Goal: Transaction & Acquisition: Book appointment/travel/reservation

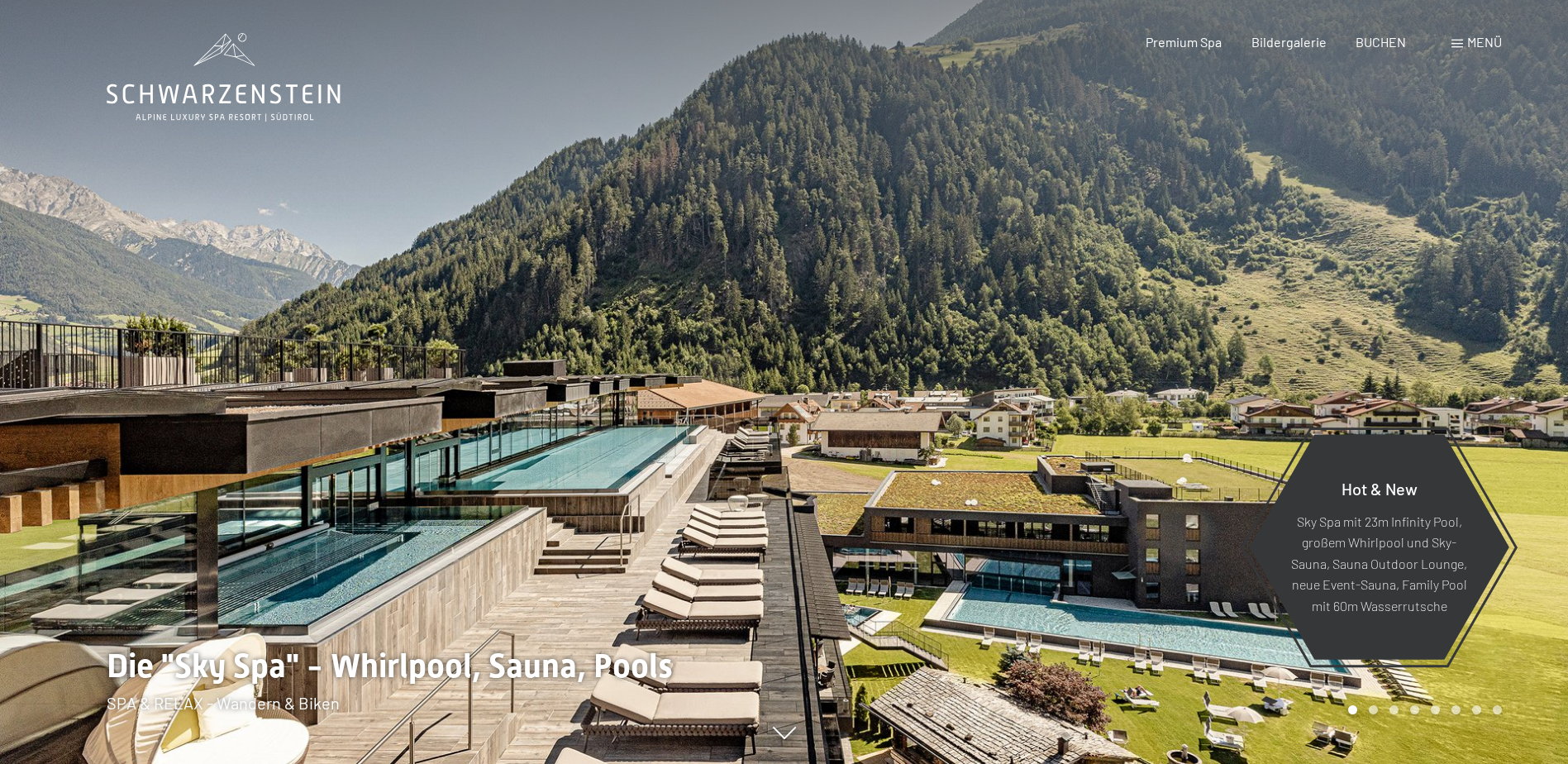
click at [1406, 45] on div "Premium Spa Bildergalerie BUCHEN" at bounding box center [1261, 42] width 347 height 18
click at [1380, 51] on div "Premium Spa Bildergalerie BUCHEN" at bounding box center [1261, 42] width 347 height 18
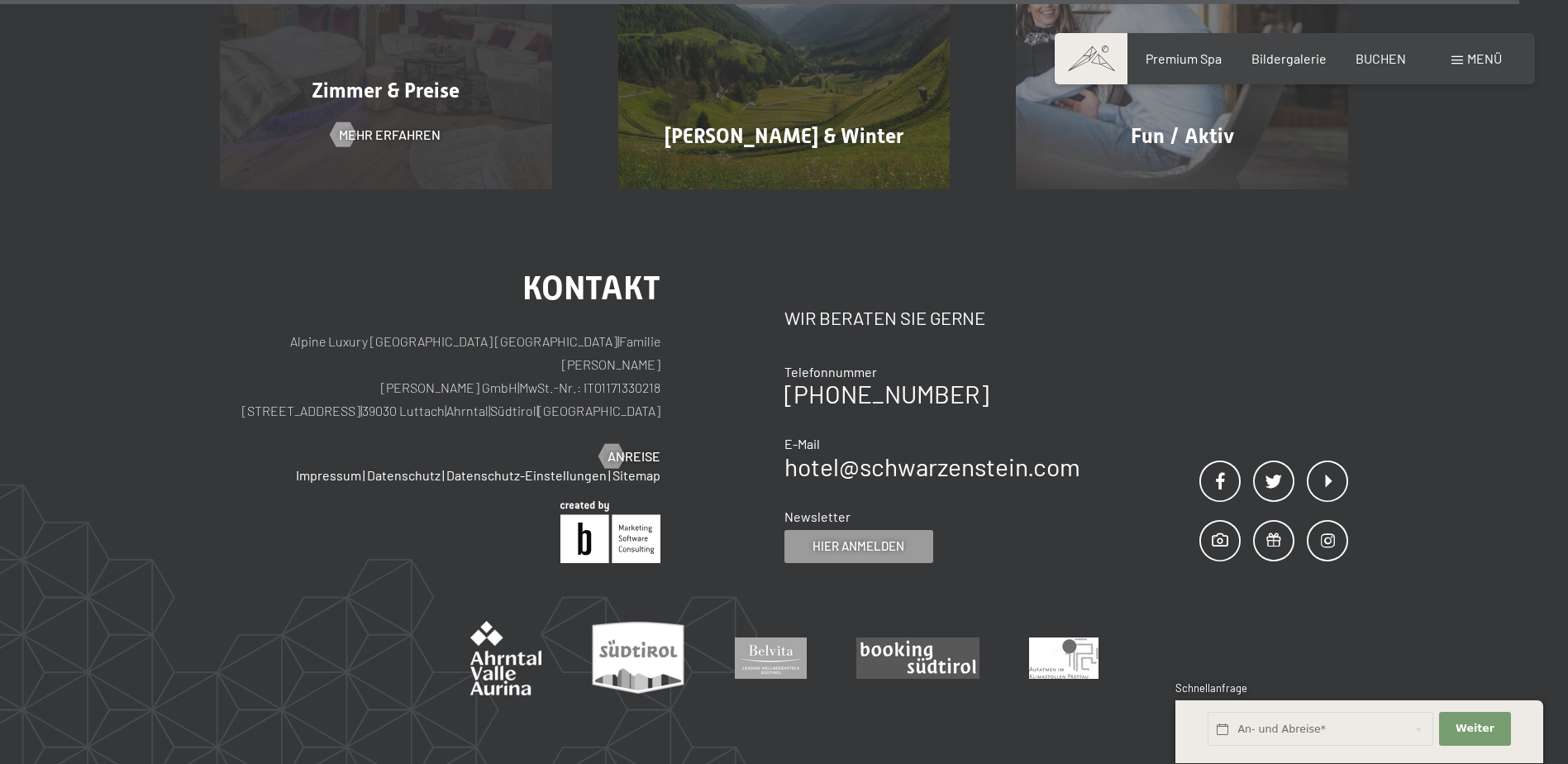
scroll to position [8068, 0]
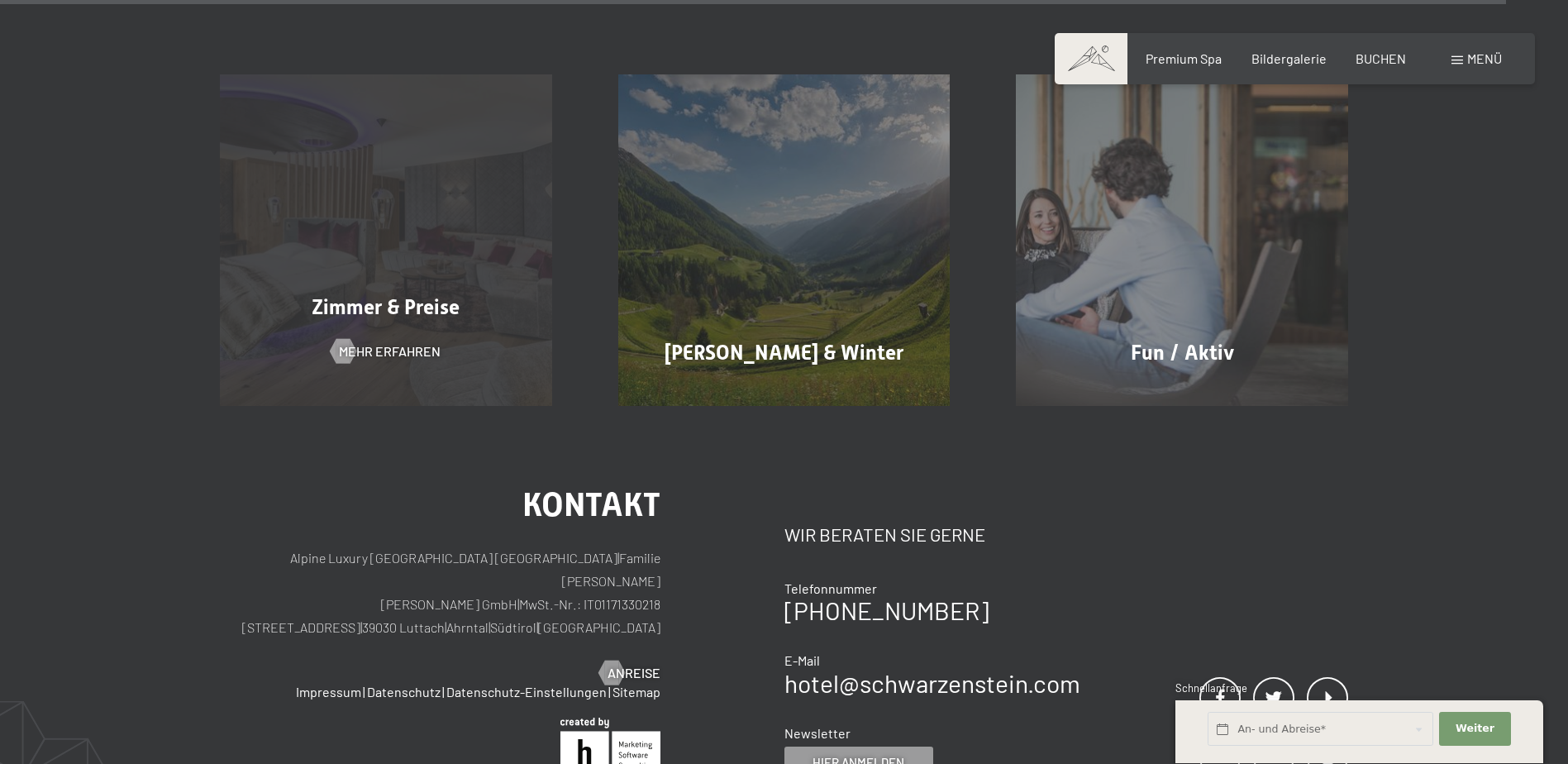
click at [415, 203] on div "Zimmer & Preise Mehr erfahren" at bounding box center [386, 241] width 398 height 332
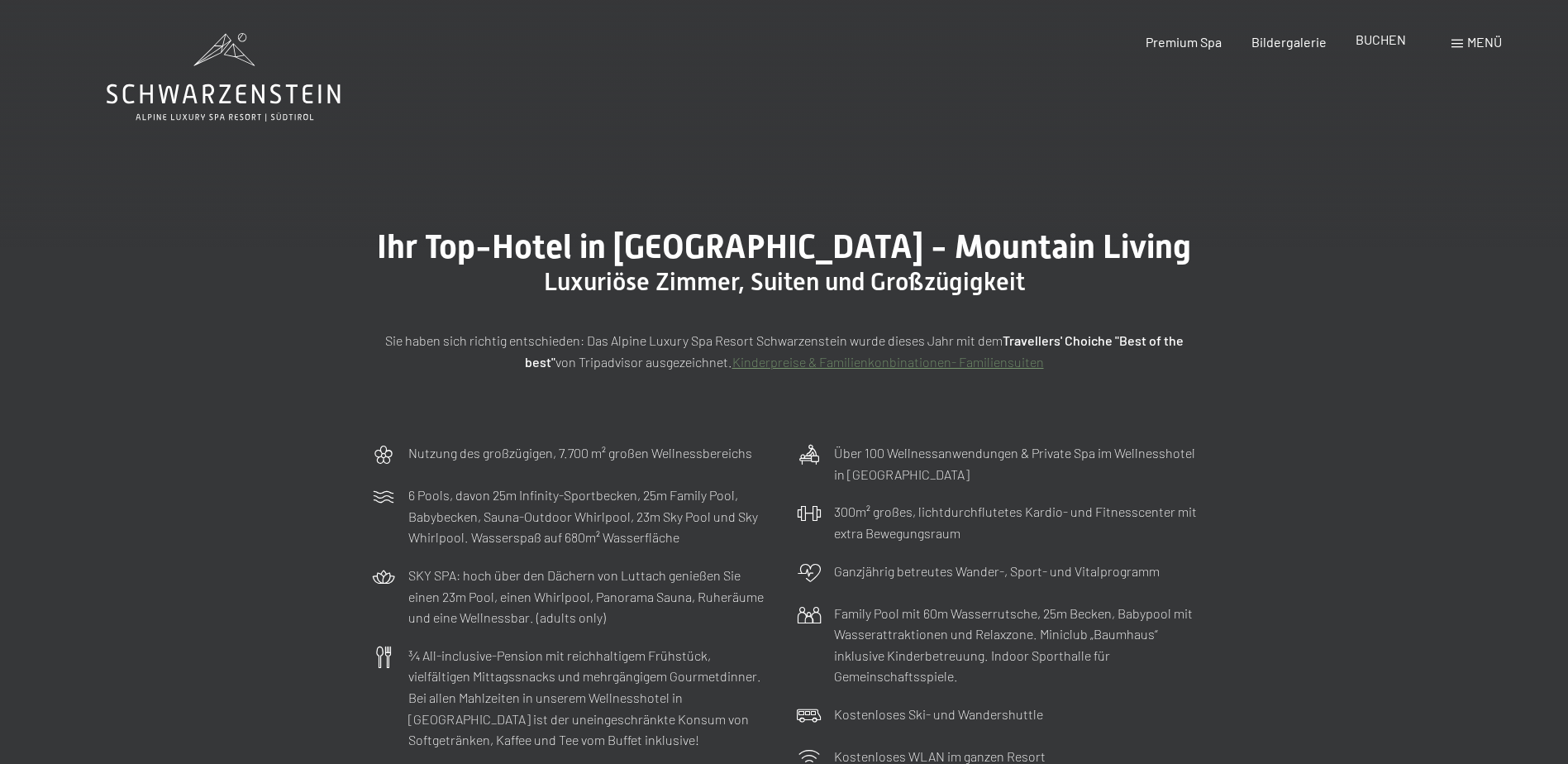
click at [1382, 41] on span "BUCHEN" at bounding box center [1380, 39] width 51 height 15
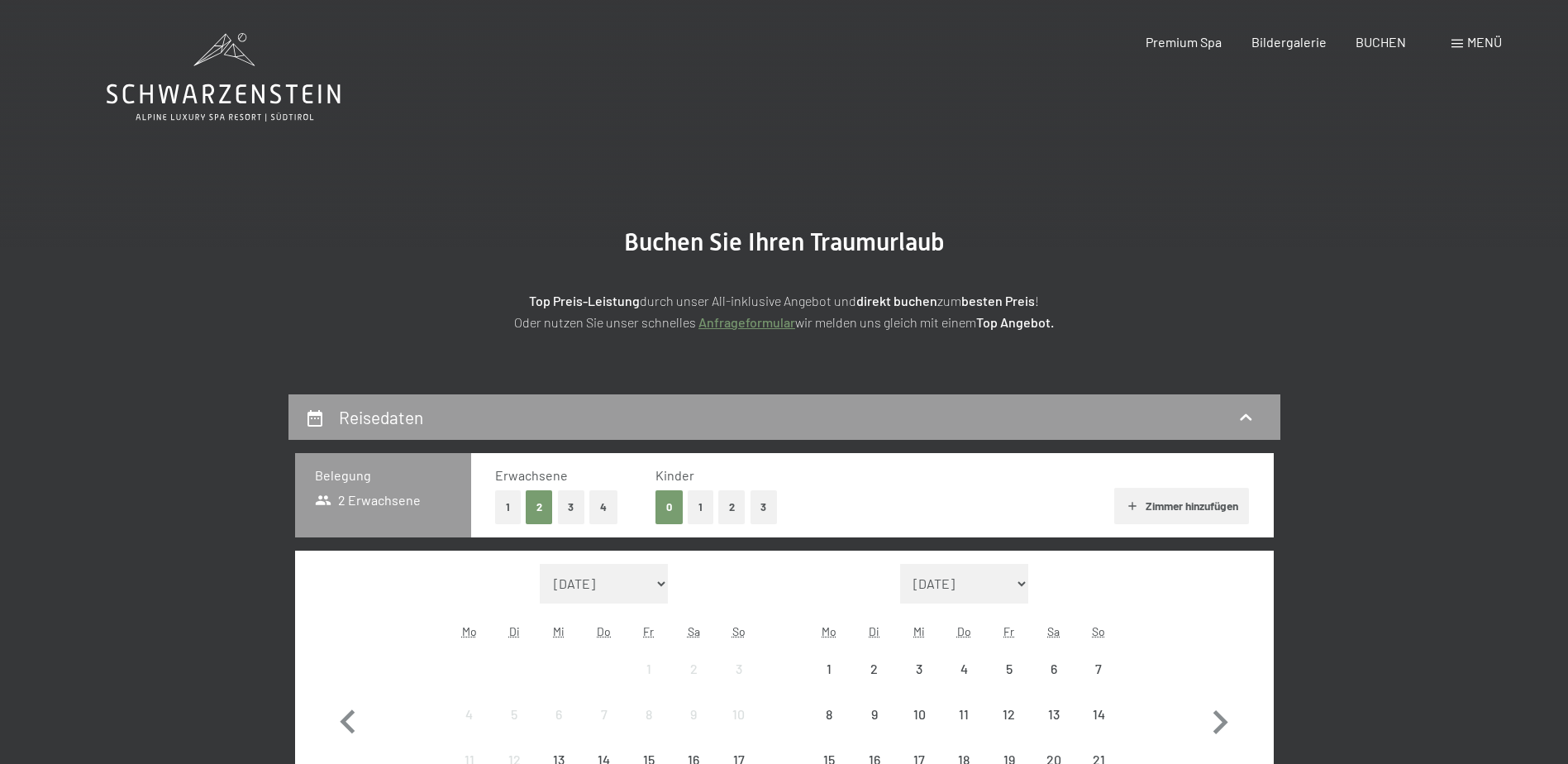
click at [1453, 50] on div "Menü" at bounding box center [1476, 42] width 51 height 18
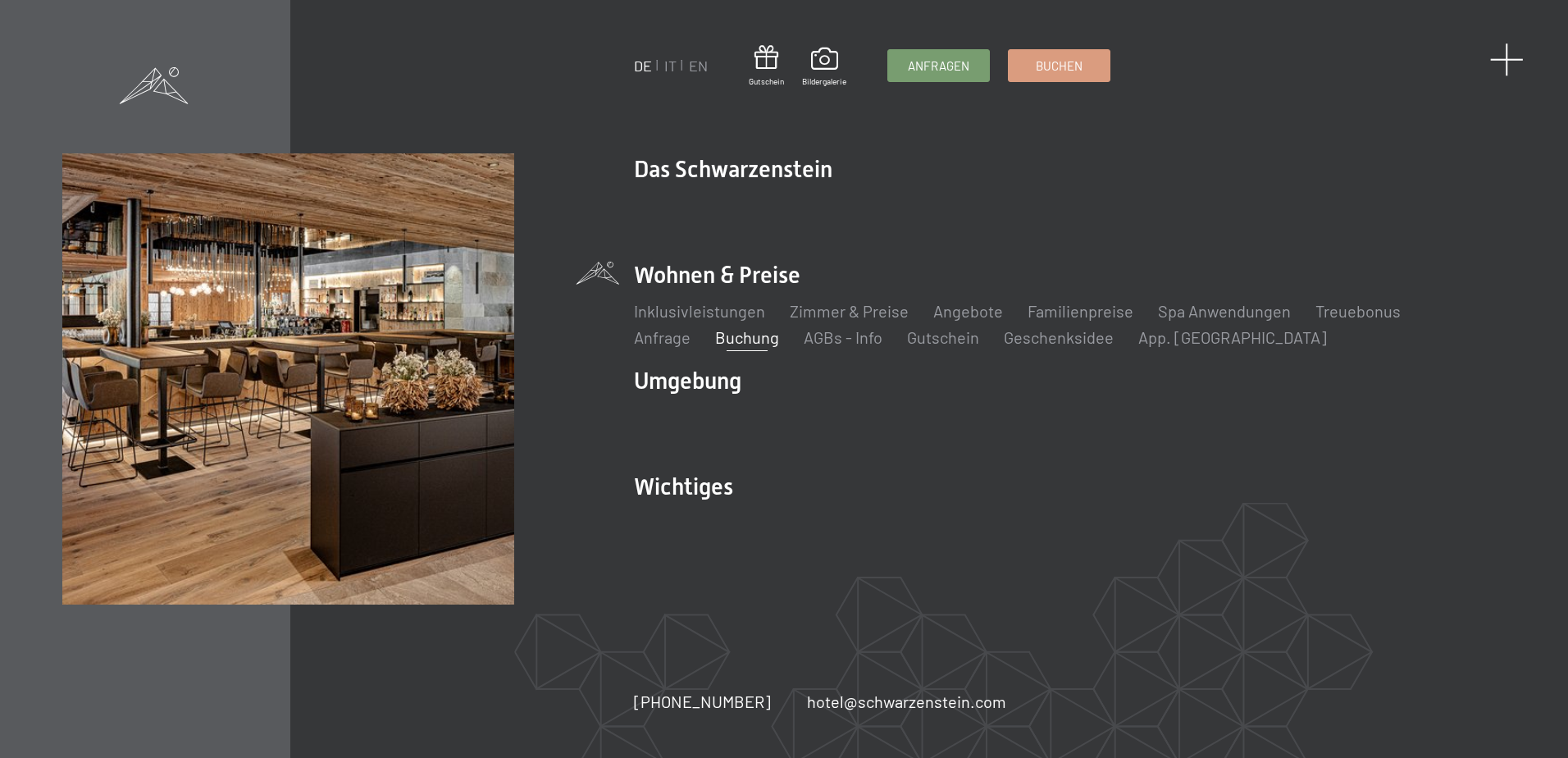
click at [1512, 61] on span at bounding box center [1507, 59] width 34 height 34
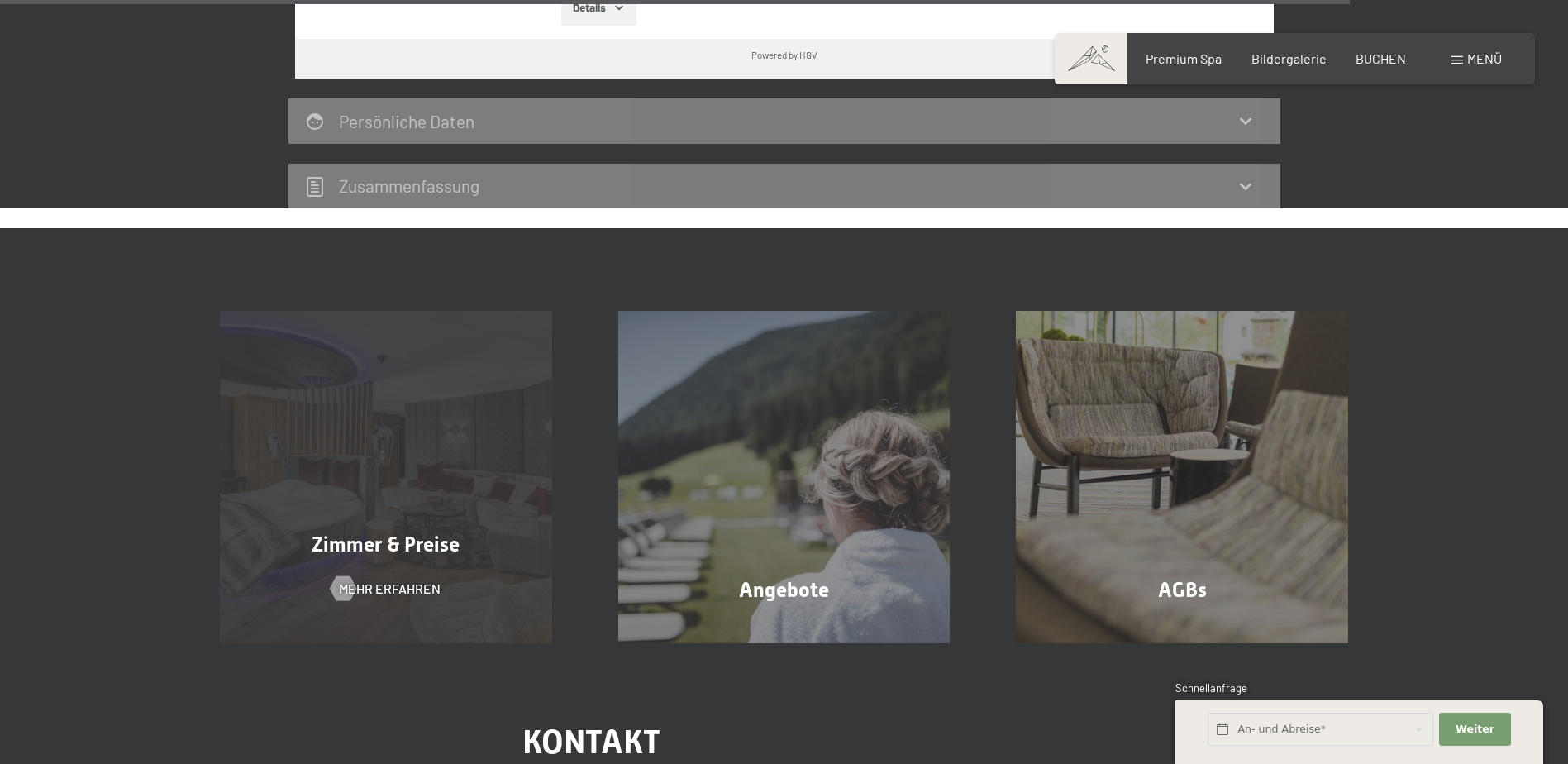
scroll to position [5289, 0]
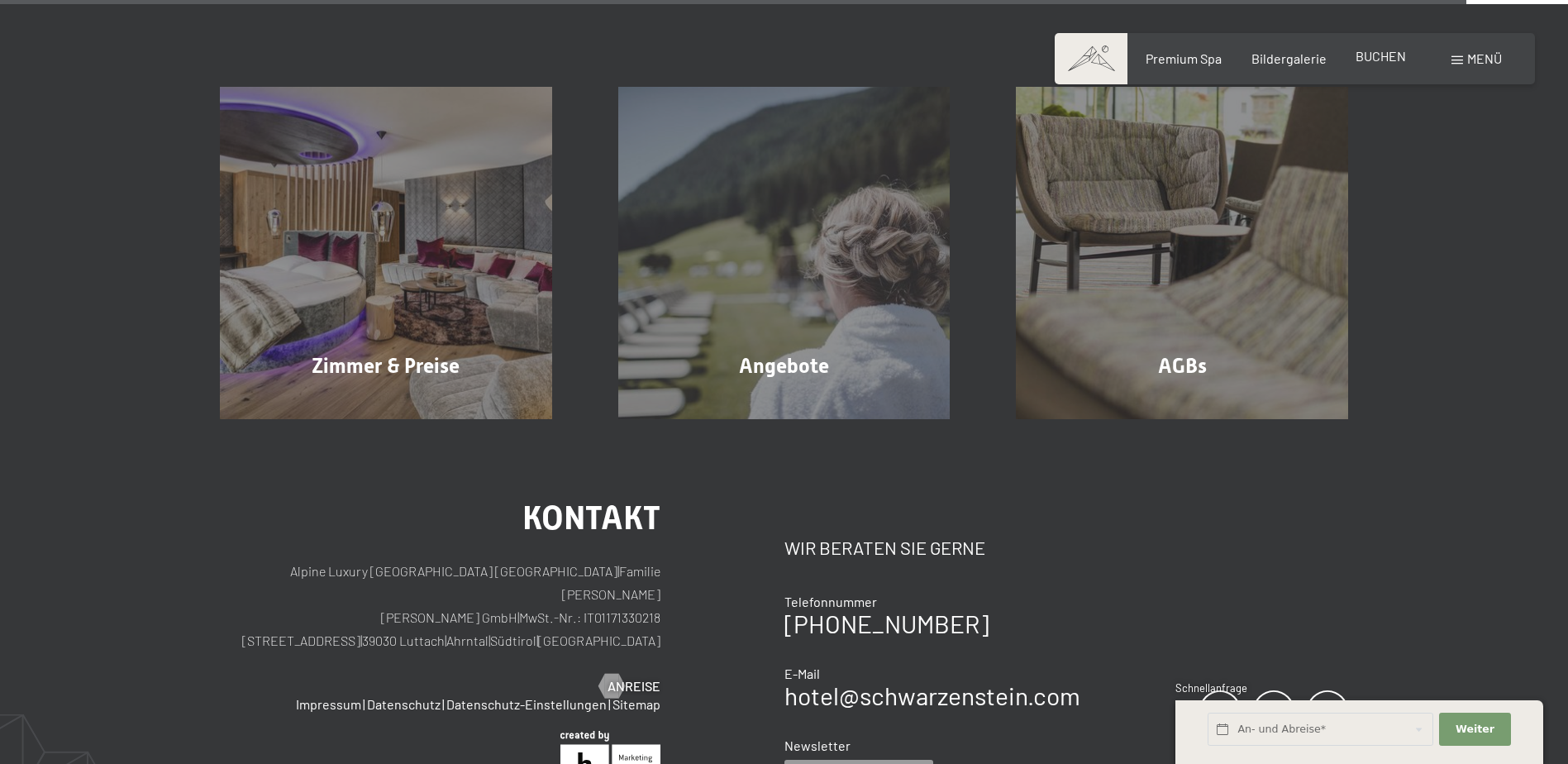
click at [1370, 54] on span "BUCHEN" at bounding box center [1380, 56] width 51 height 15
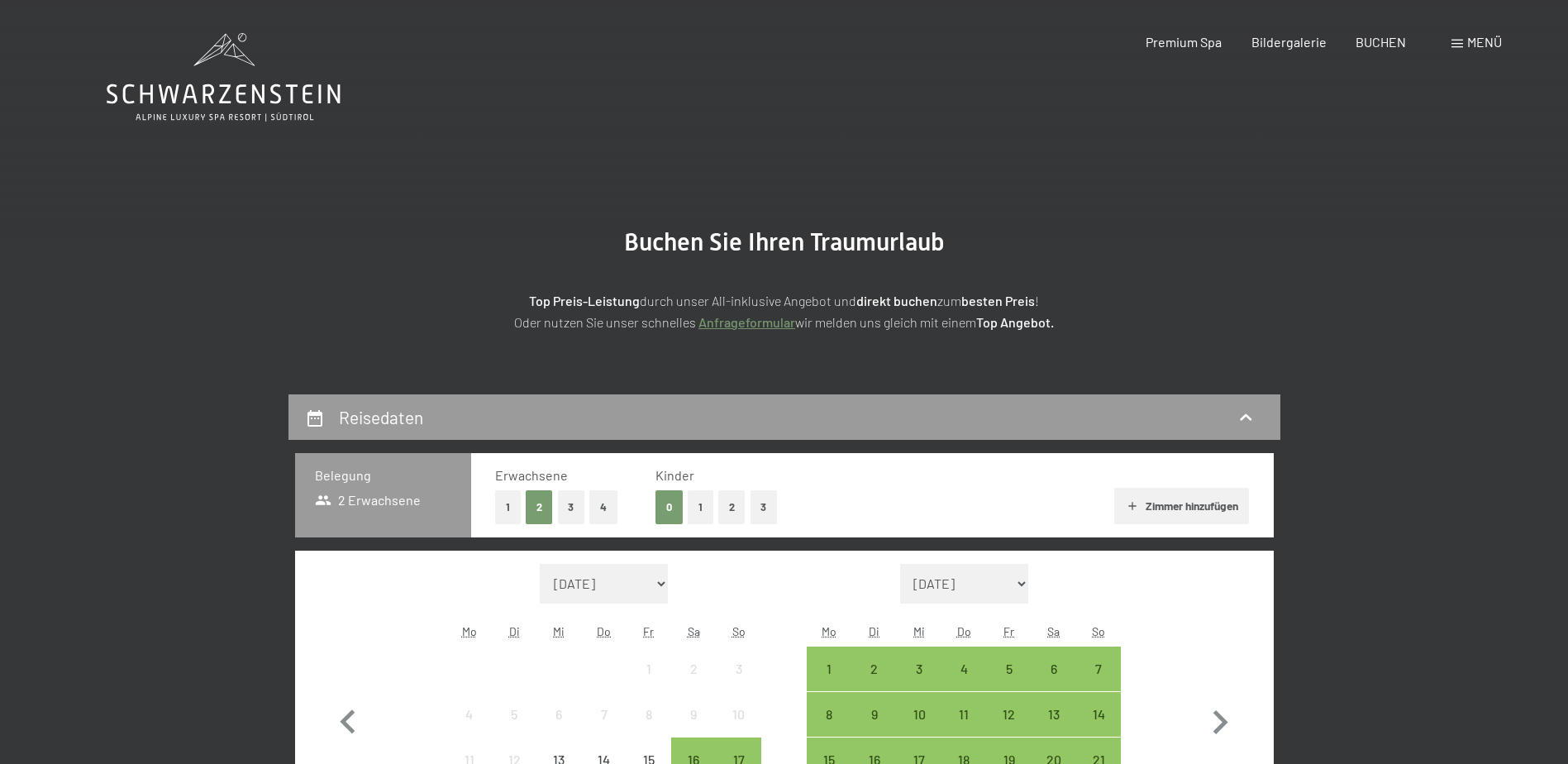
click at [220, 89] on icon at bounding box center [223, 77] width 234 height 88
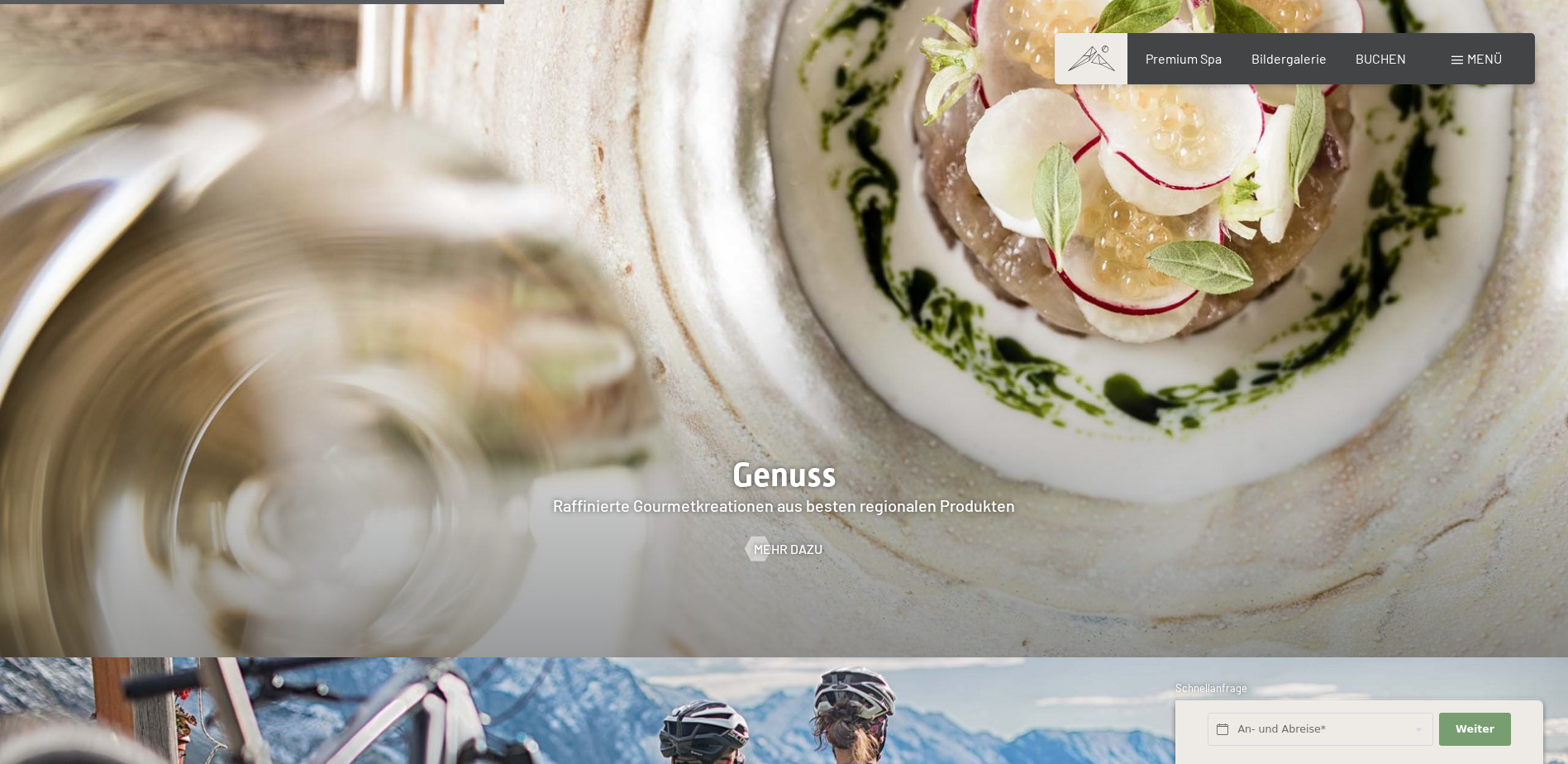
scroll to position [2975, 0]
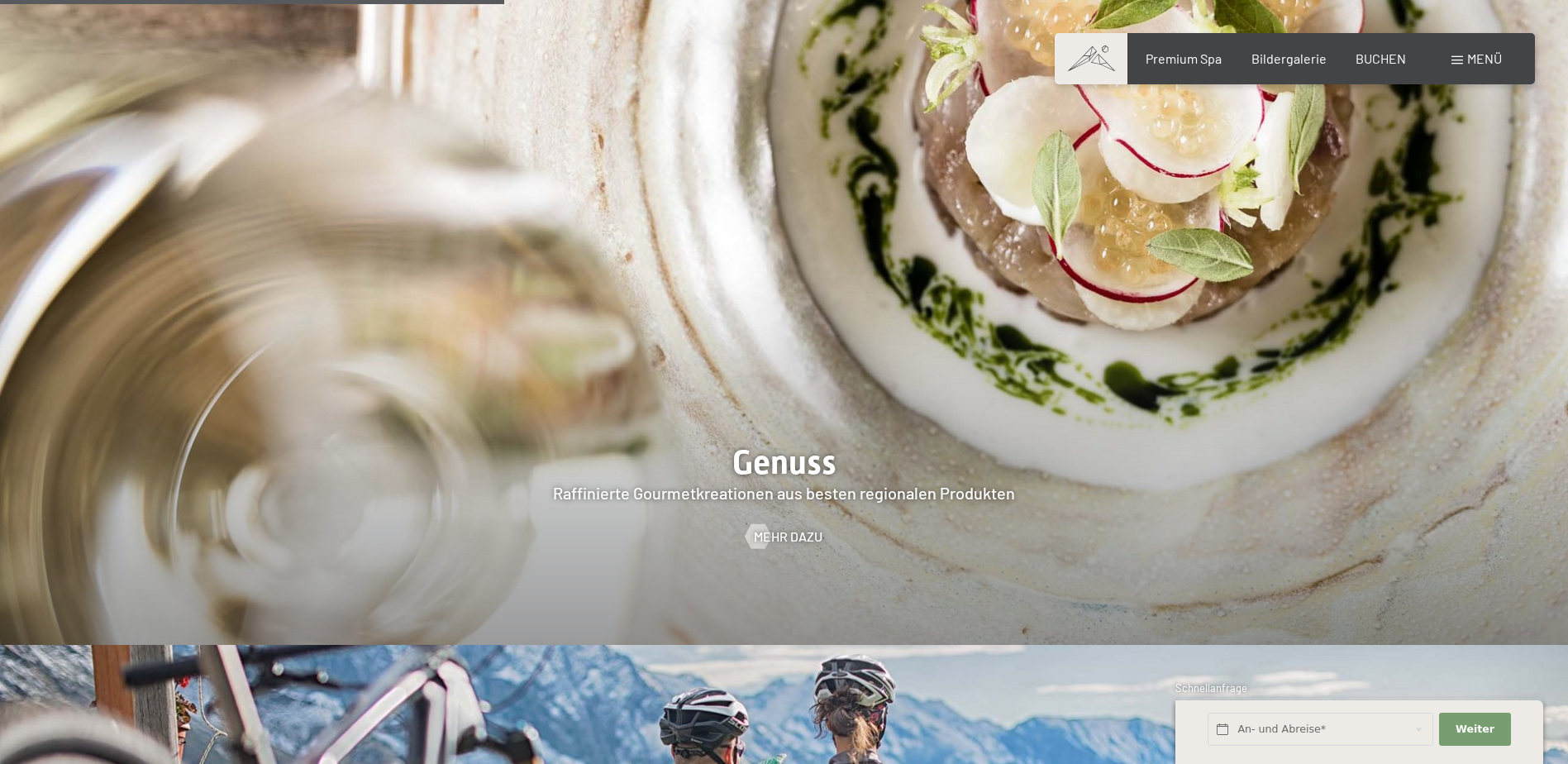
click at [1158, 524] on div at bounding box center [784, 308] width 1568 height 671
click at [793, 455] on div at bounding box center [784, 308] width 1568 height 671
click at [790, 528] on span "Mehr dazu" at bounding box center [805, 536] width 69 height 18
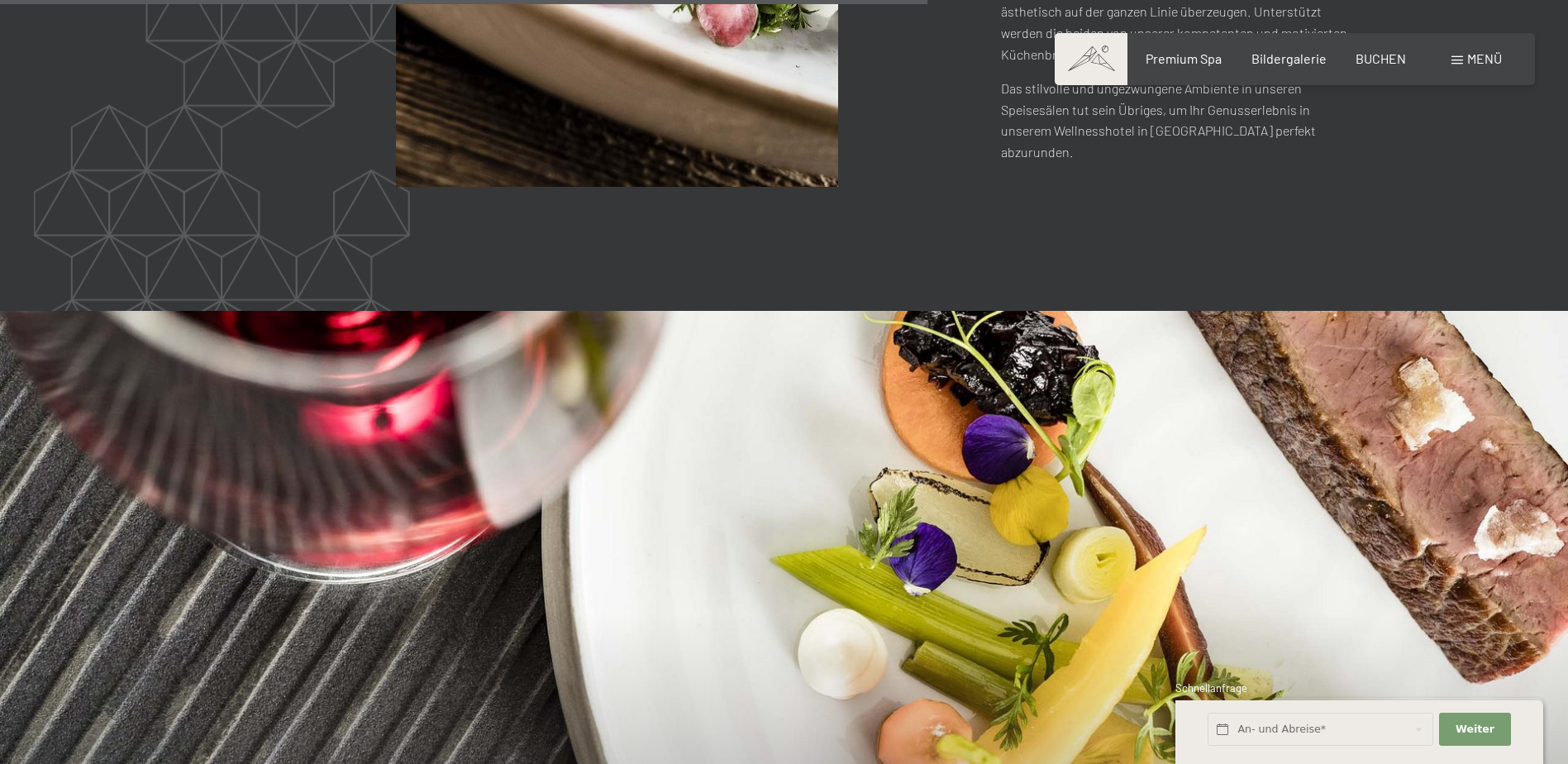
scroll to position [3801, 0]
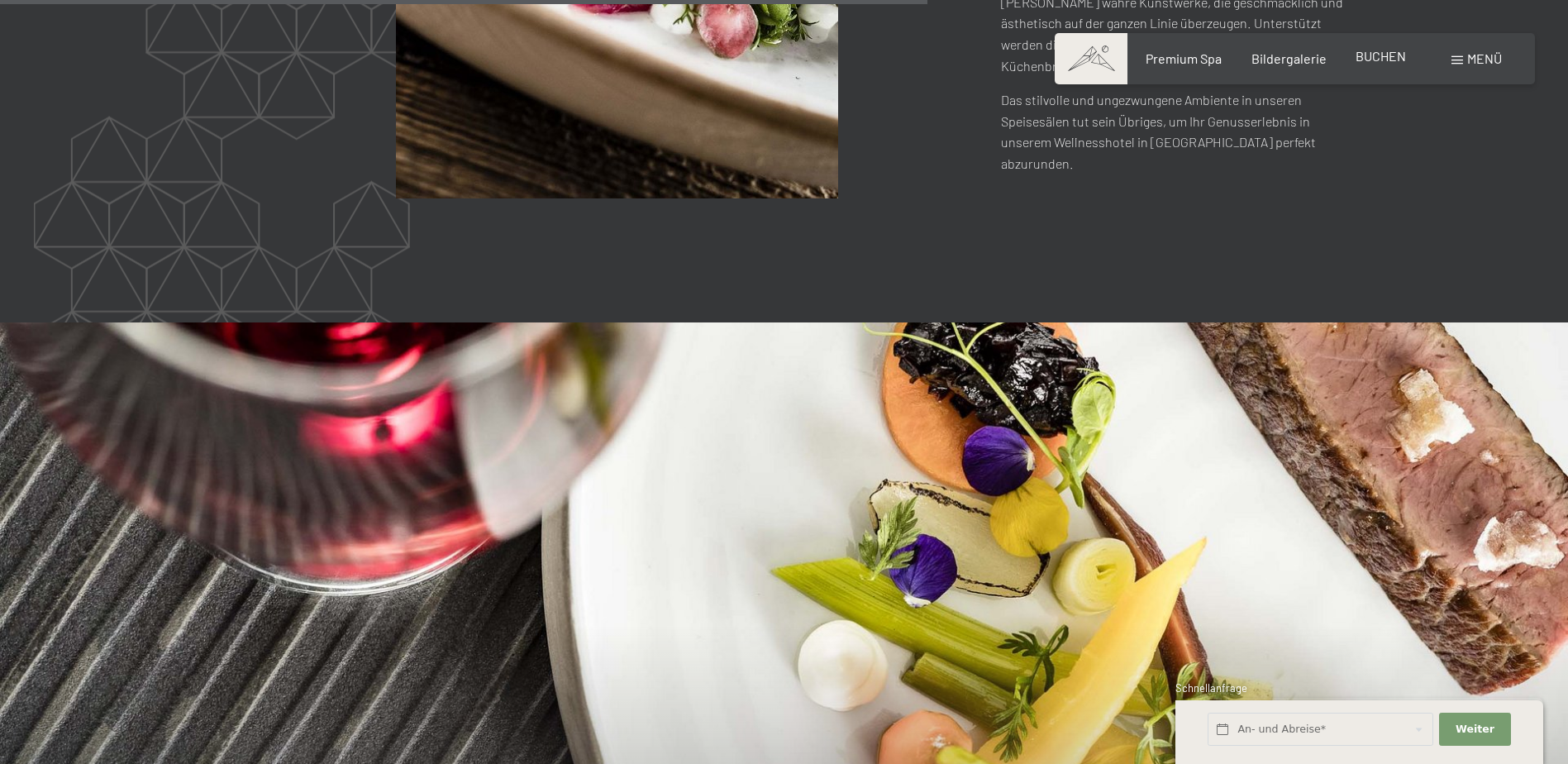
click at [1374, 60] on span "BUCHEN" at bounding box center [1380, 56] width 51 height 15
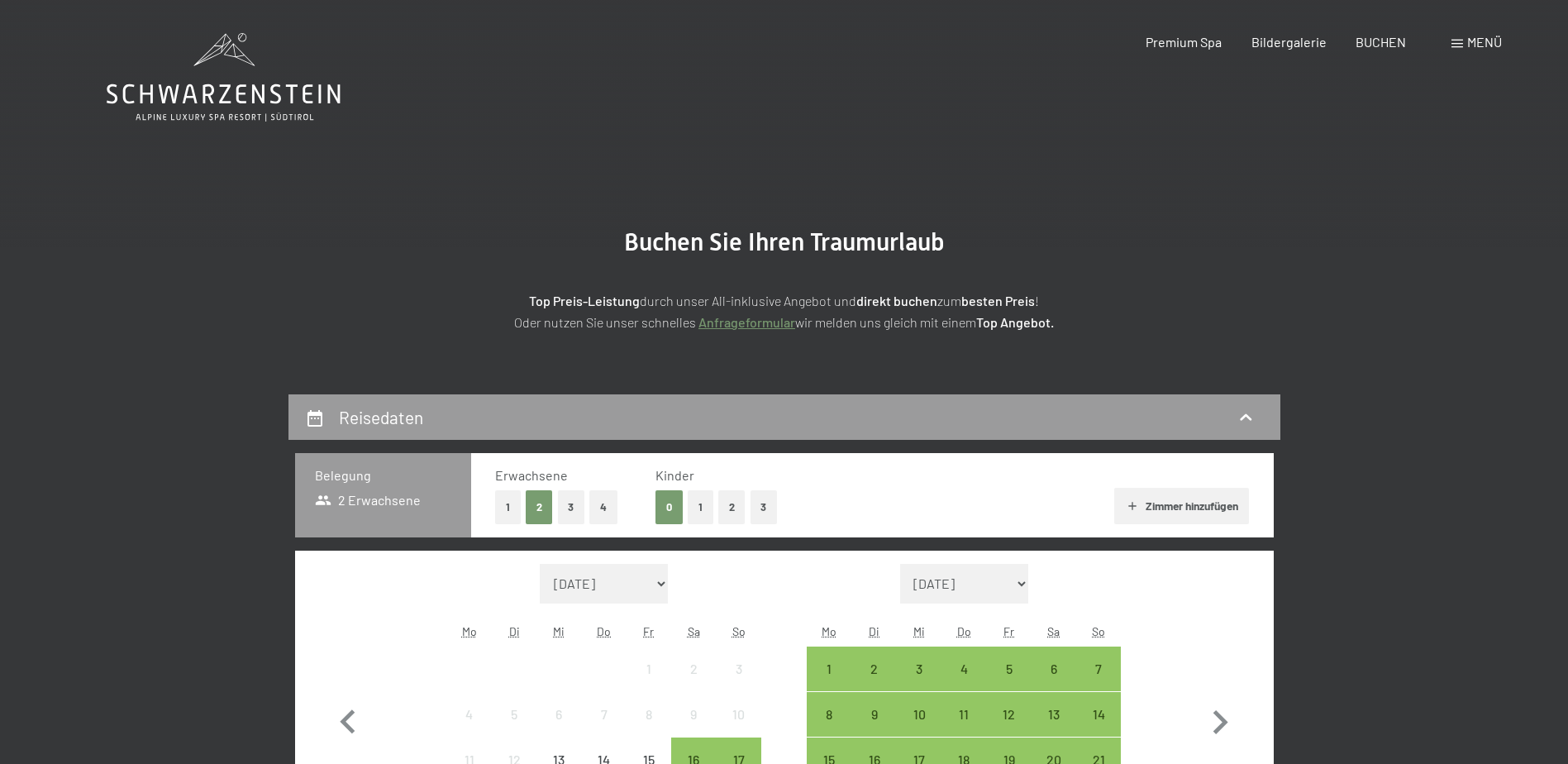
click at [1457, 34] on div "Menü" at bounding box center [1476, 42] width 51 height 18
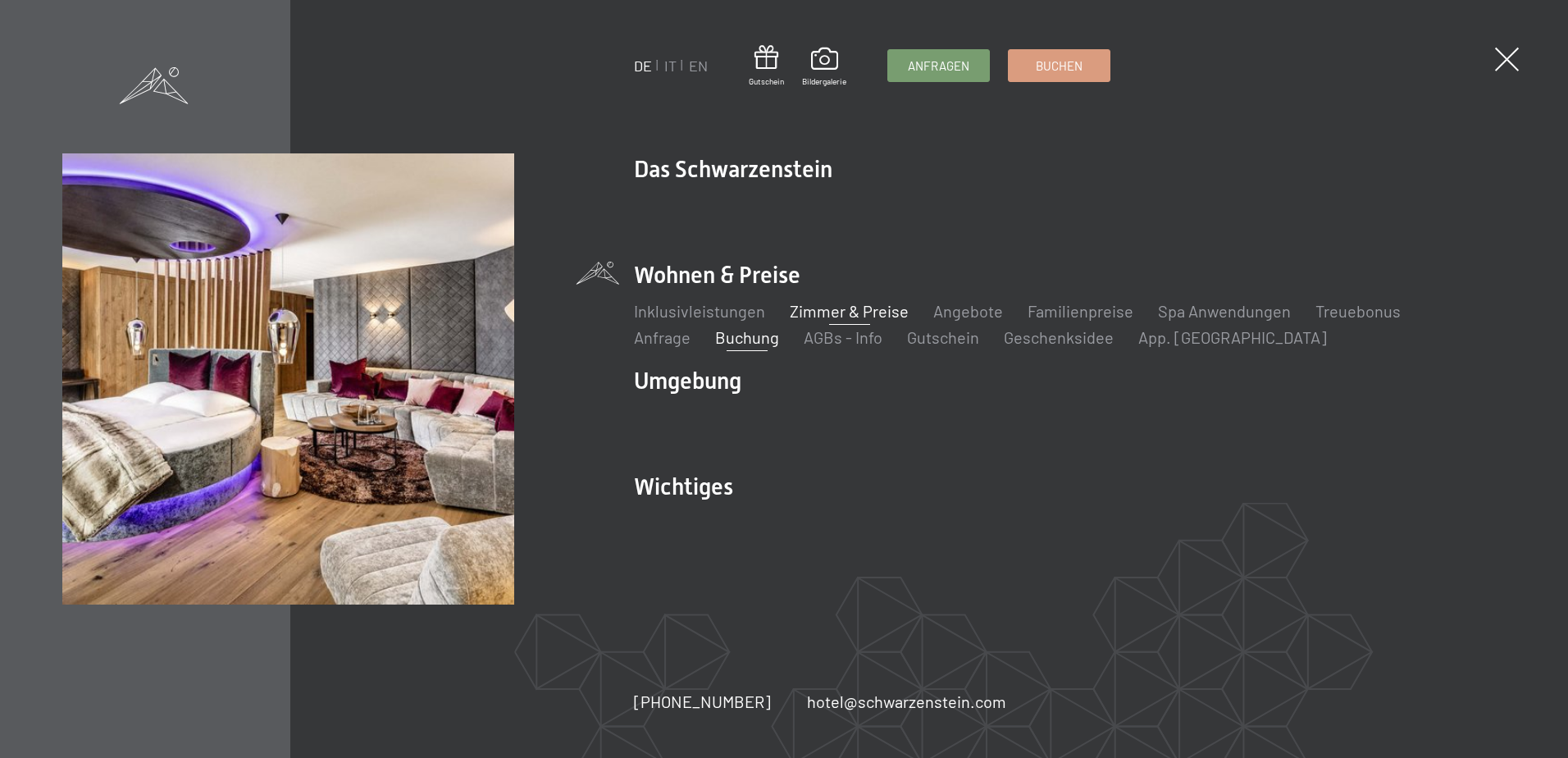
click at [816, 302] on link "Zimmer & Preise" at bounding box center [849, 310] width 119 height 20
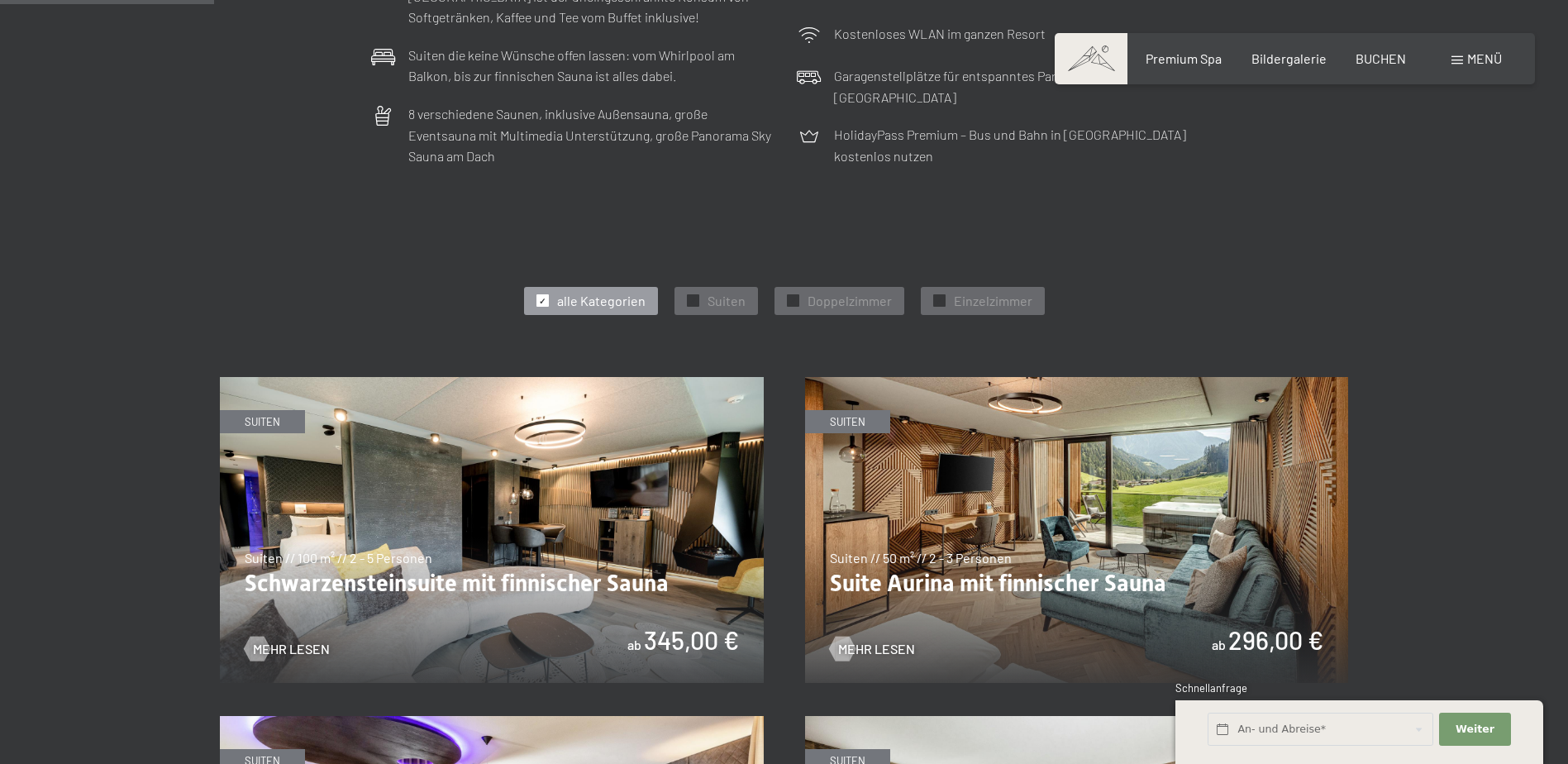
scroll to position [743, 0]
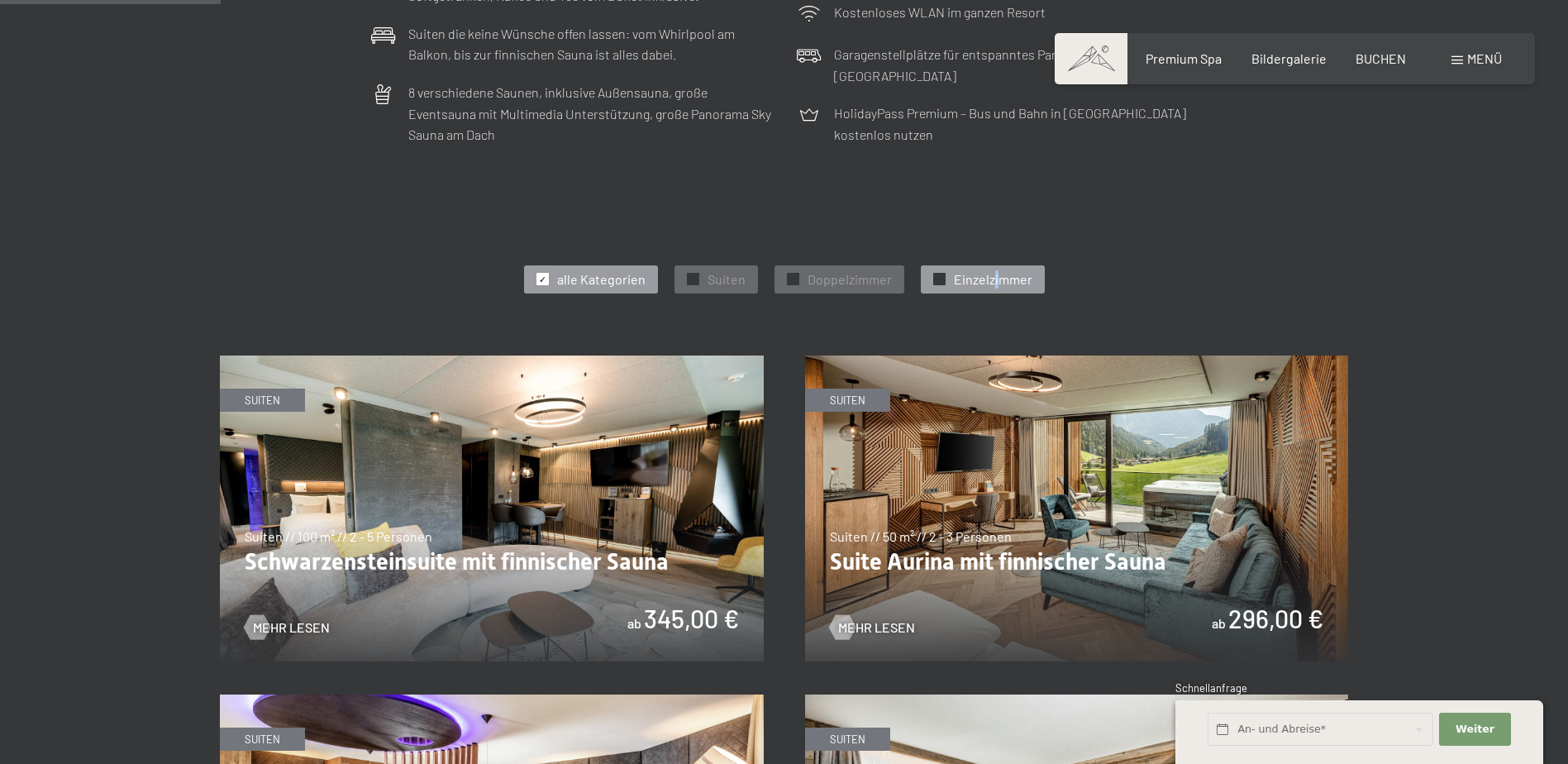
click at [993, 287] on span "Einzelzimmer" at bounding box center [993, 279] width 79 height 18
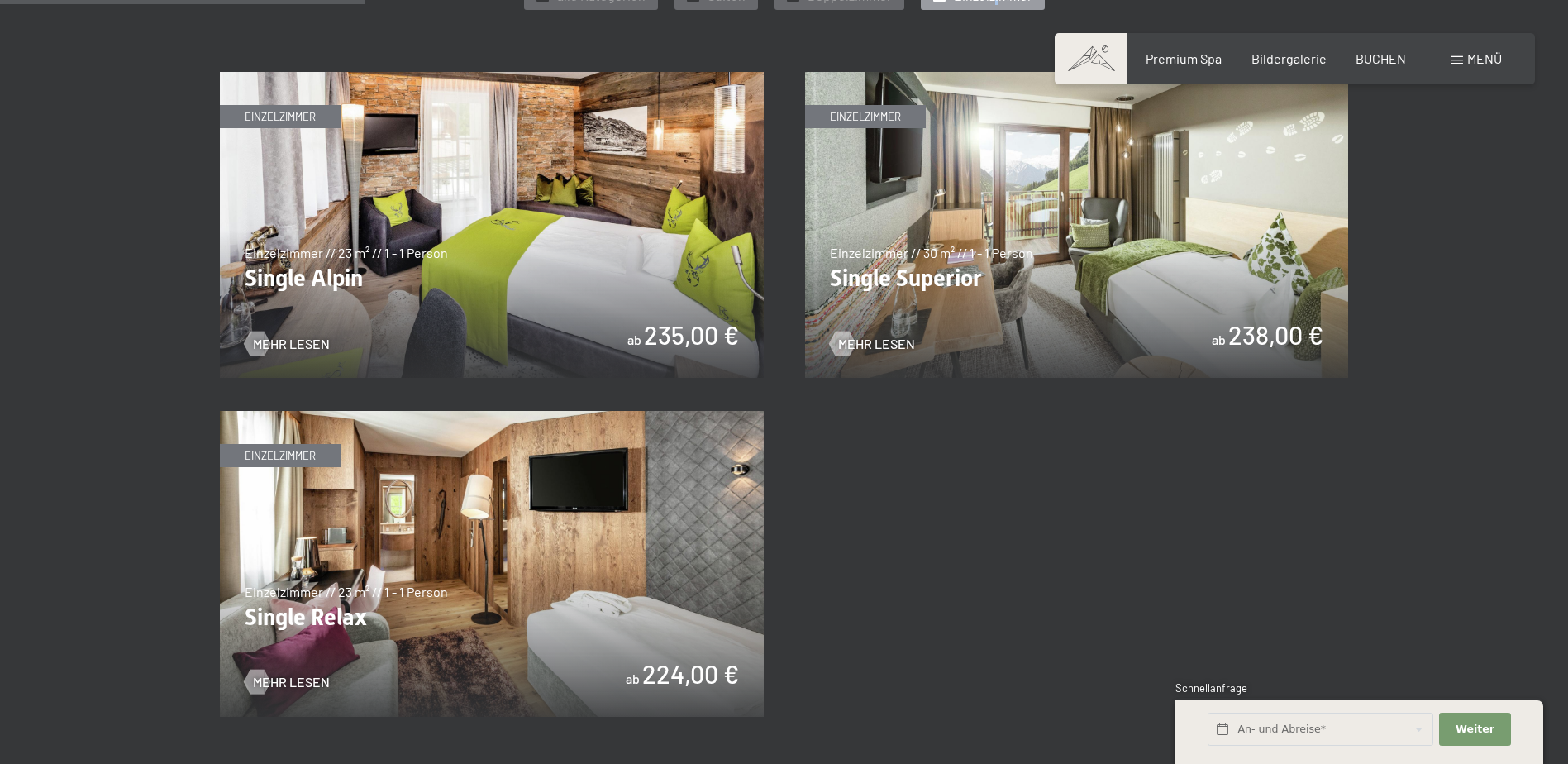
scroll to position [1074, 0]
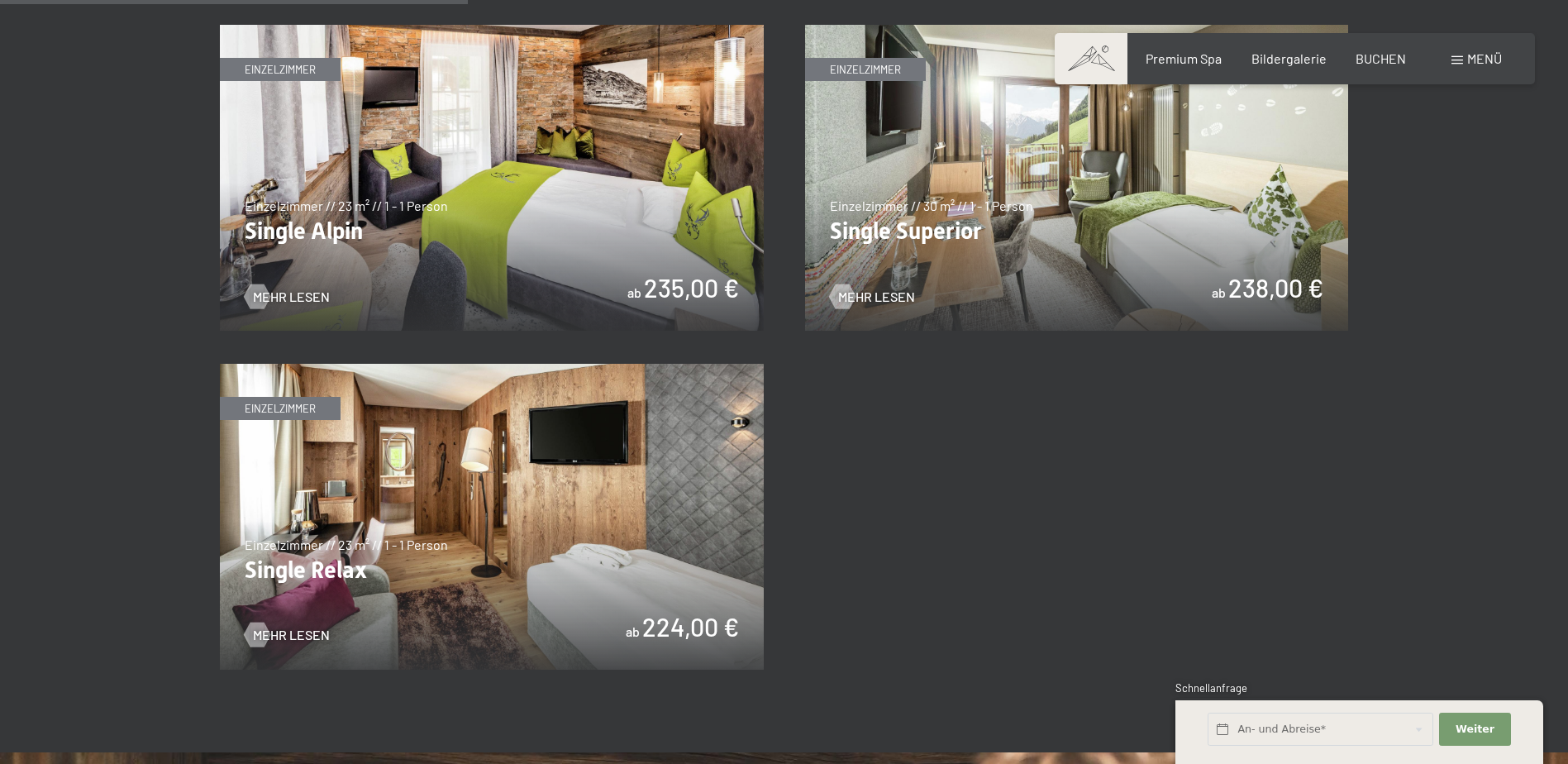
click at [606, 486] on img at bounding box center [492, 516] width 544 height 306
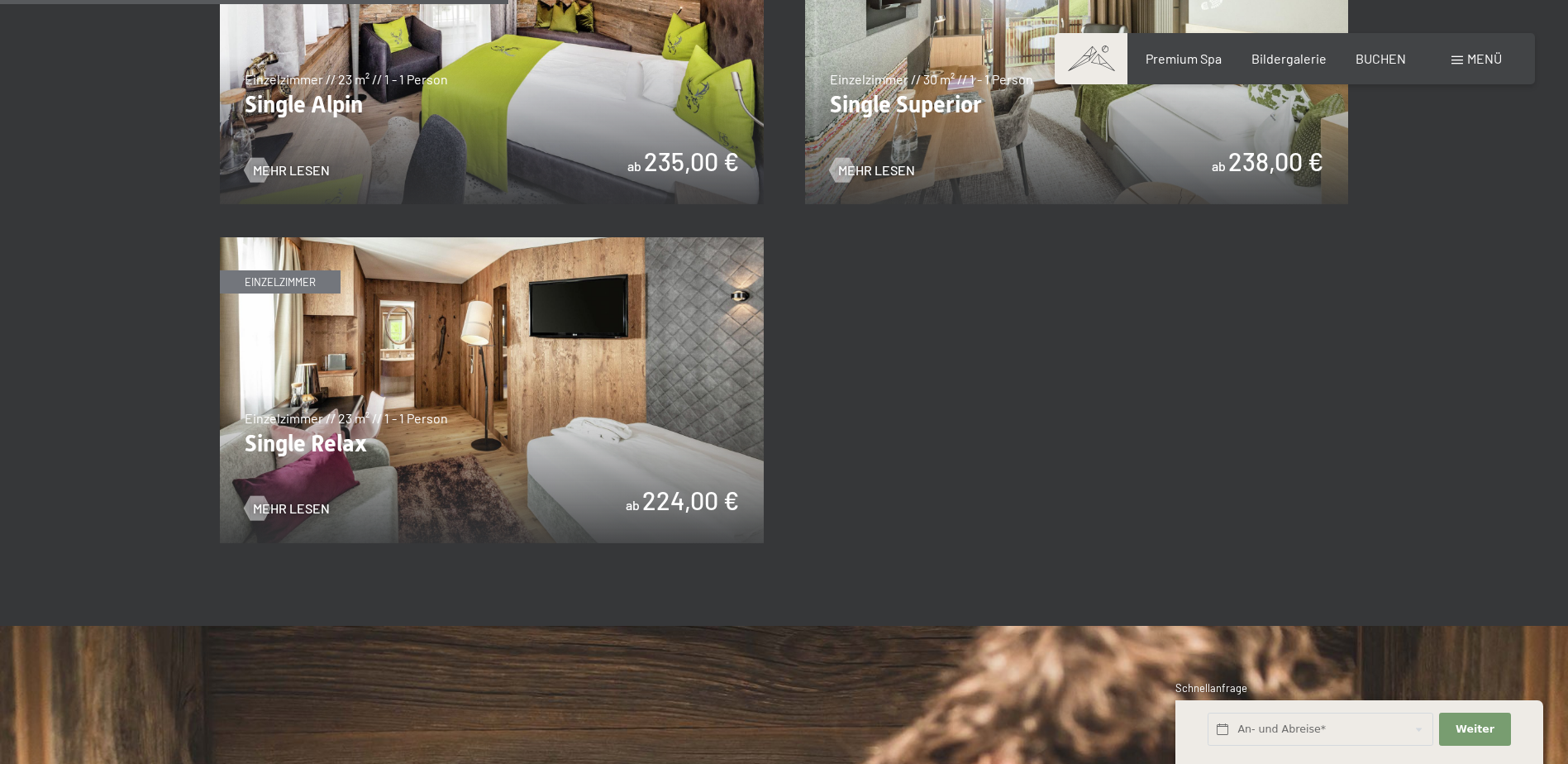
scroll to position [1239, 0]
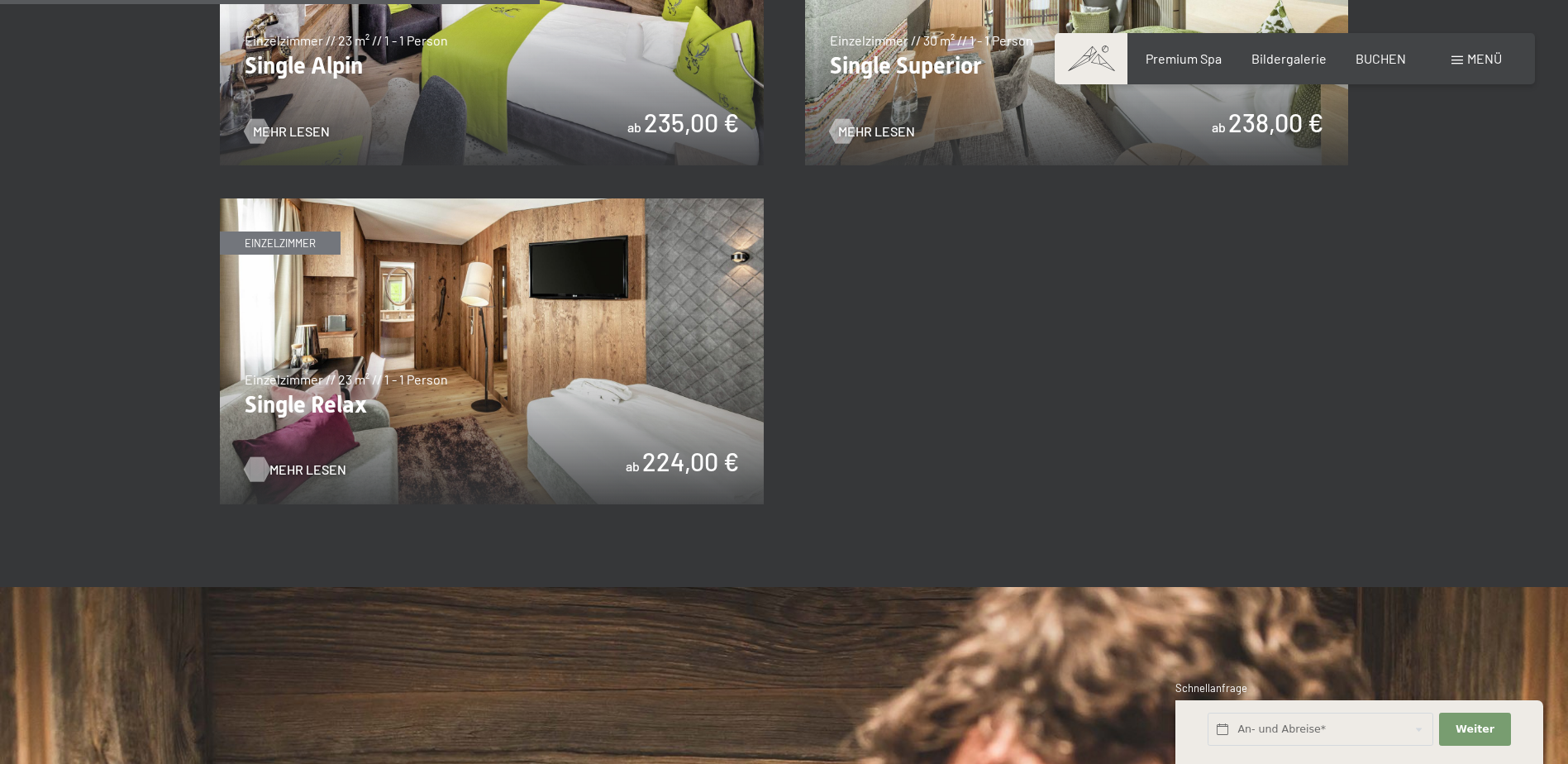
click at [314, 465] on span "Mehr Lesen" at bounding box center [308, 469] width 77 height 18
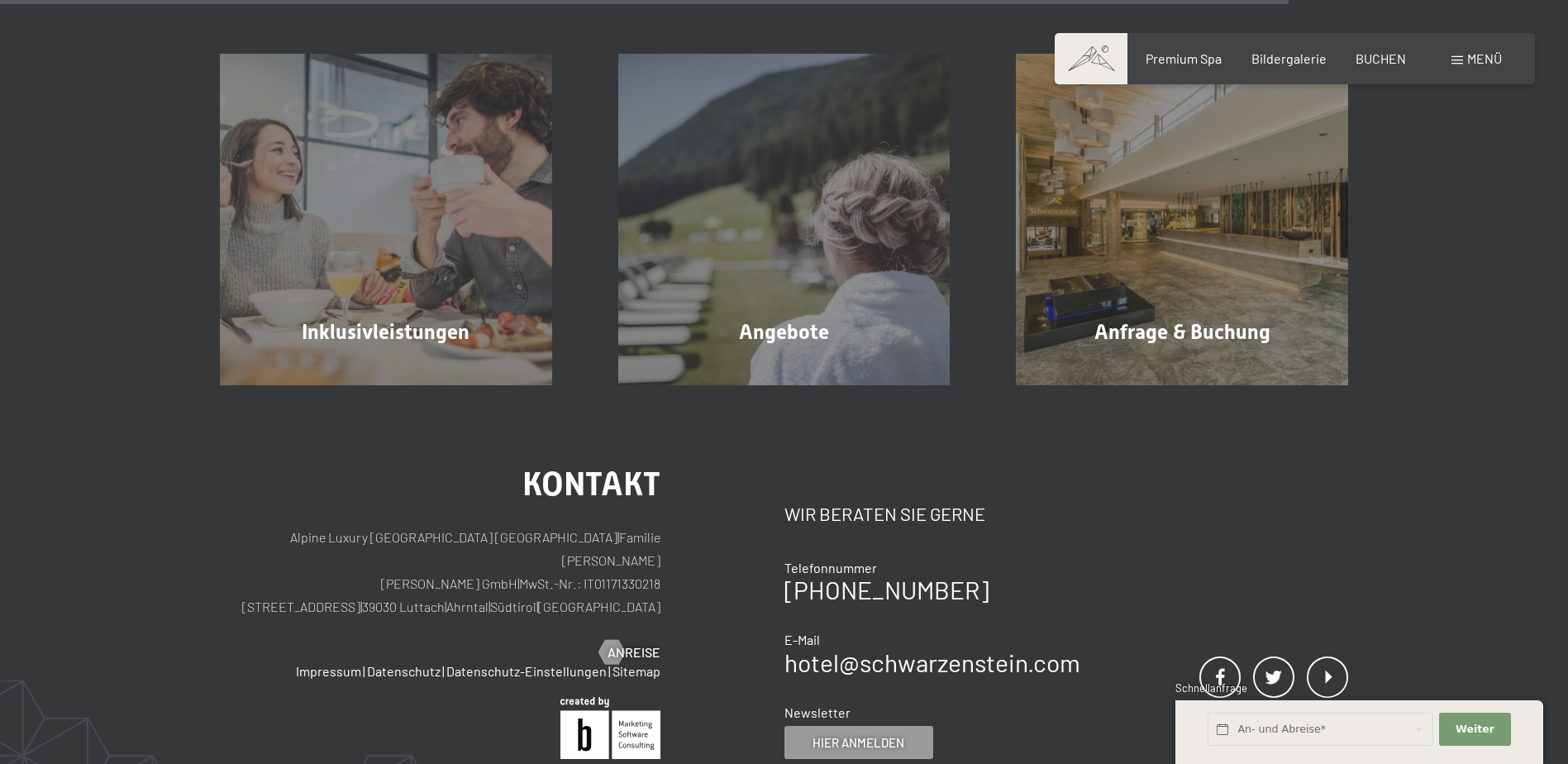
scroll to position [1818, 0]
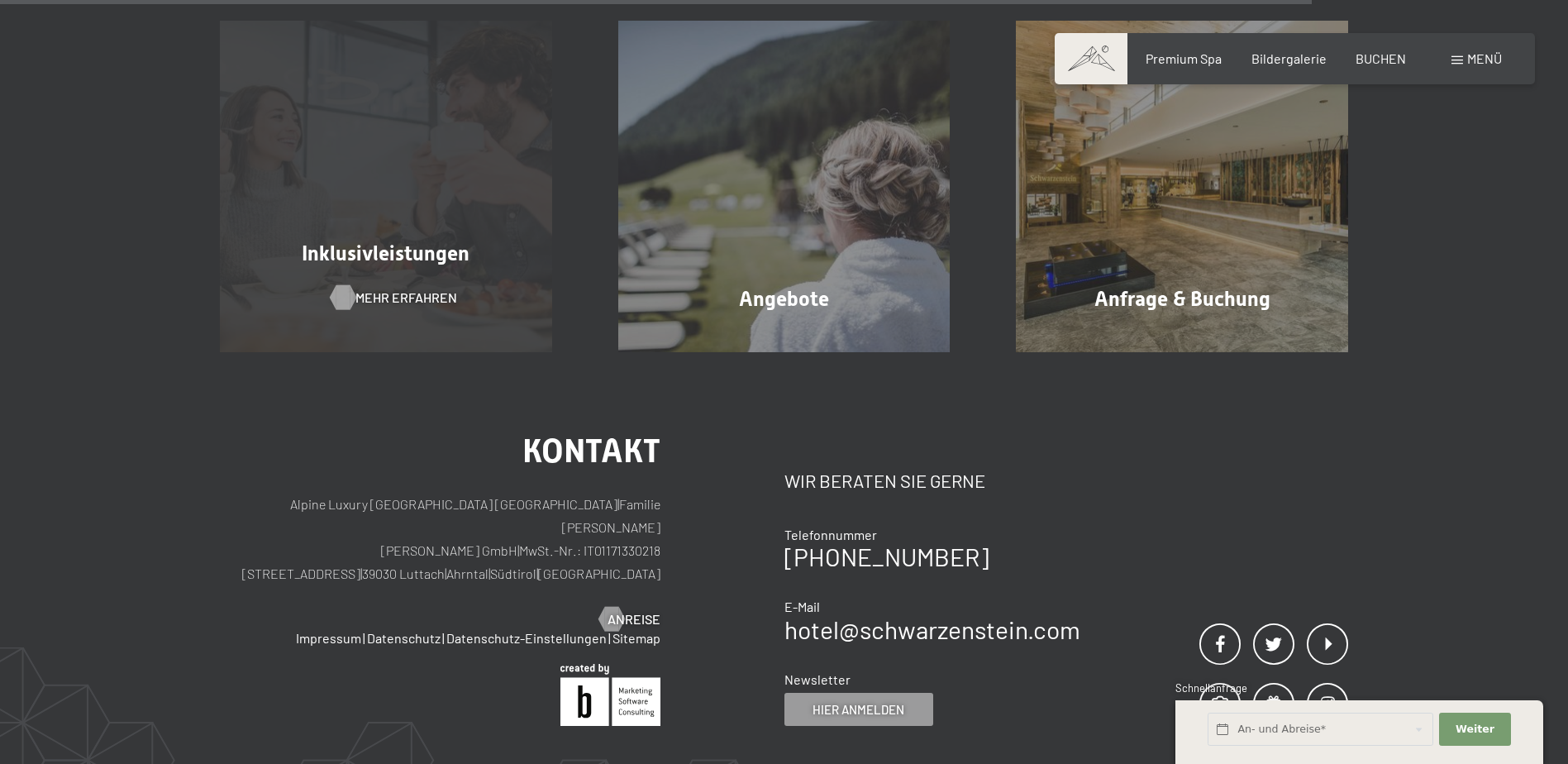
click at [387, 303] on span "Mehr erfahren" at bounding box center [406, 297] width 102 height 18
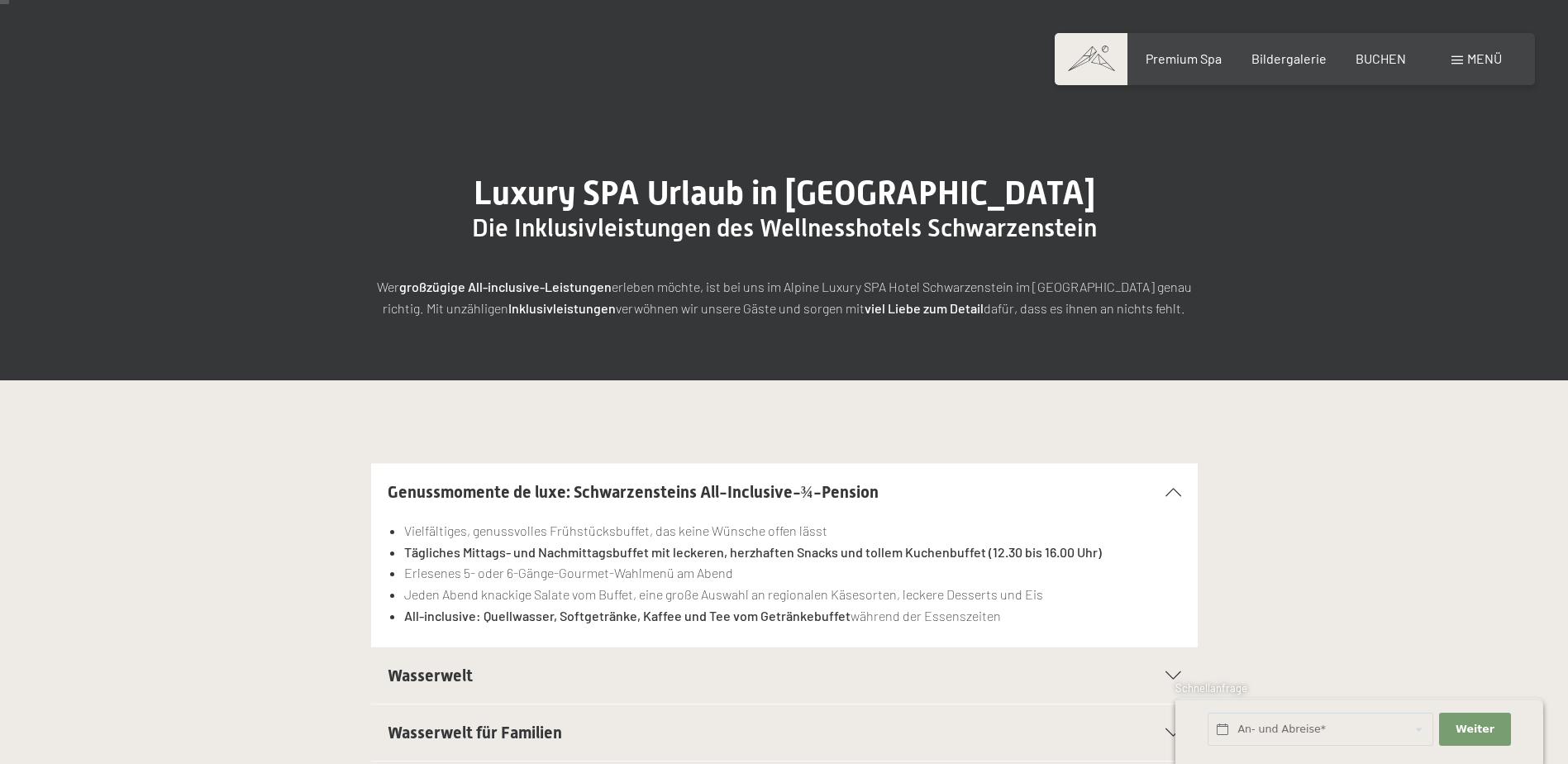
scroll to position [82, 0]
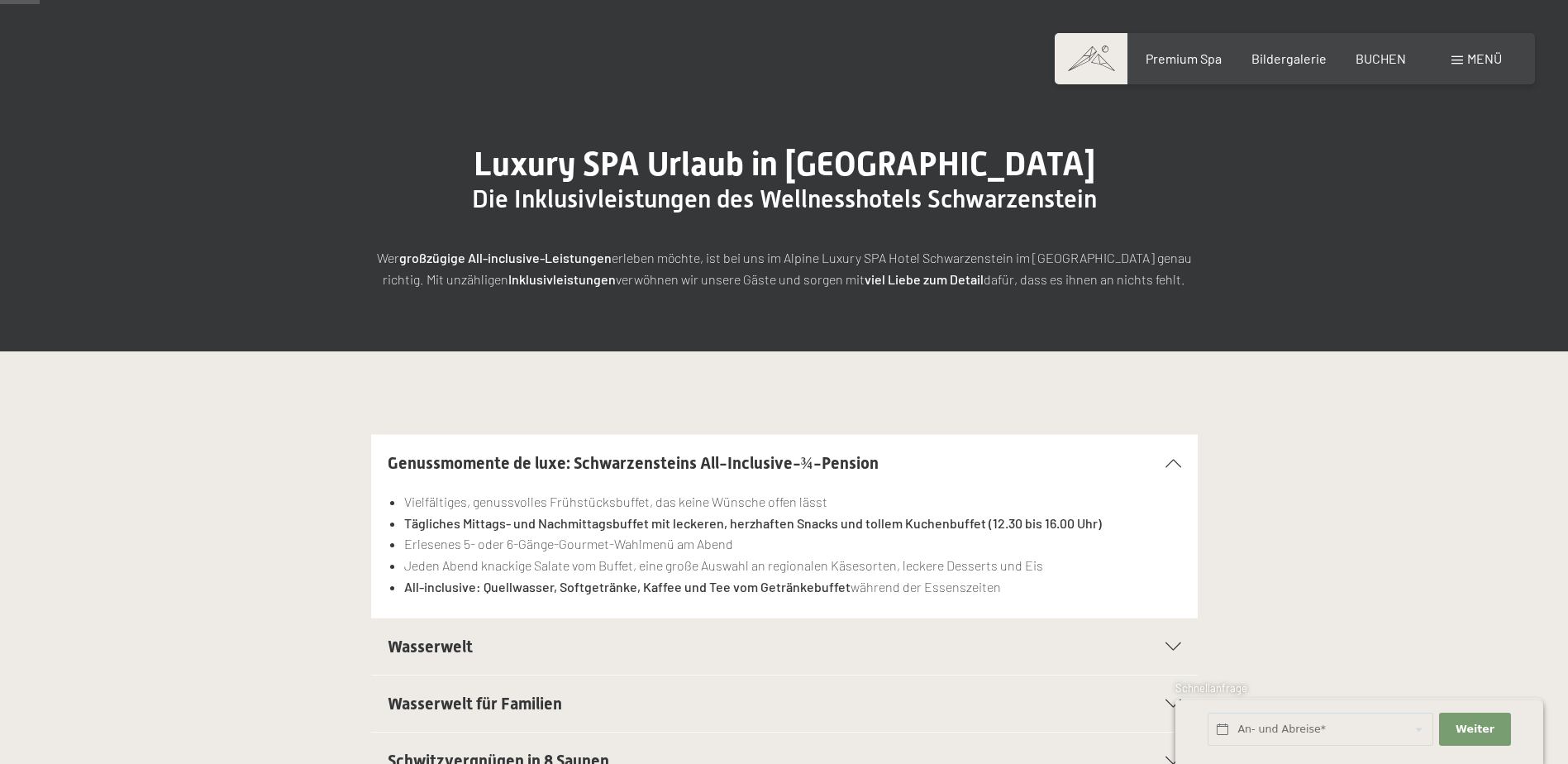
click at [1107, 54] on span at bounding box center [1091, 59] width 73 height 51
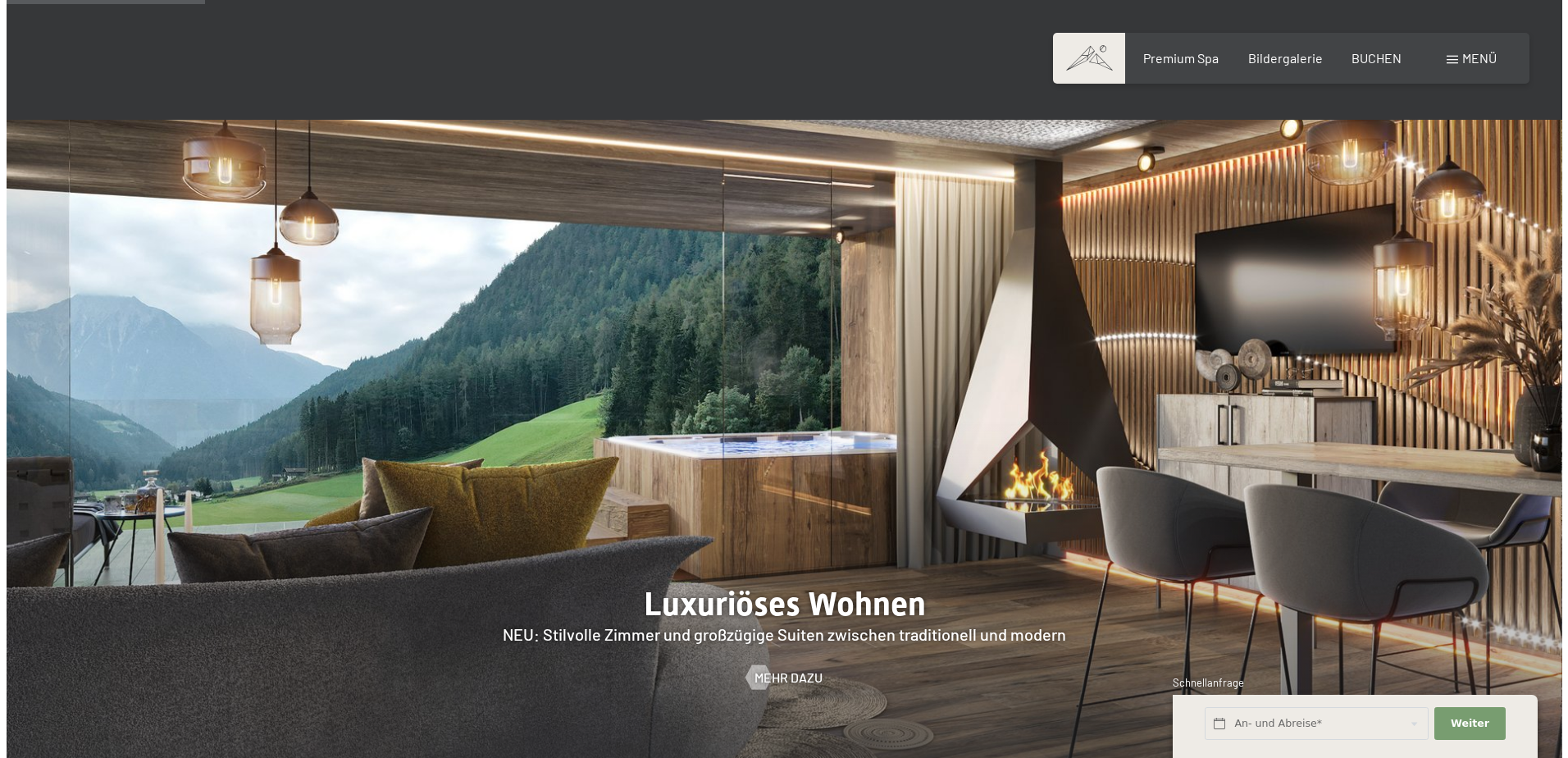
scroll to position [1476, 0]
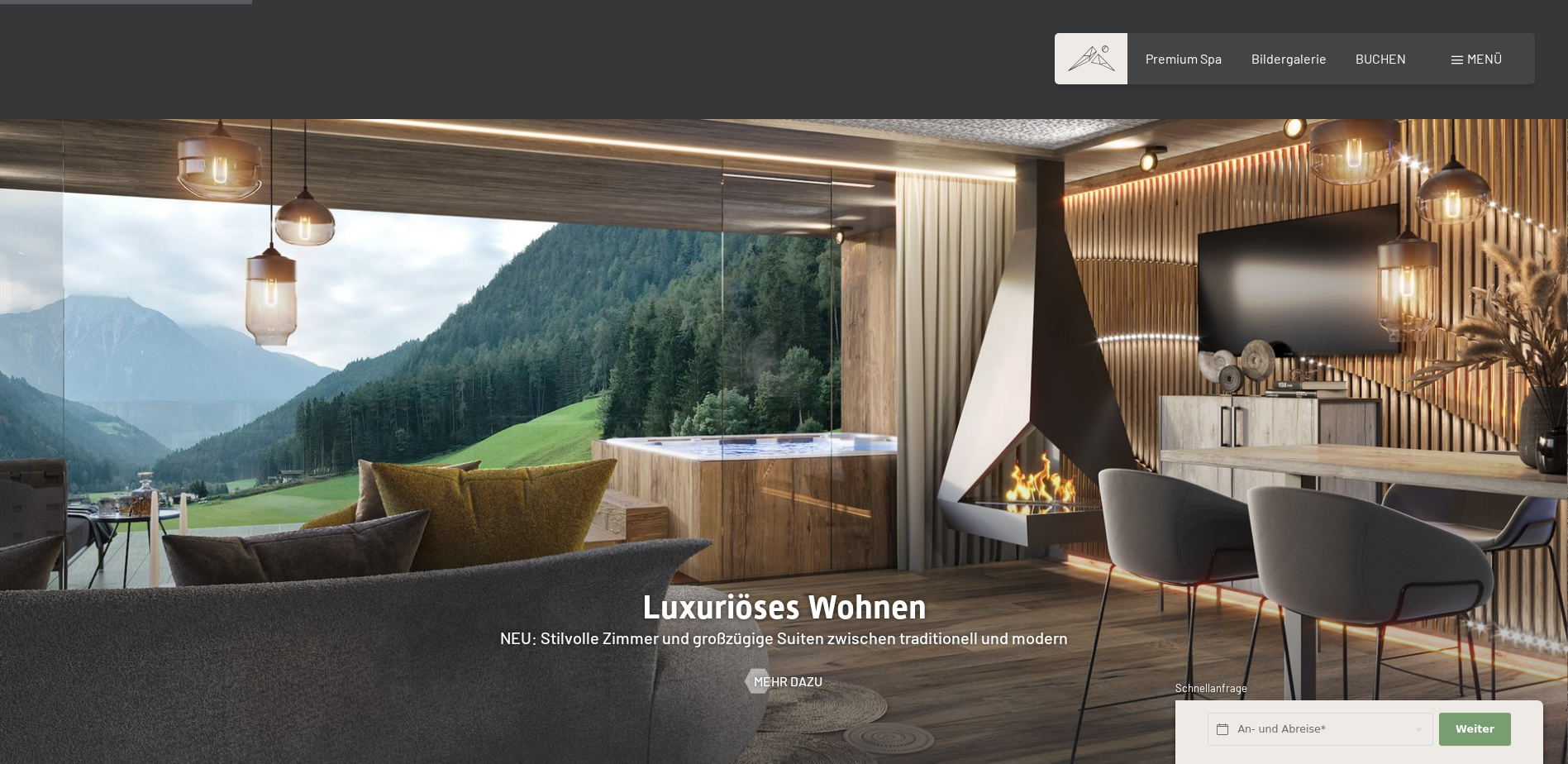
click at [1463, 51] on div "Menü" at bounding box center [1476, 58] width 51 height 18
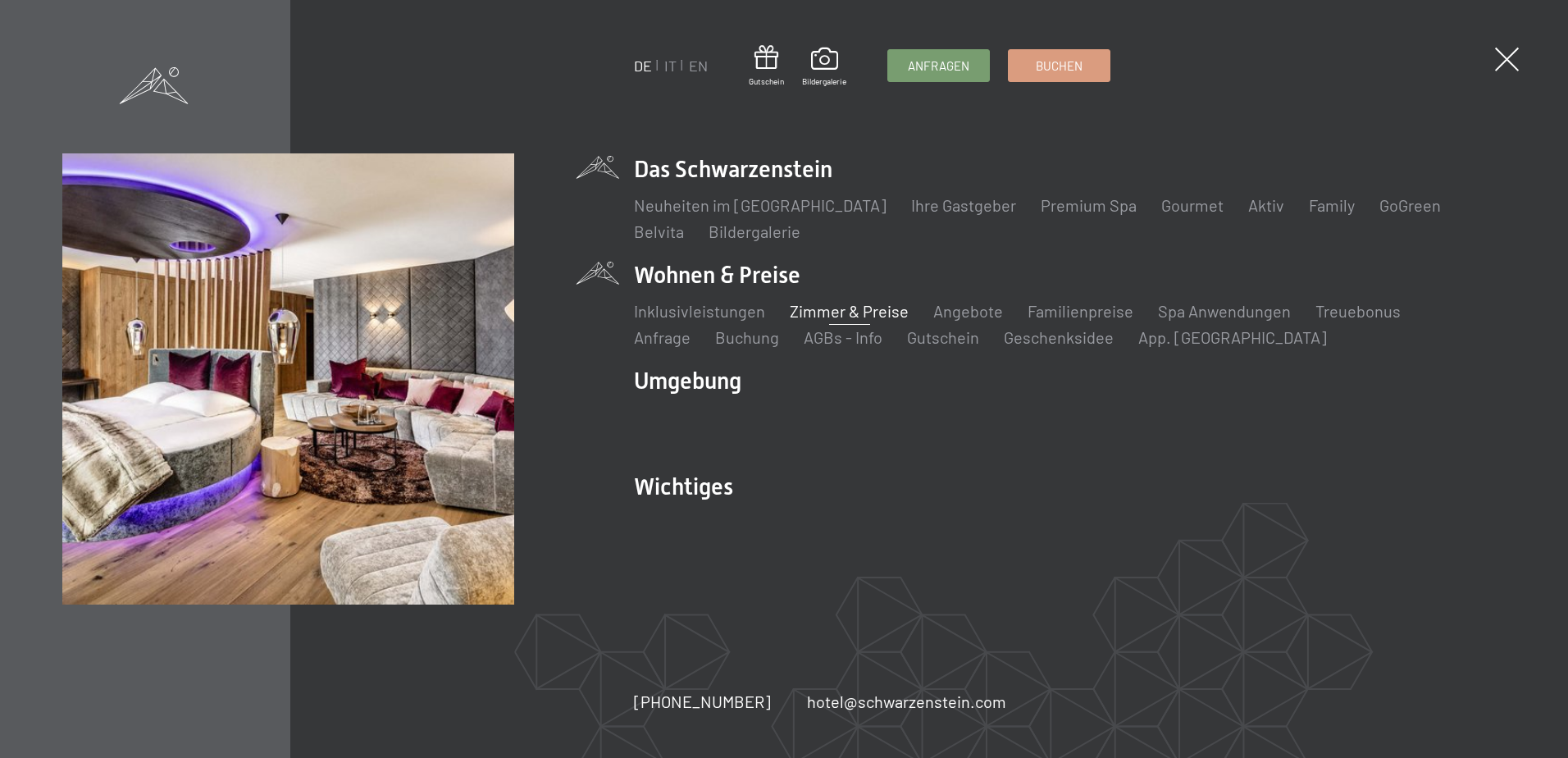
click at [836, 306] on link "Zimmer & Preise" at bounding box center [849, 310] width 119 height 20
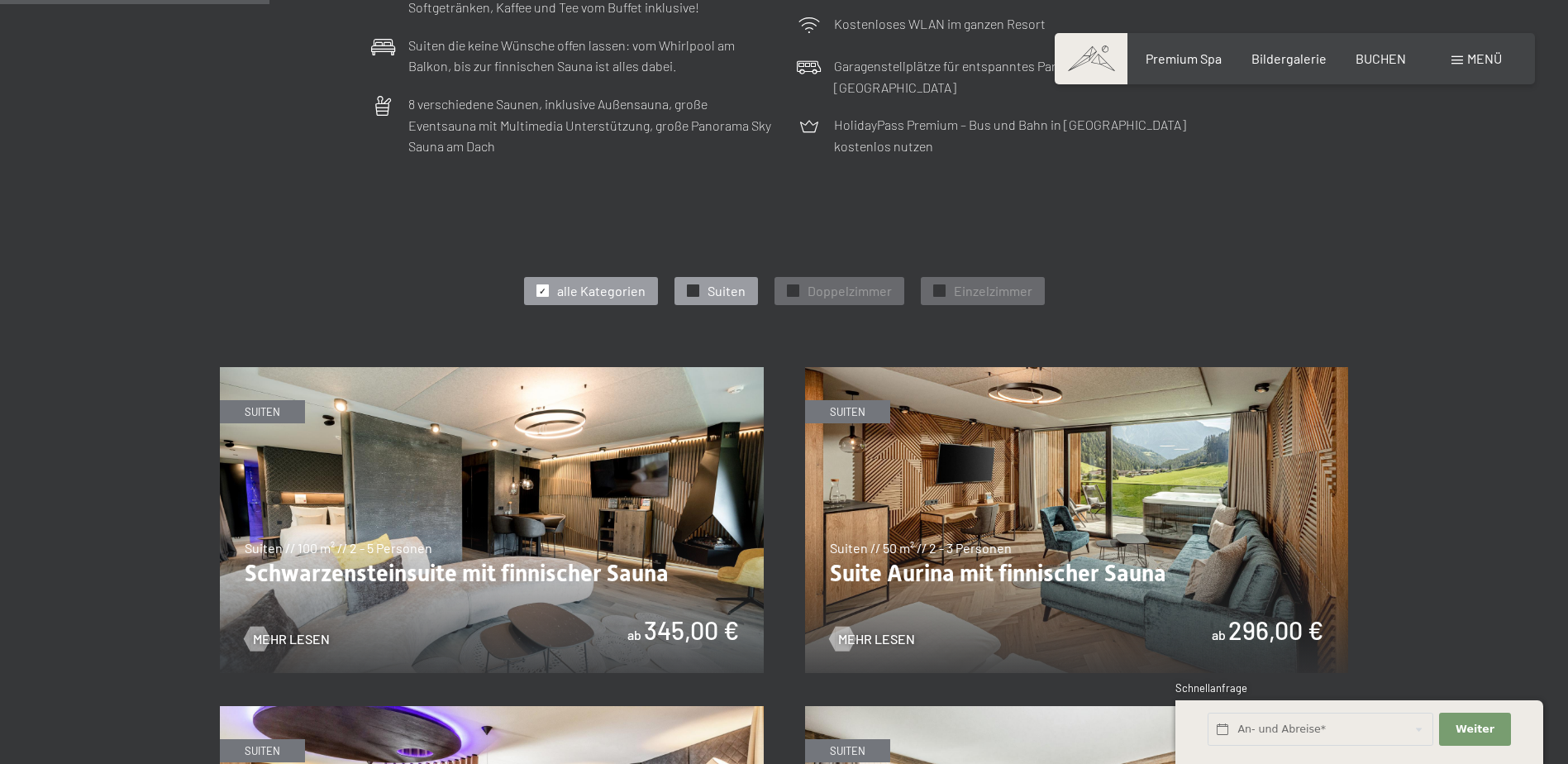
scroll to position [909, 0]
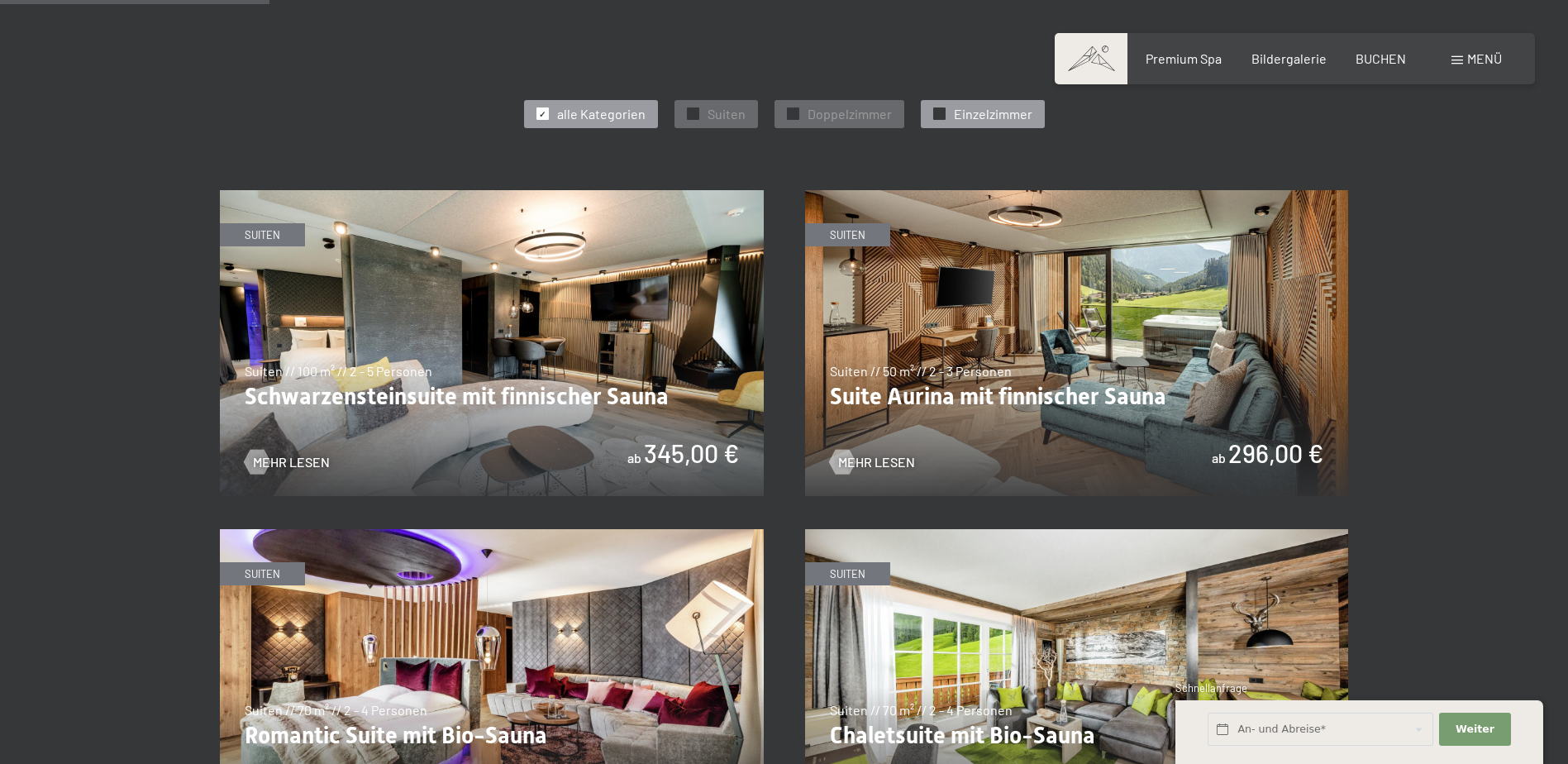
click at [978, 117] on span "Einzelzimmer" at bounding box center [993, 114] width 79 height 18
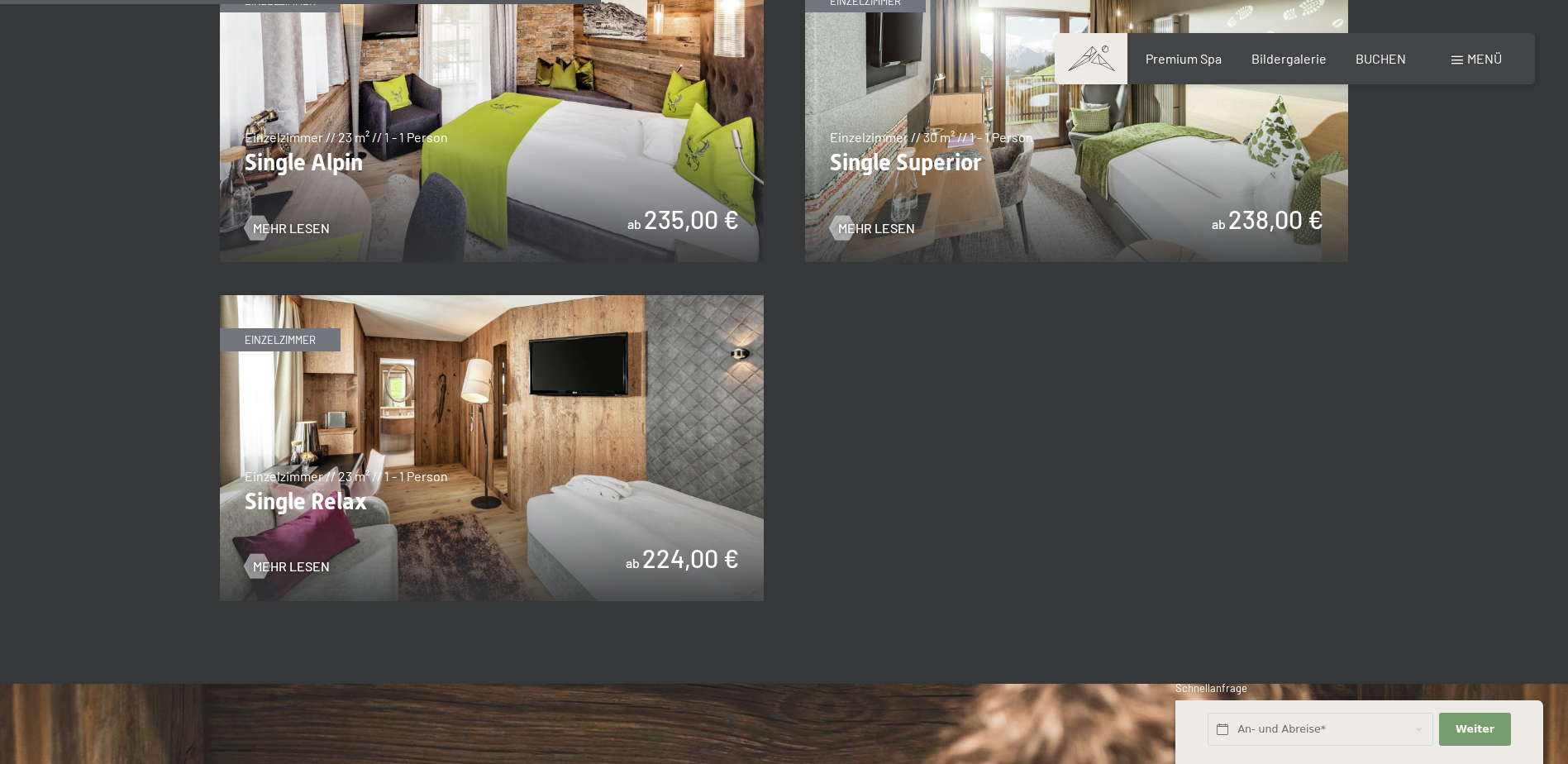
scroll to position [1405, 0]
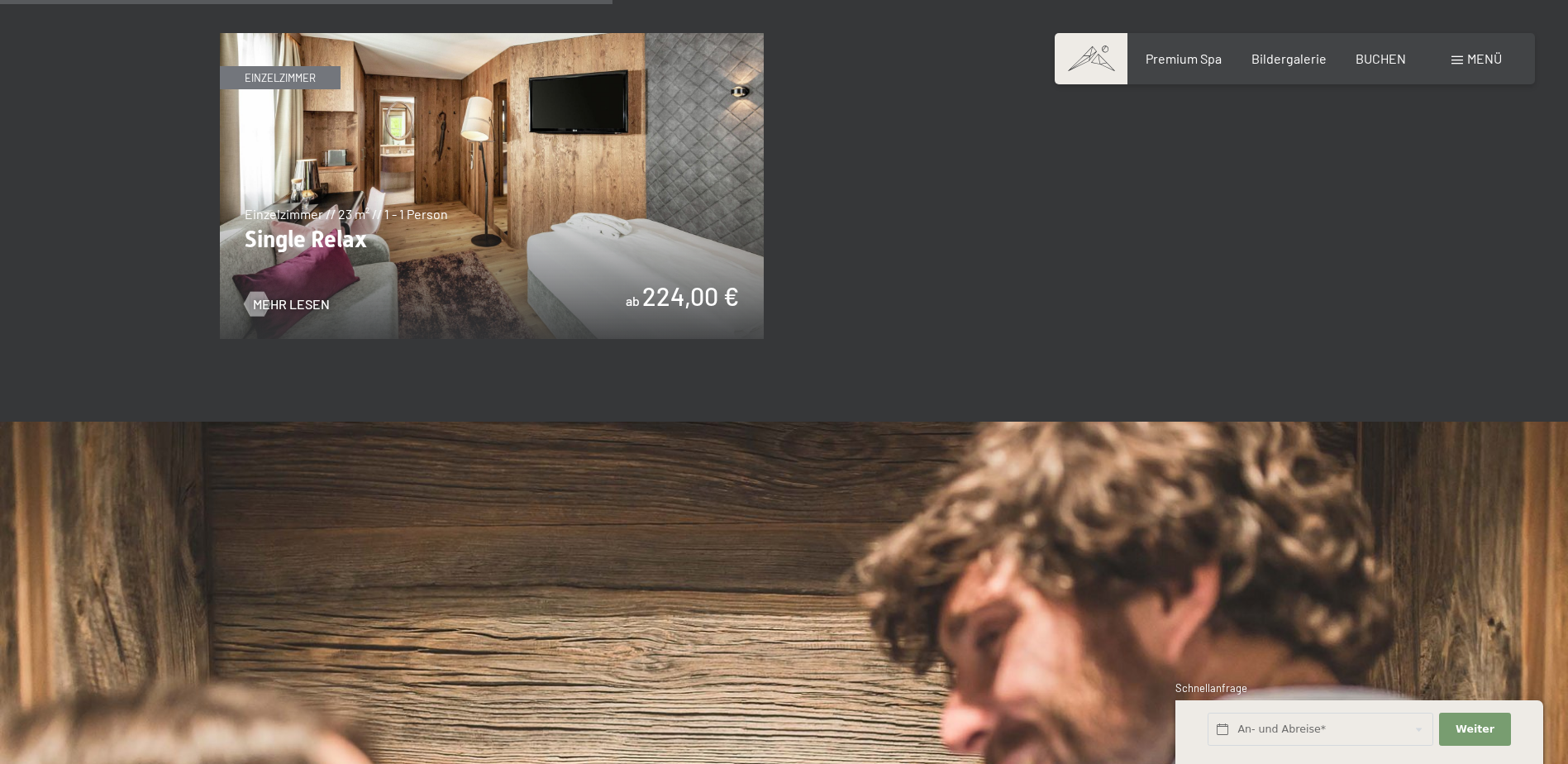
click at [474, 202] on img at bounding box center [492, 186] width 544 height 306
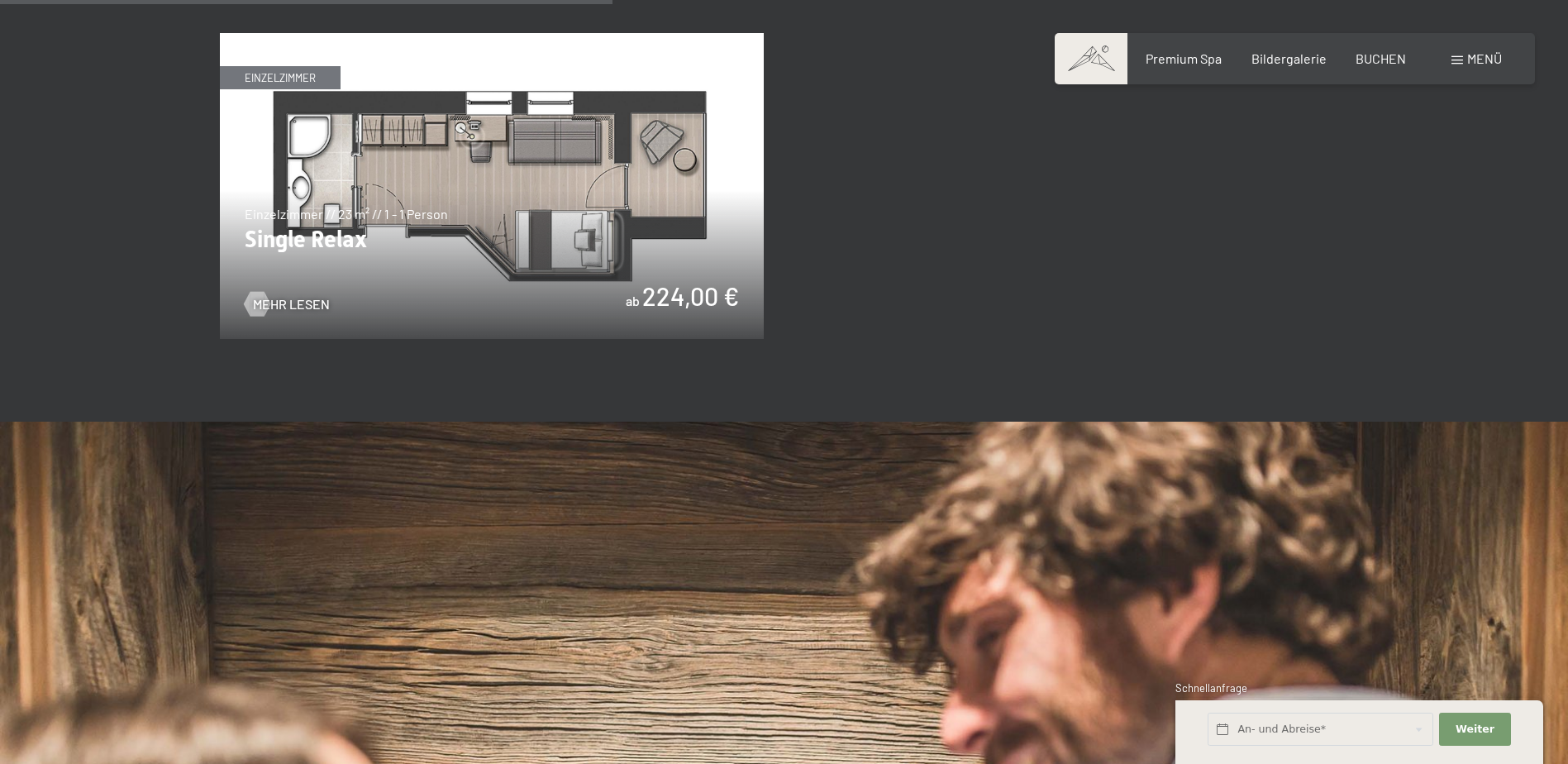
click at [536, 312] on img at bounding box center [492, 186] width 544 height 306
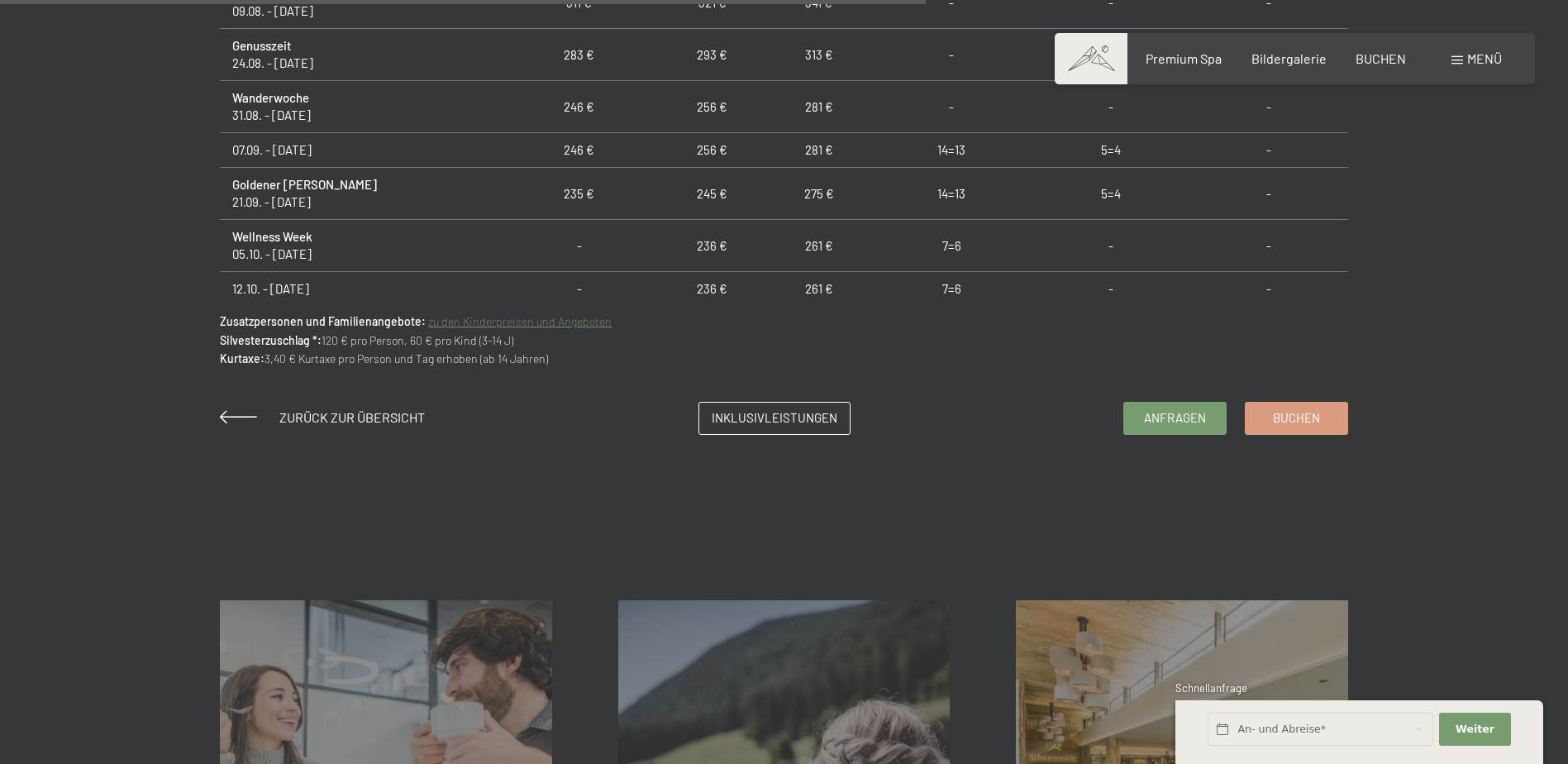
scroll to position [1239, 0]
click at [758, 427] on link "Inklusivleistungen" at bounding box center [775, 415] width 151 height 32
click at [1301, 417] on span "Buchen" at bounding box center [1296, 415] width 47 height 17
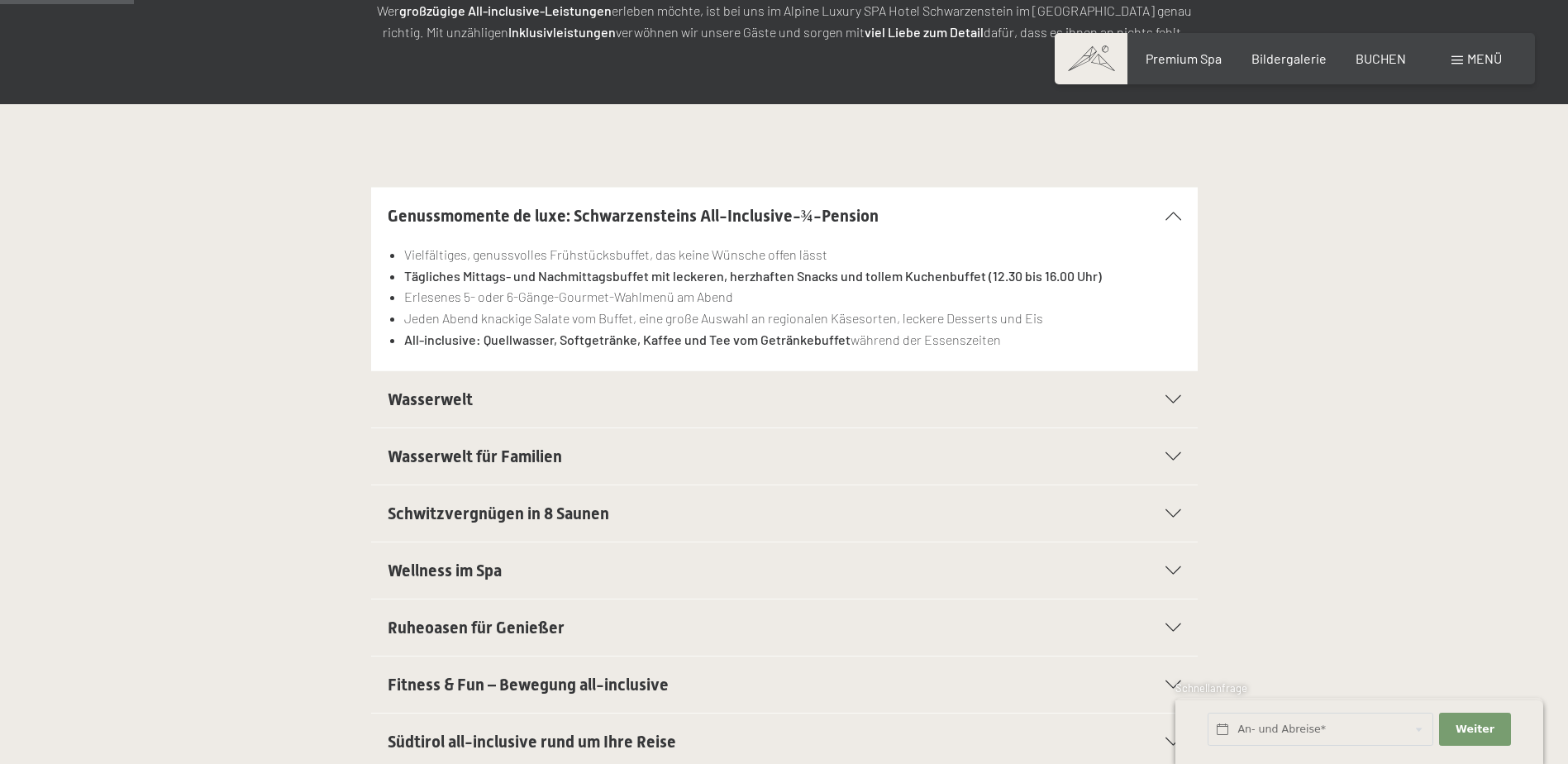
scroll to position [331, 0]
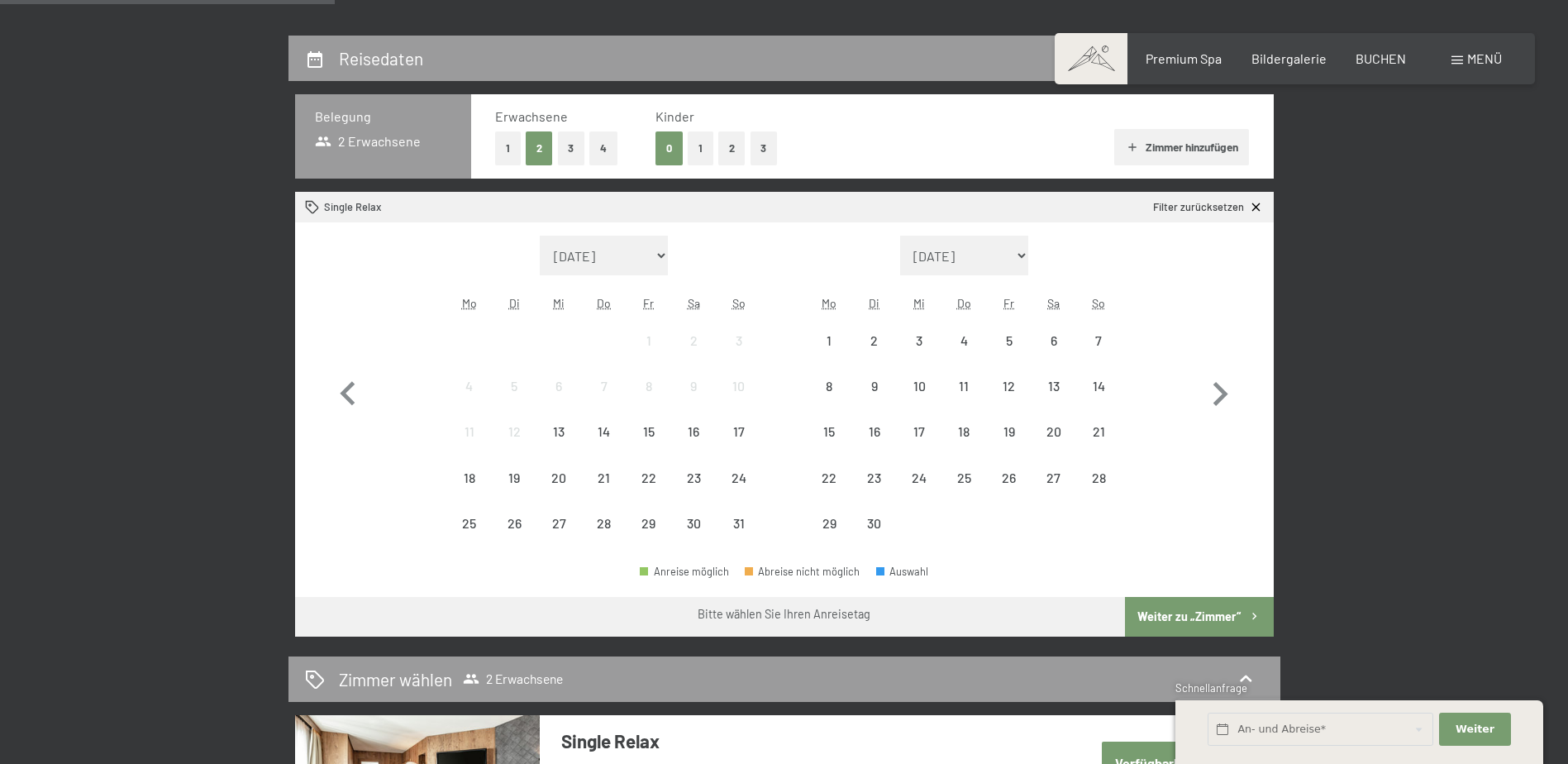
scroll to position [413, 0]
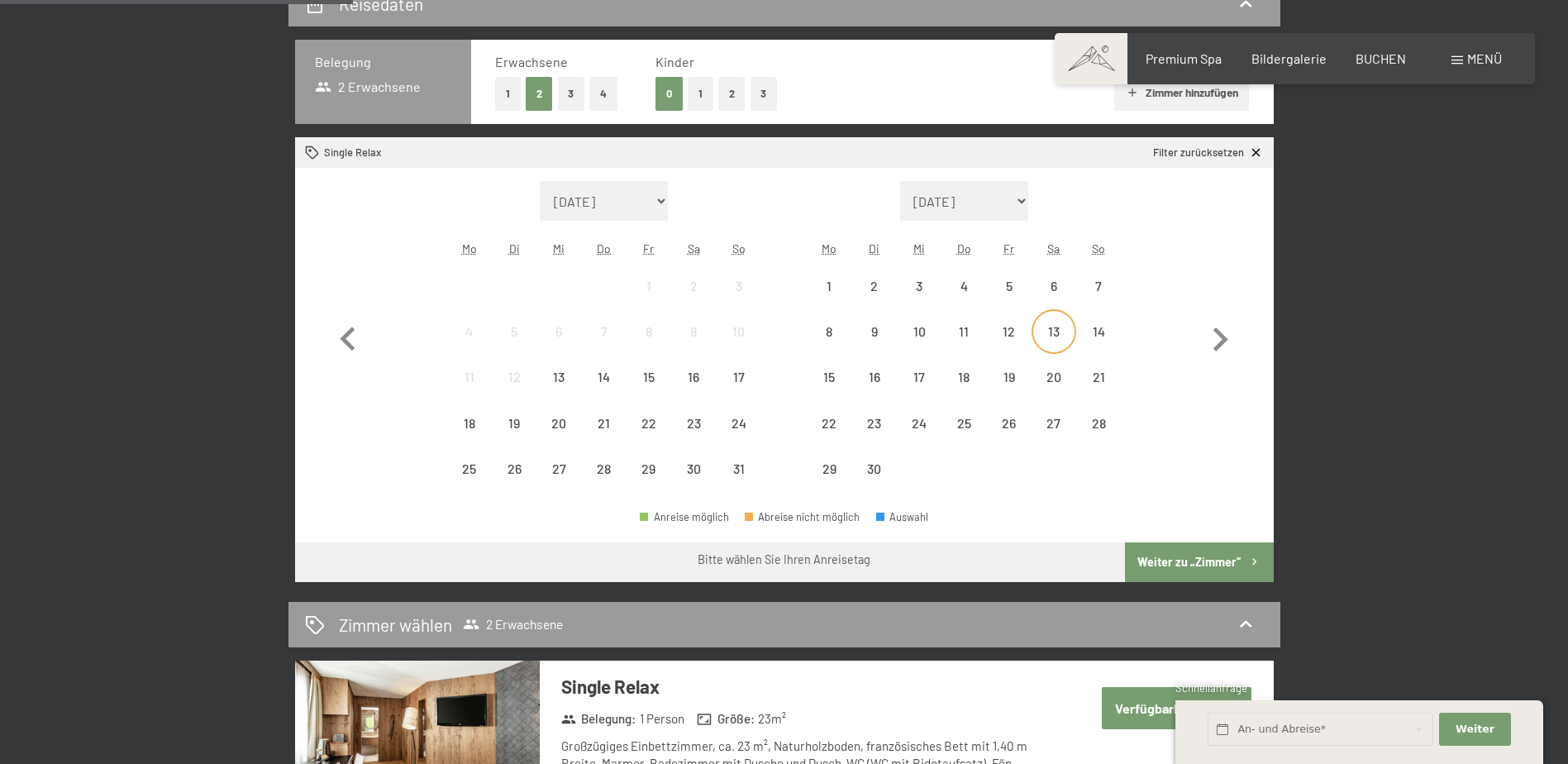
click at [1057, 353] on div "13" at bounding box center [1054, 345] width 41 height 41
click at [1090, 335] on div "14" at bounding box center [1098, 345] width 41 height 41
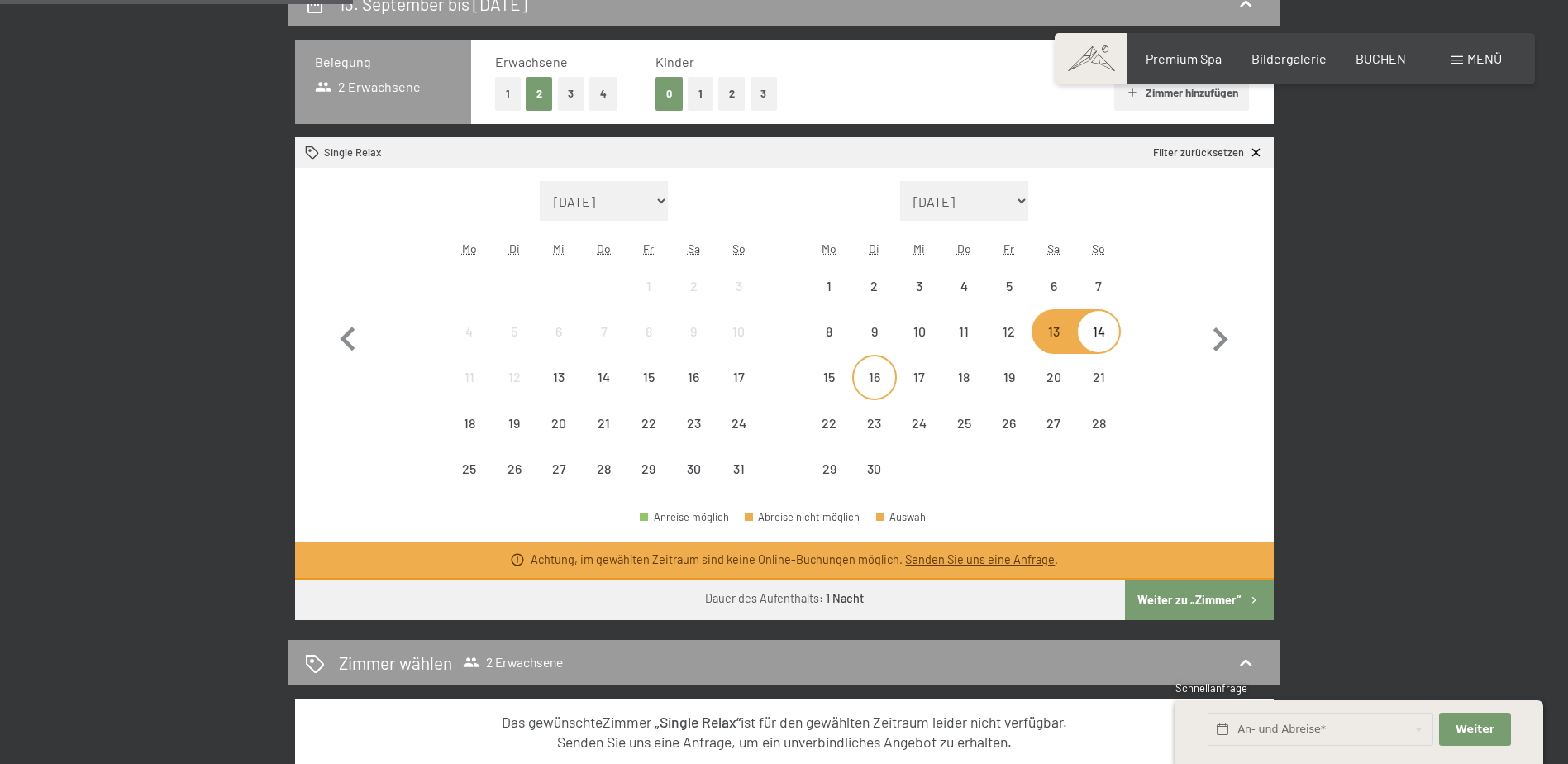
click at [887, 368] on div "16" at bounding box center [875, 377] width 41 height 41
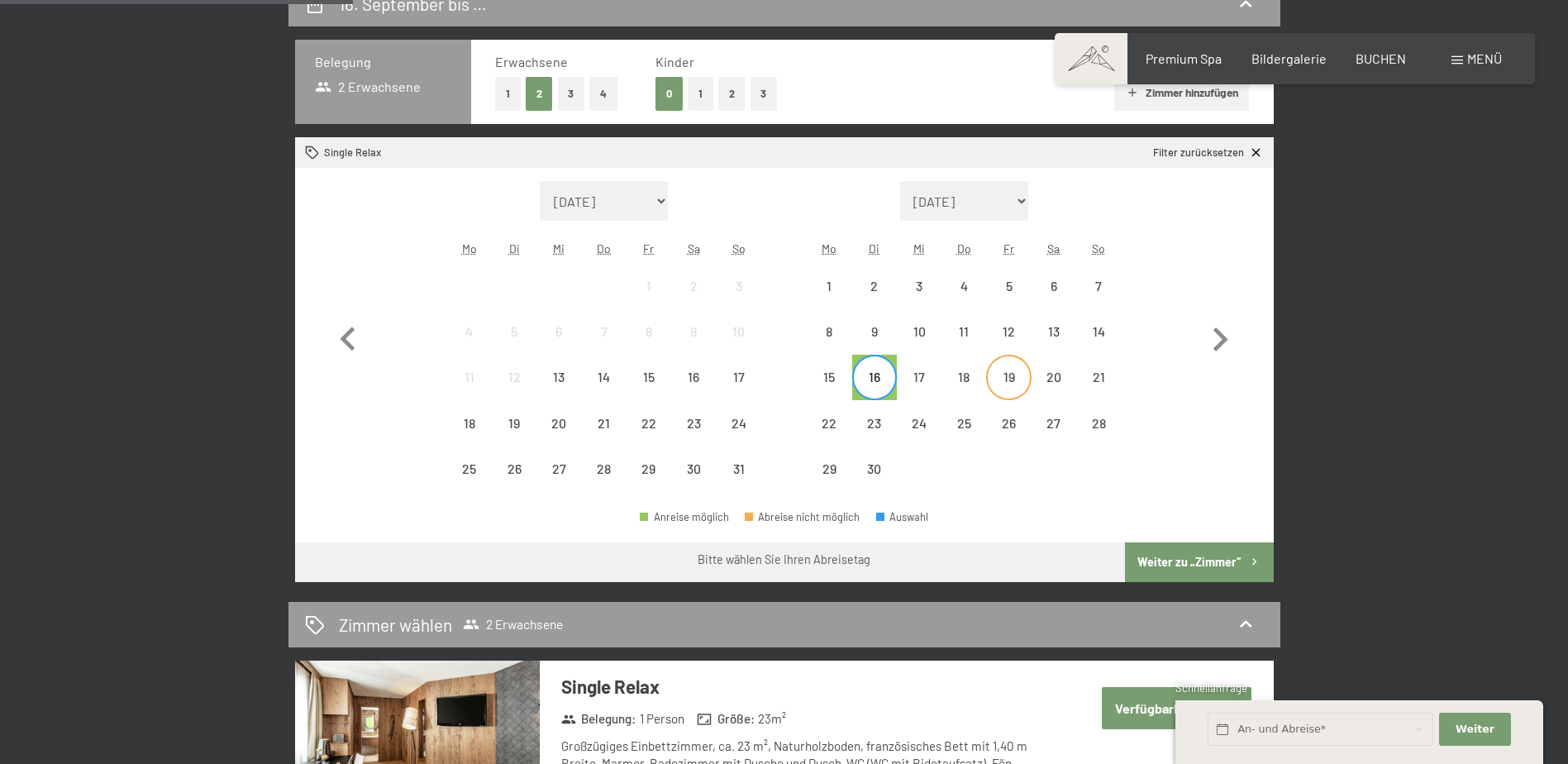
click at [1023, 378] on div "19" at bounding box center [1008, 391] width 41 height 41
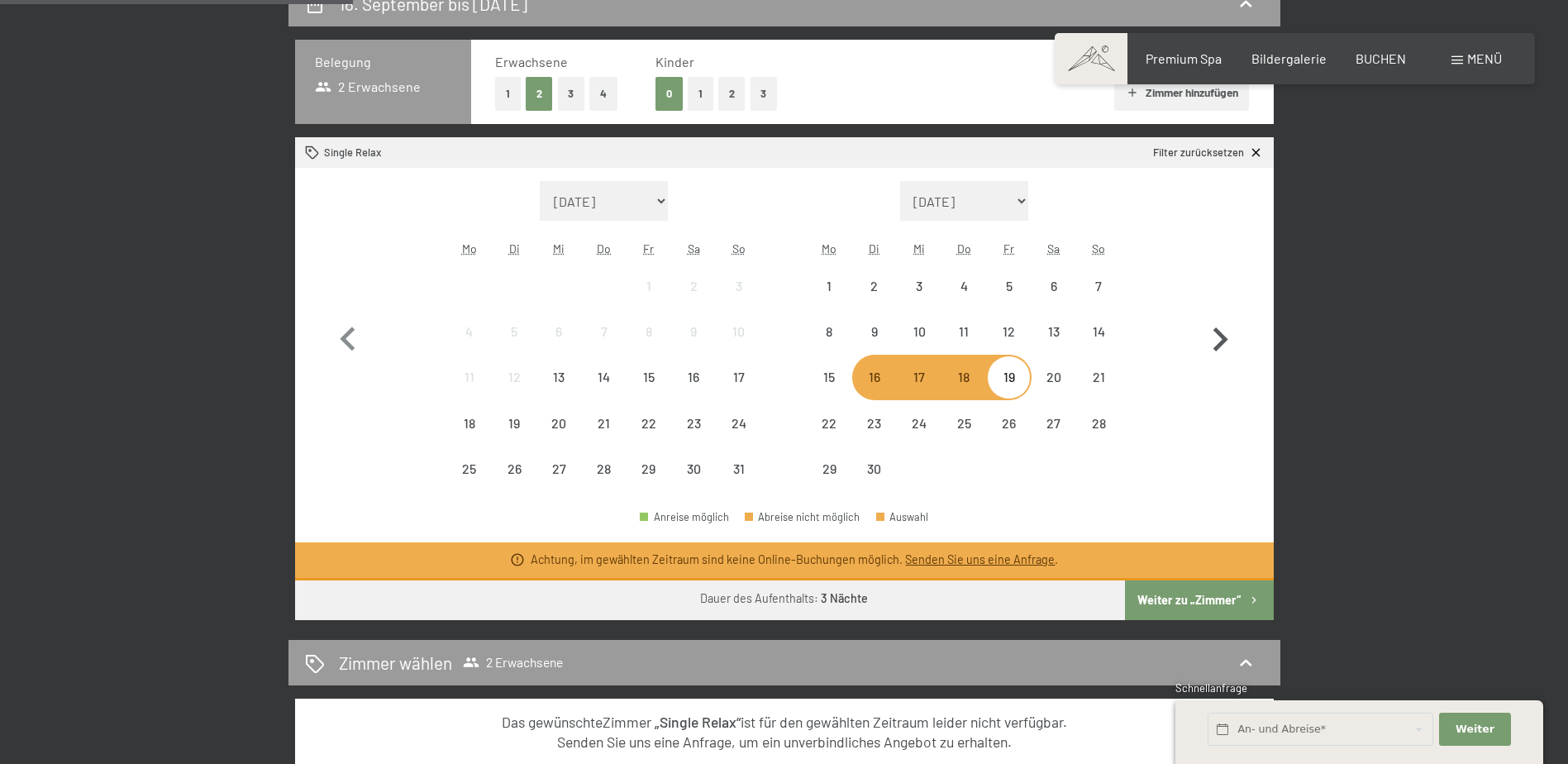
click at [1225, 337] on icon "button" at bounding box center [1220, 340] width 48 height 48
select select "[DATE]"
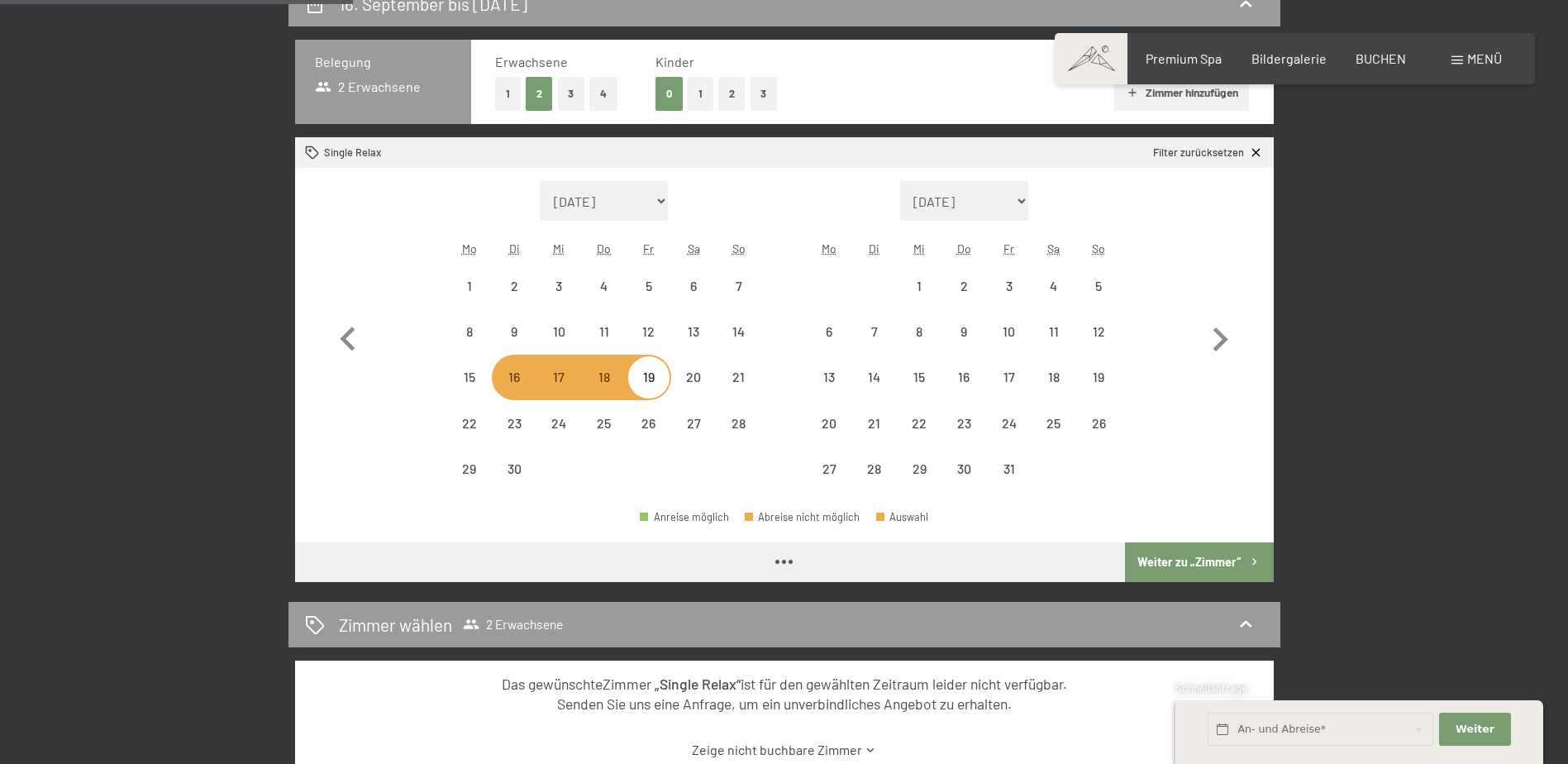
select select "[DATE]"
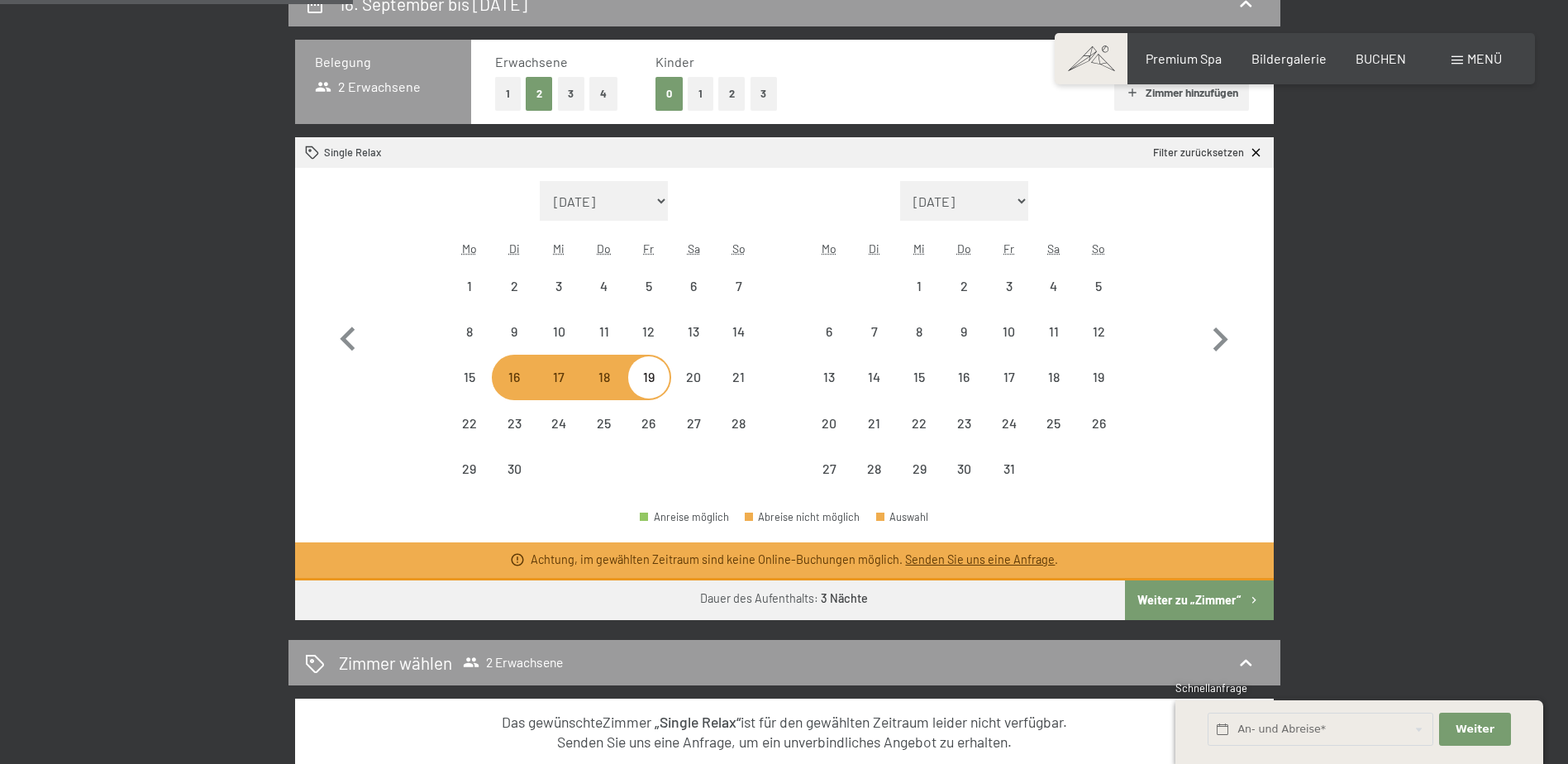
click at [763, 330] on div "Monat/Jahr [DATE] [DATE] Oktober 2025 [DATE] Dezember 2025 Januar 2026 Februar …" at bounding box center [784, 336] width 920 height 311
click at [870, 319] on div "7" at bounding box center [875, 331] width 41 height 41
select select "[DATE]"
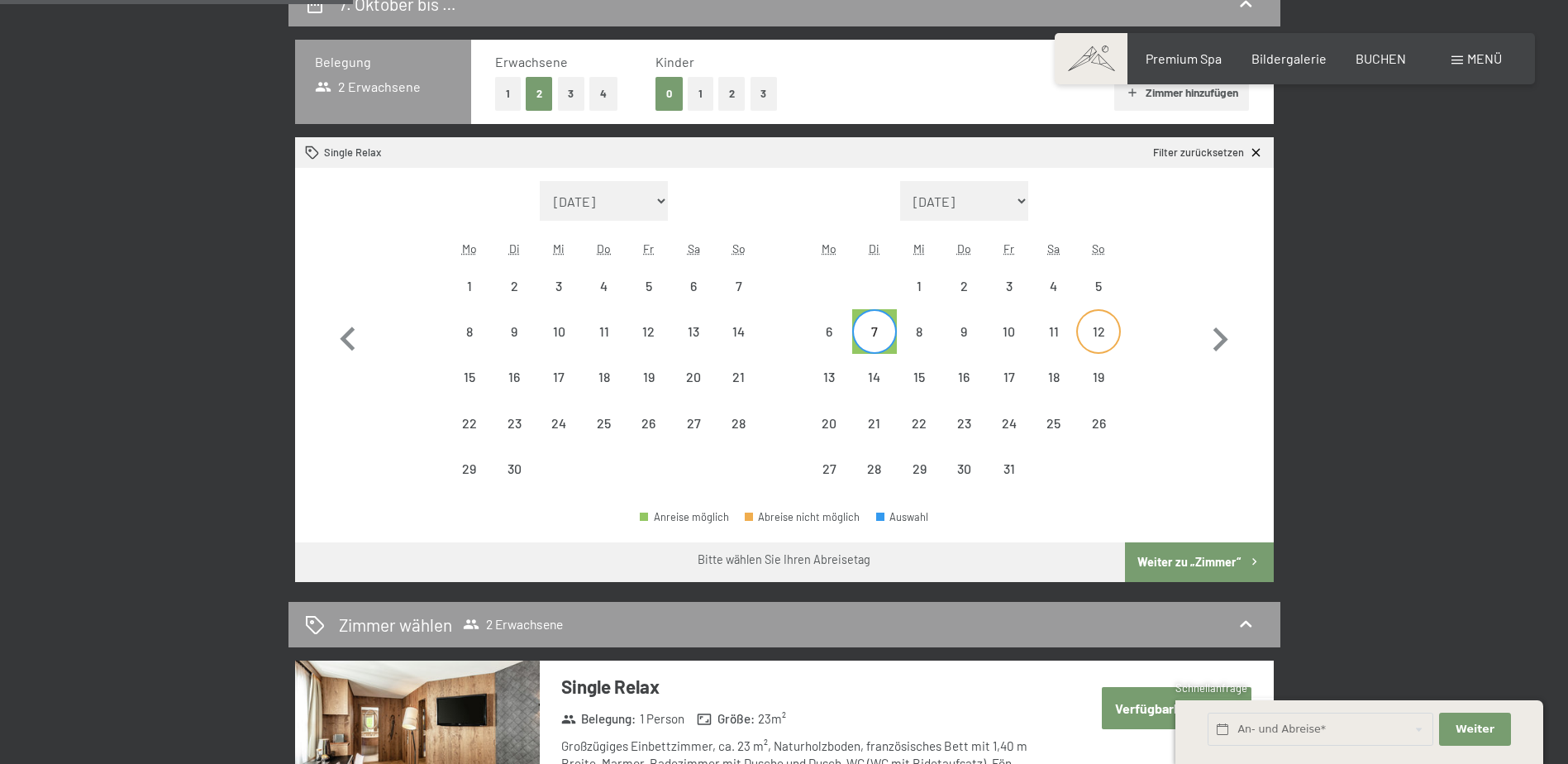
click at [1092, 332] on div "12" at bounding box center [1098, 345] width 41 height 41
select select "[DATE]"
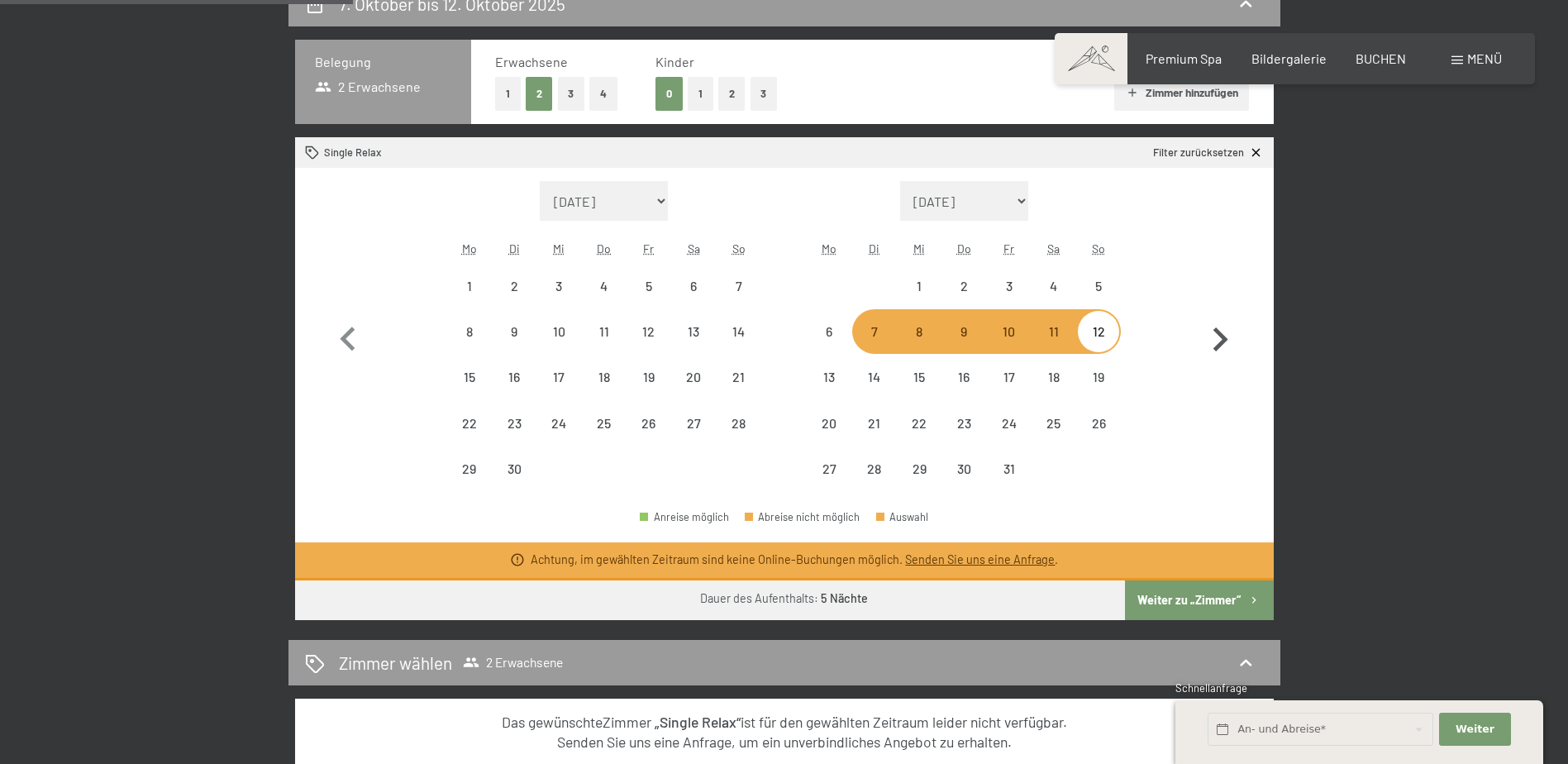
click at [1217, 331] on icon "button" at bounding box center [1220, 339] width 15 height 24
select select "[DATE]"
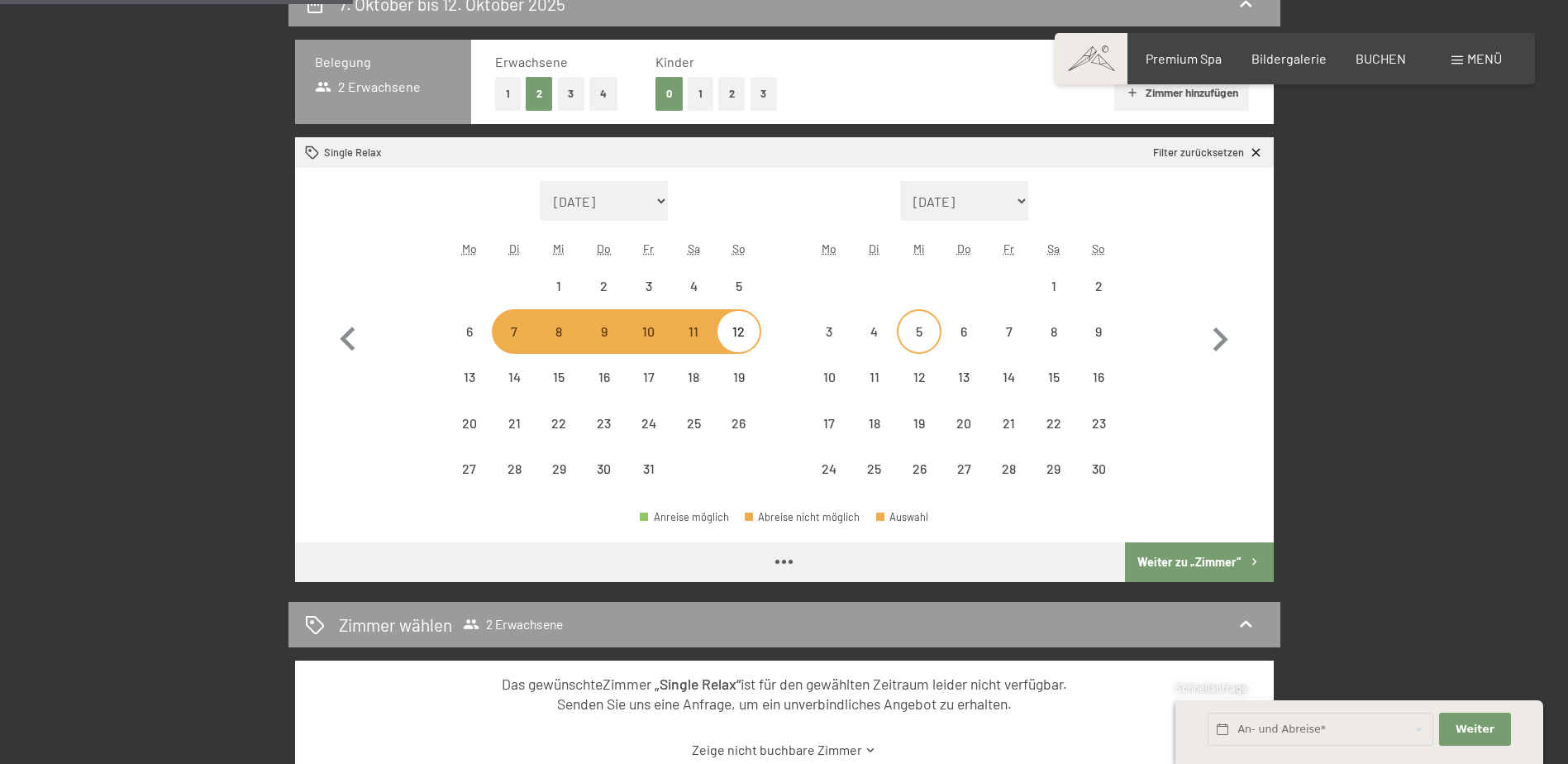
select select "[DATE]"
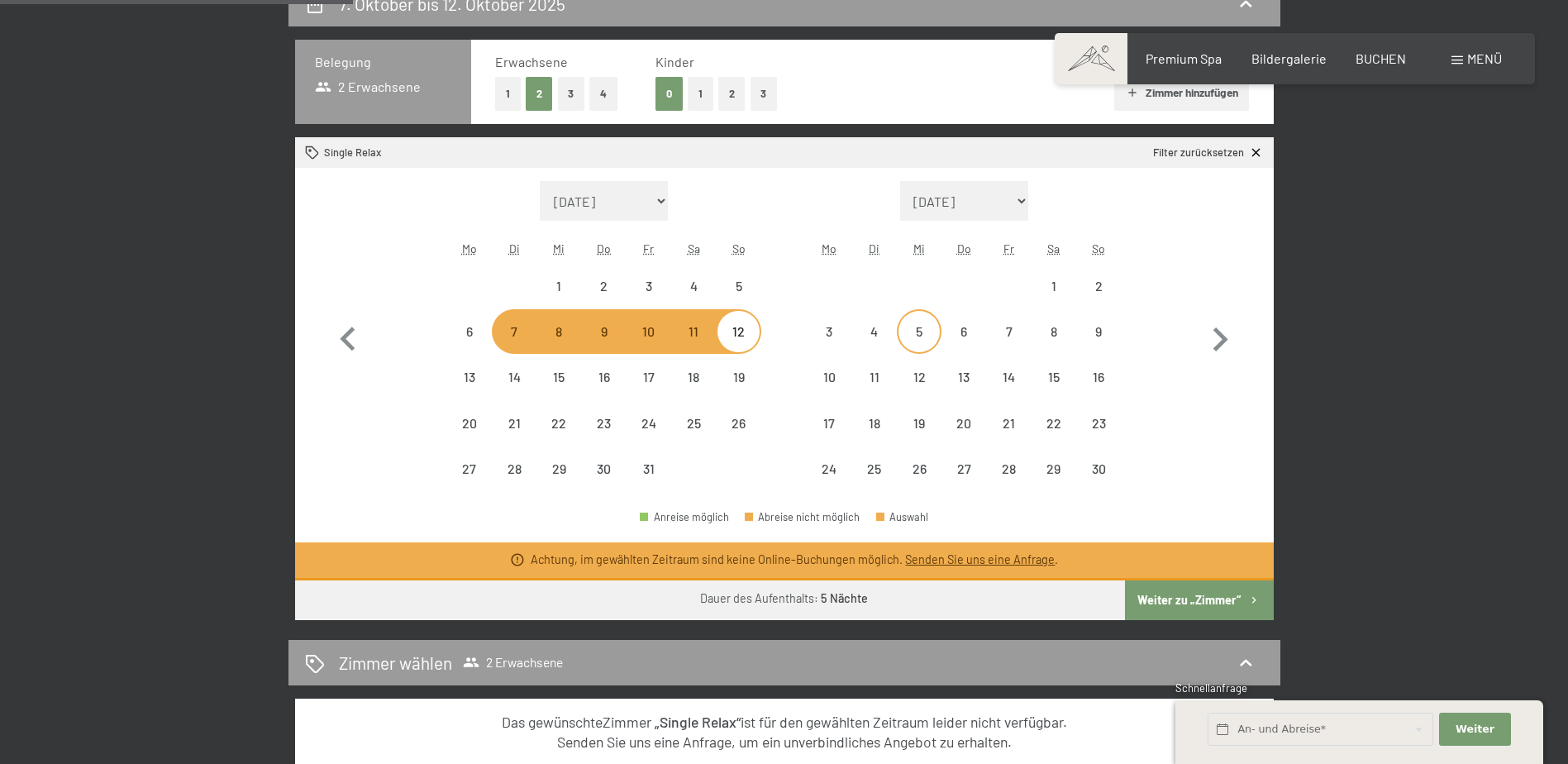
click at [912, 339] on div "5" at bounding box center [919, 345] width 41 height 41
select select "[DATE]"
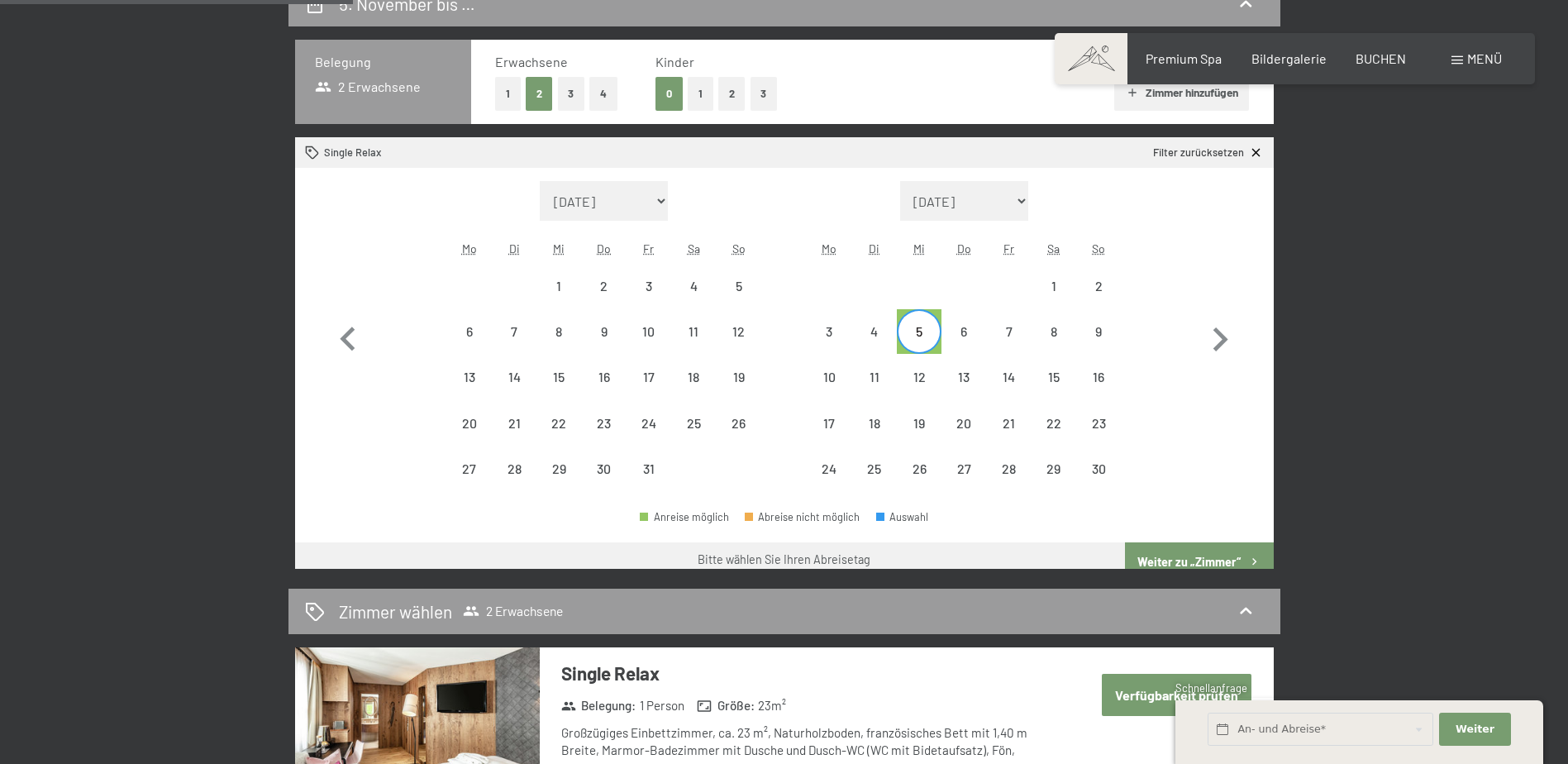
click at [1129, 321] on div "Monat/Jahr [DATE] [DATE] Oktober 2025 [DATE] Dezember 2025 Januar 2026 Februar …" at bounding box center [784, 336] width 920 height 311
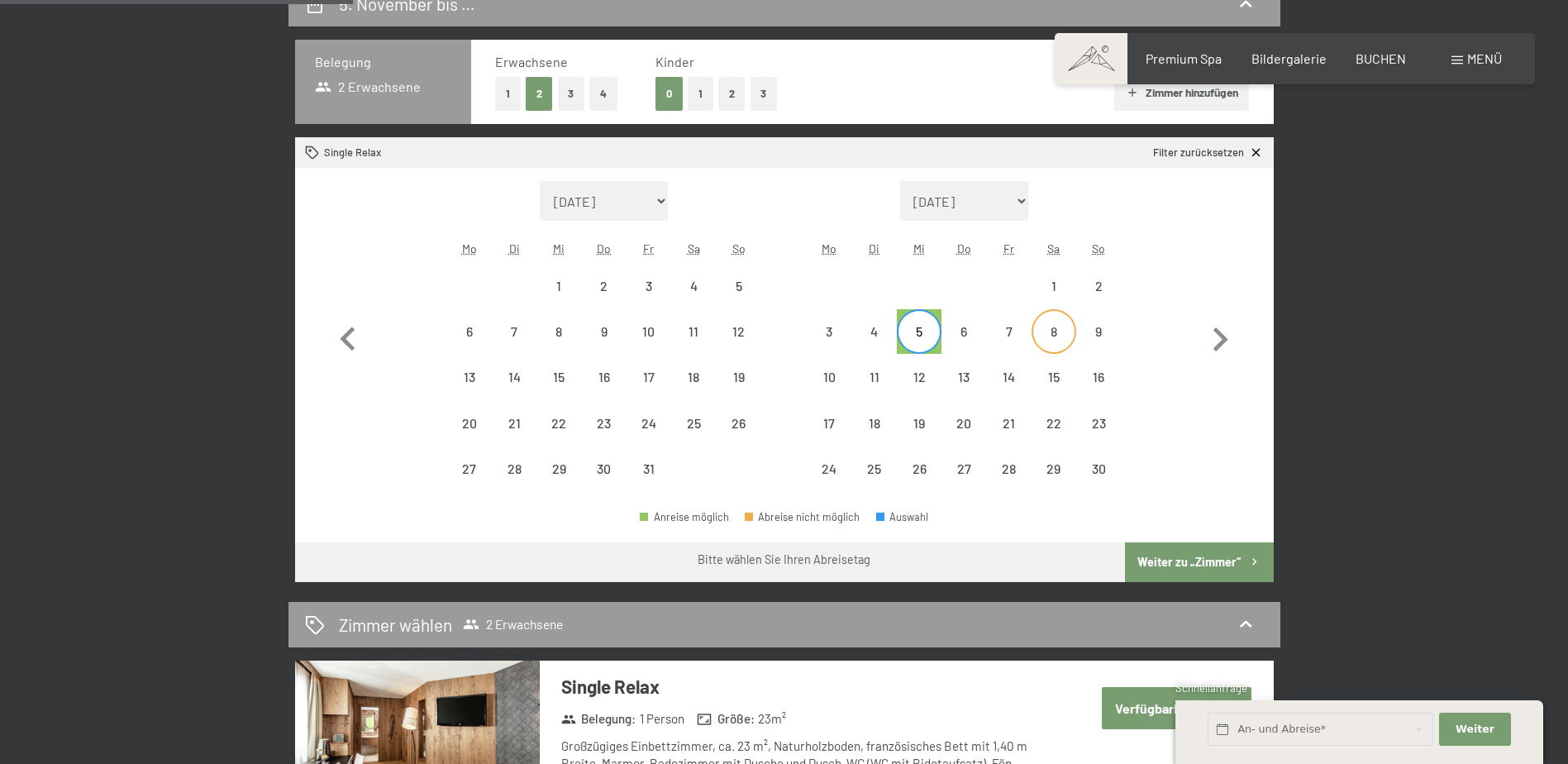
click at [1055, 349] on div "8" at bounding box center [1054, 345] width 41 height 41
select select "[DATE]"
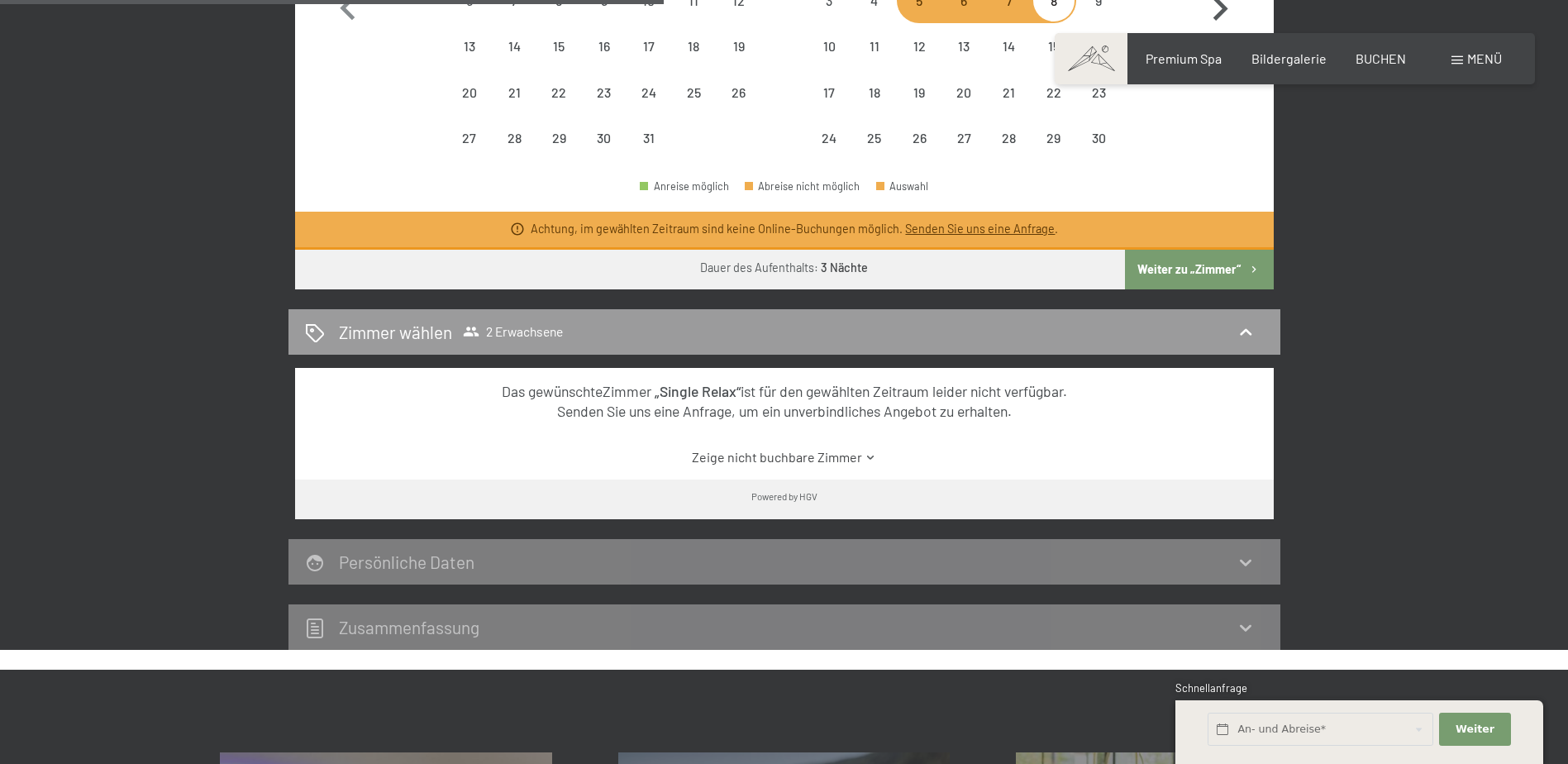
click at [1196, 269] on button "Weiter zu „Zimmer“" at bounding box center [1199, 269] width 148 height 39
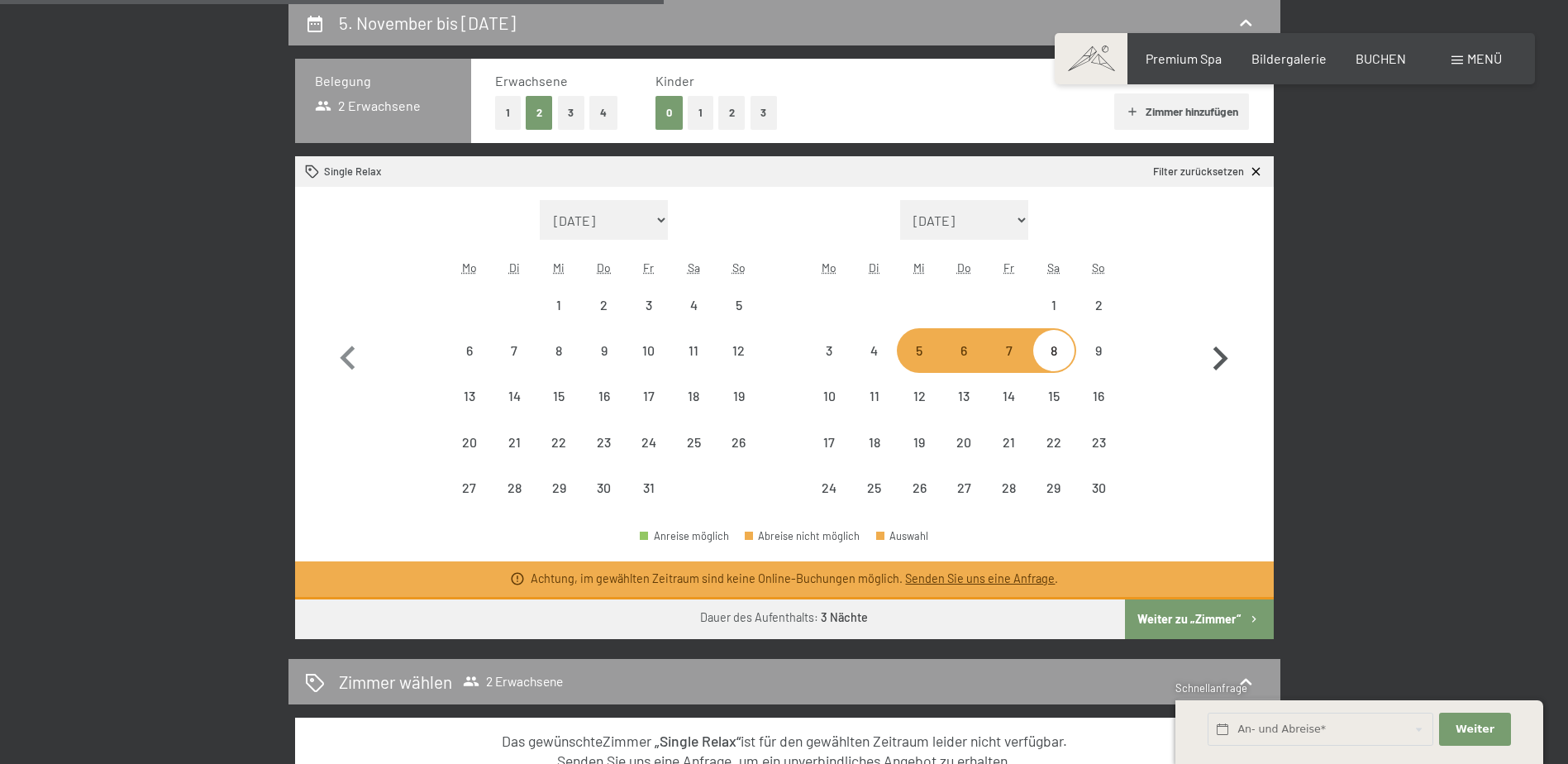
select select "[DATE]"
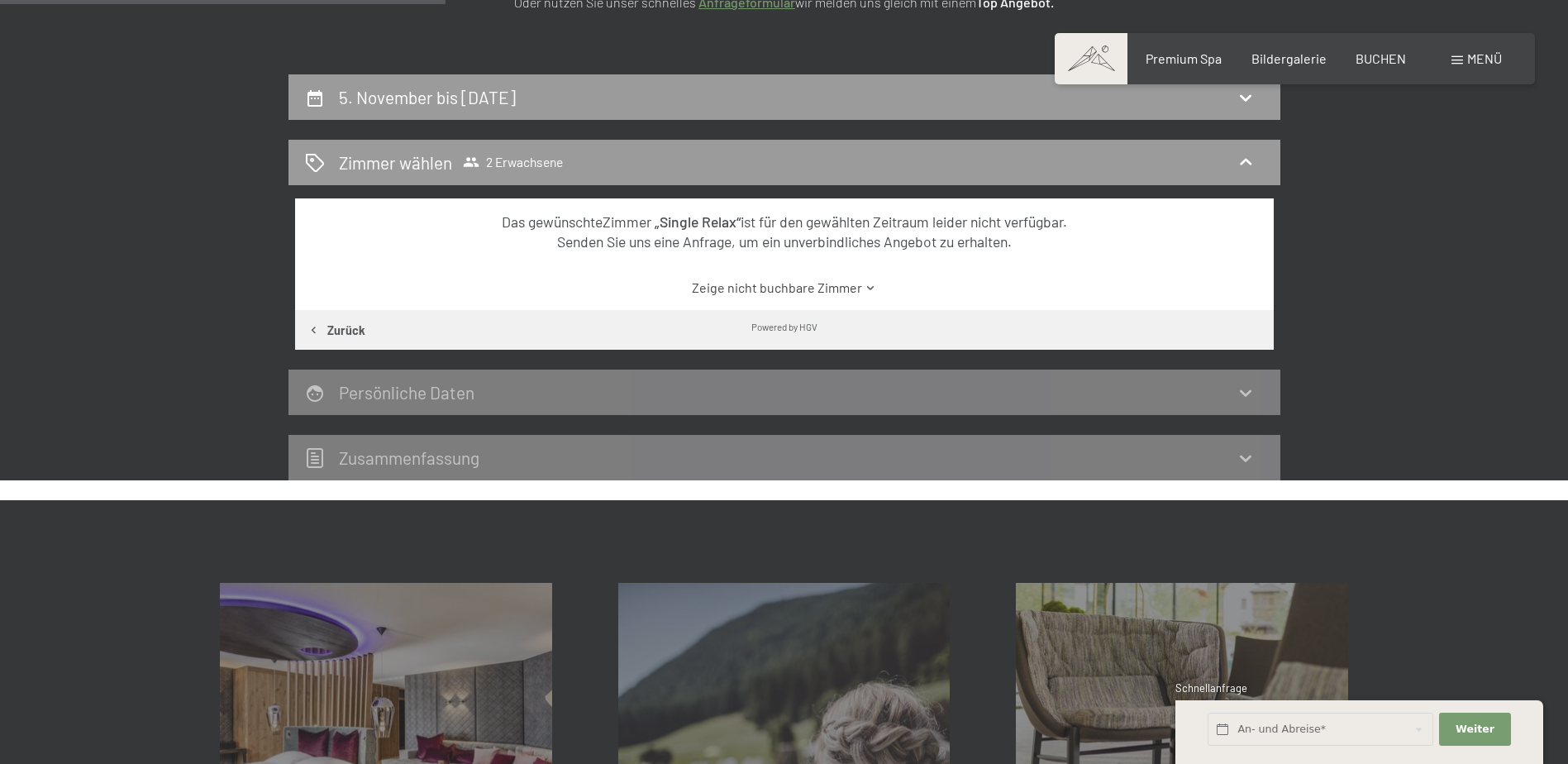
scroll to position [229, 0]
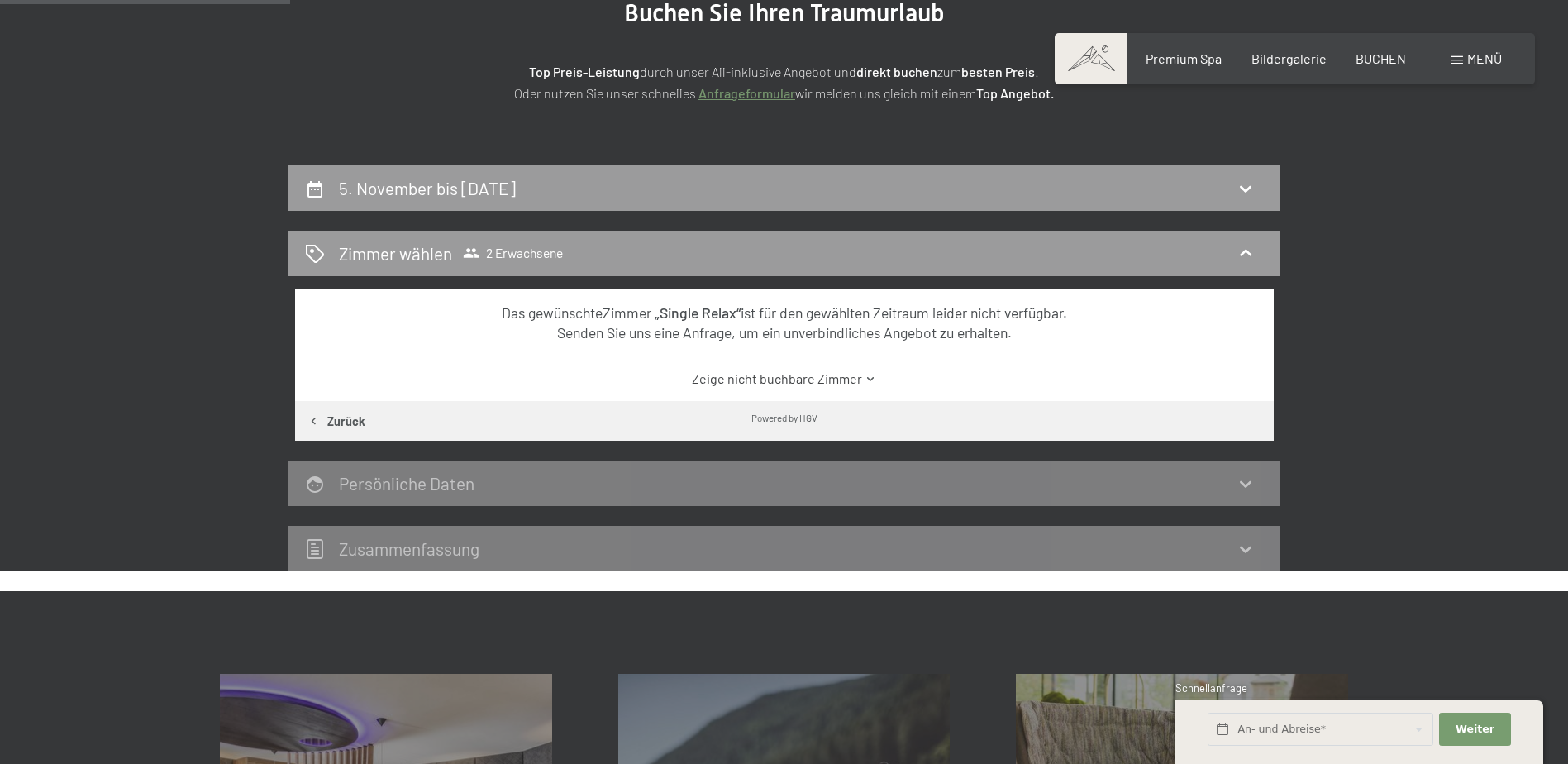
click at [643, 167] on div "5. November bis [DATE]" at bounding box center [785, 188] width 992 height 45
select select "[DATE]"
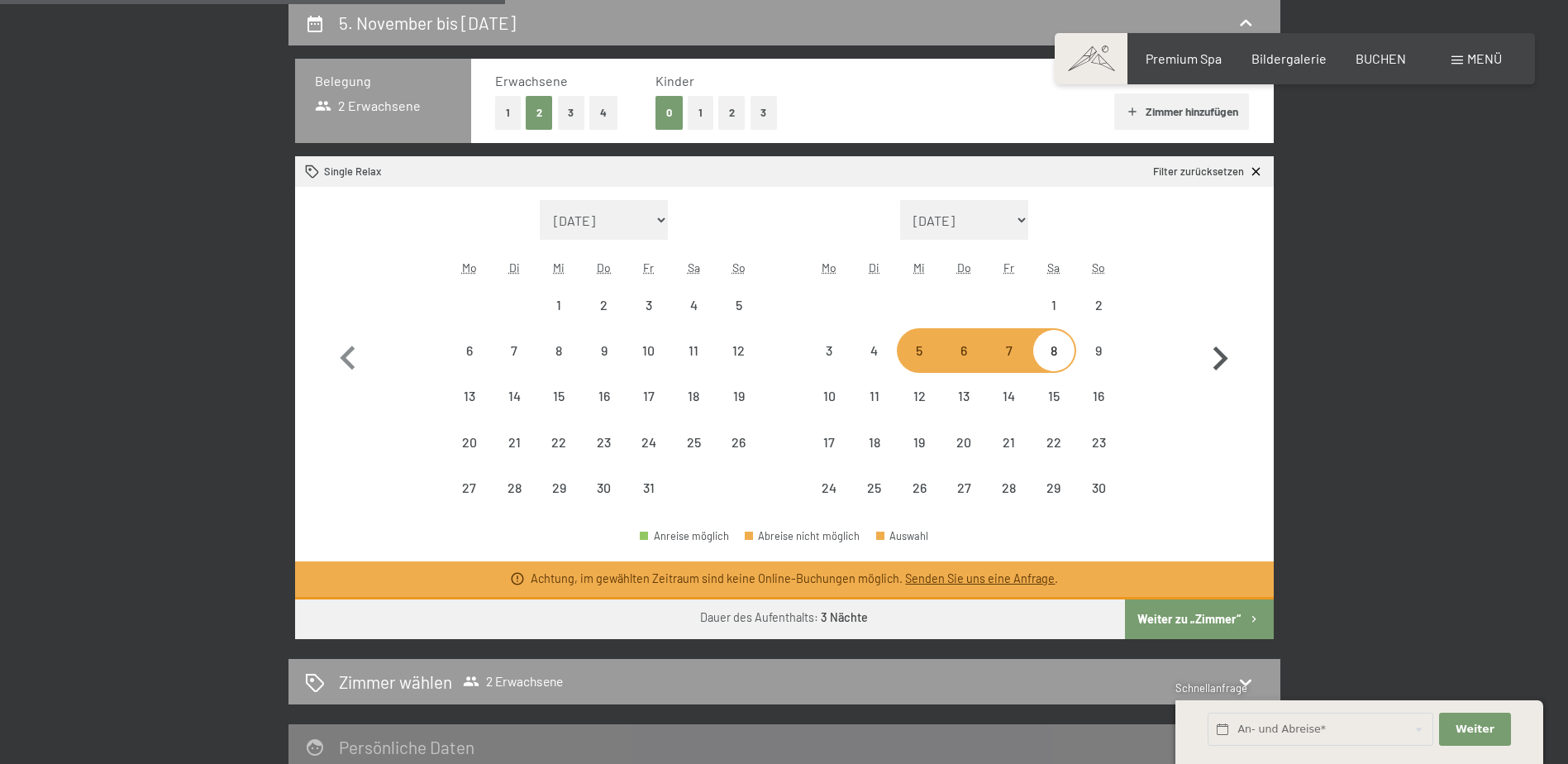
click at [1208, 367] on icon "button" at bounding box center [1220, 359] width 48 height 48
select select "[DATE]"
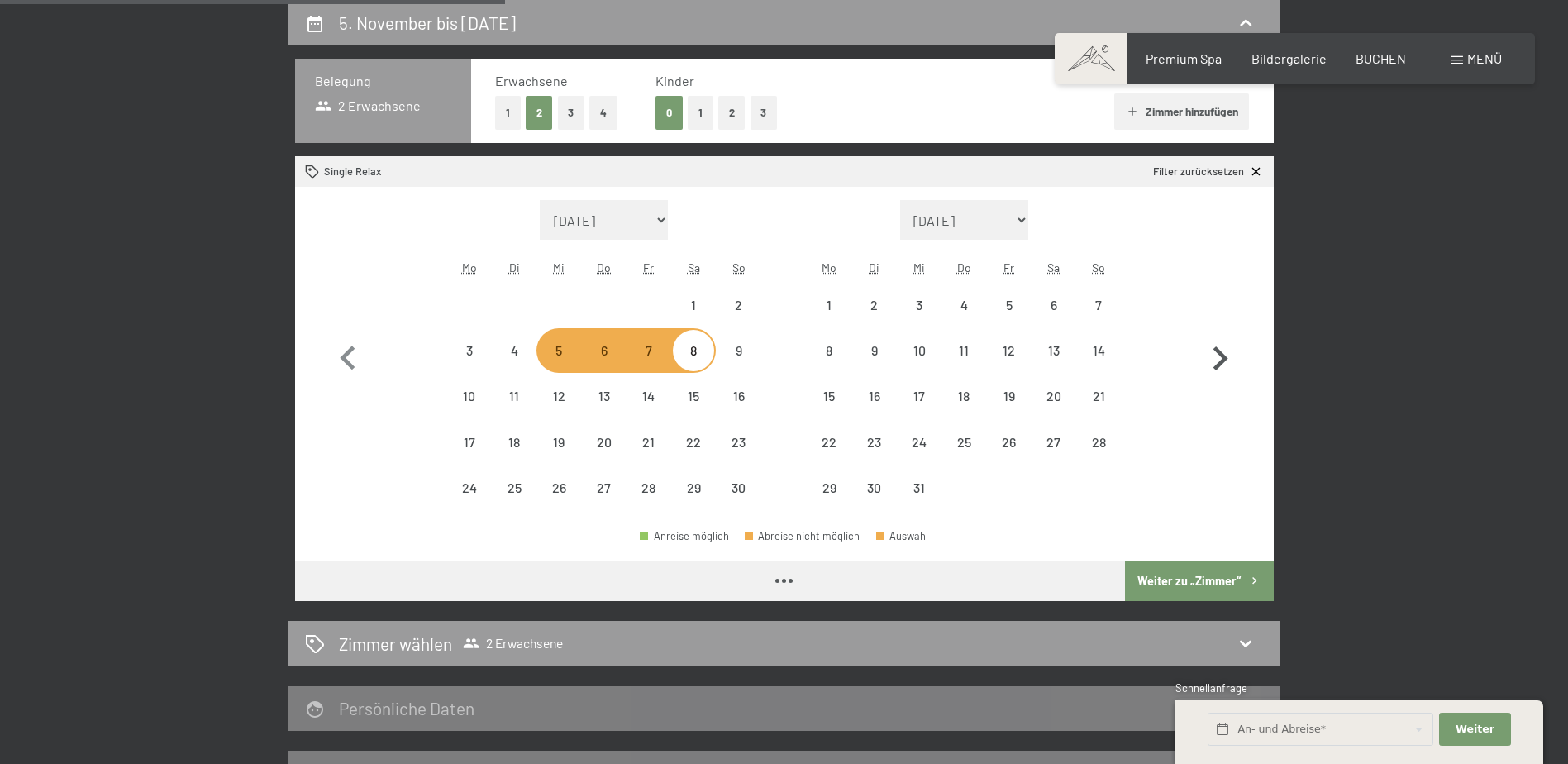
click at [1208, 367] on icon "button" at bounding box center [1220, 359] width 48 height 48
click at [1209, 368] on icon "button" at bounding box center [1220, 359] width 48 height 48
select select "[DATE]"
click at [1209, 368] on icon "button" at bounding box center [1220, 359] width 48 height 48
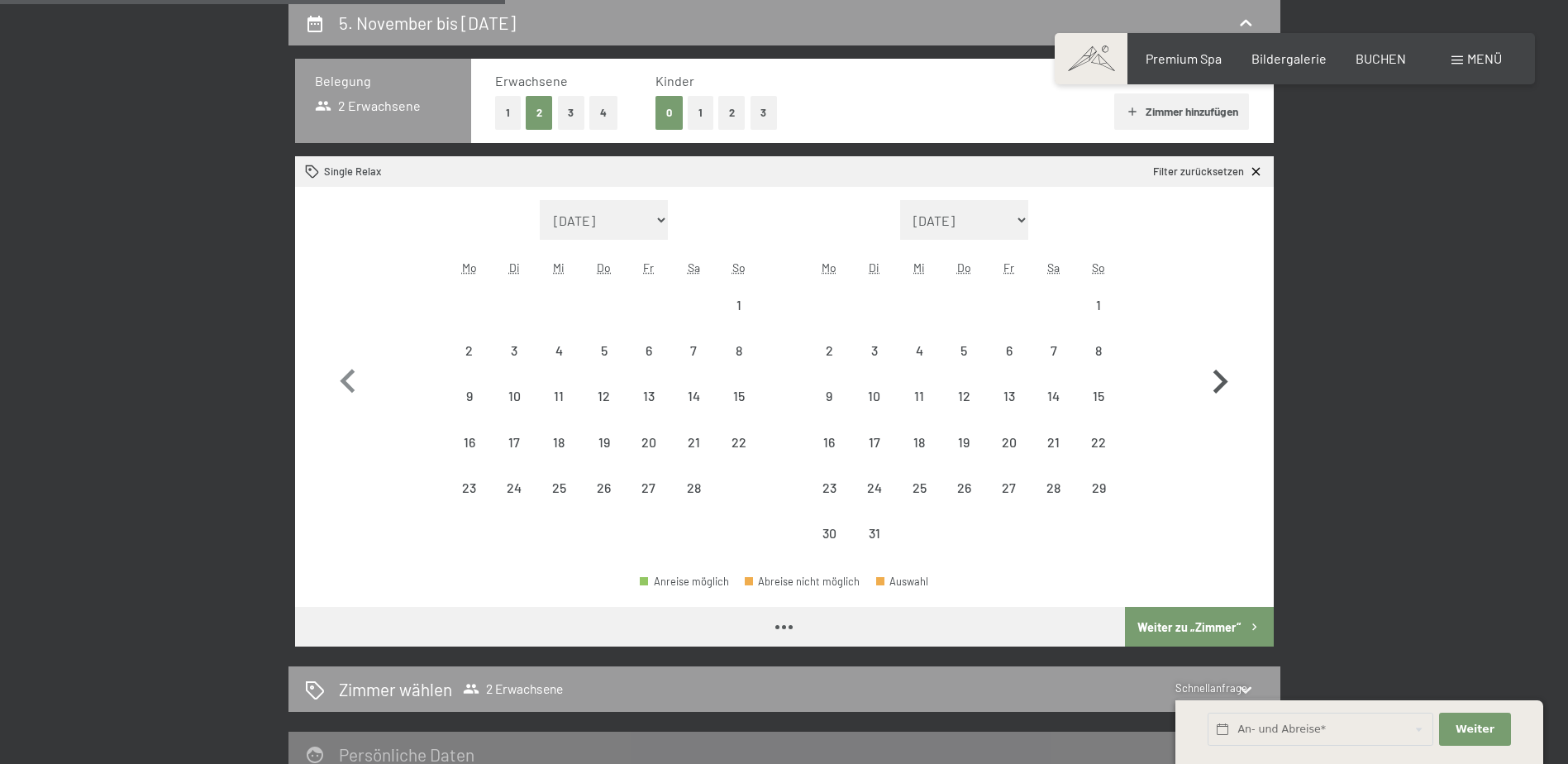
click at [1210, 369] on icon "button" at bounding box center [1220, 382] width 48 height 48
select select "[DATE]"
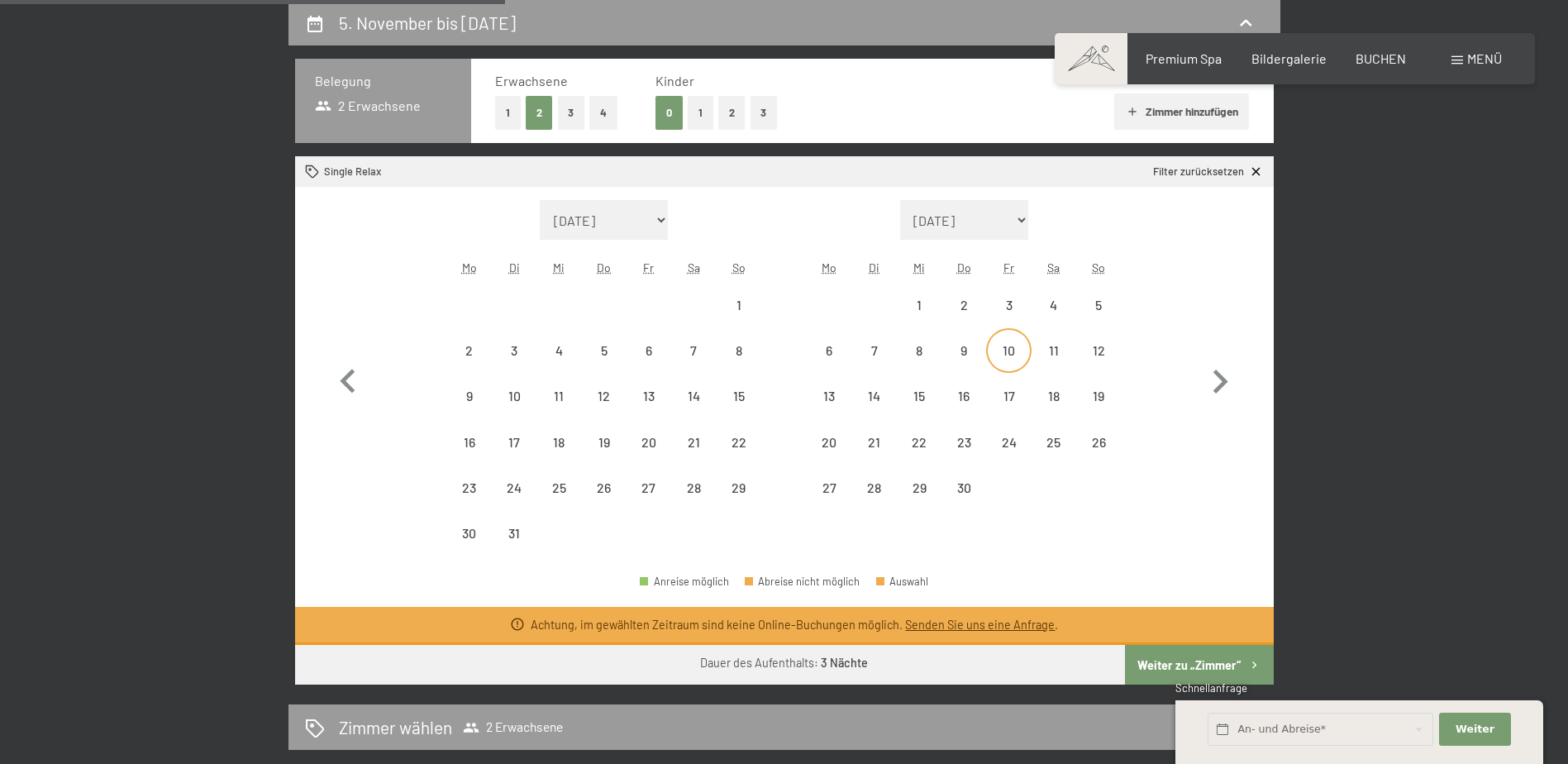
click at [1000, 369] on div "10" at bounding box center [1008, 364] width 41 height 41
select select "[DATE]"
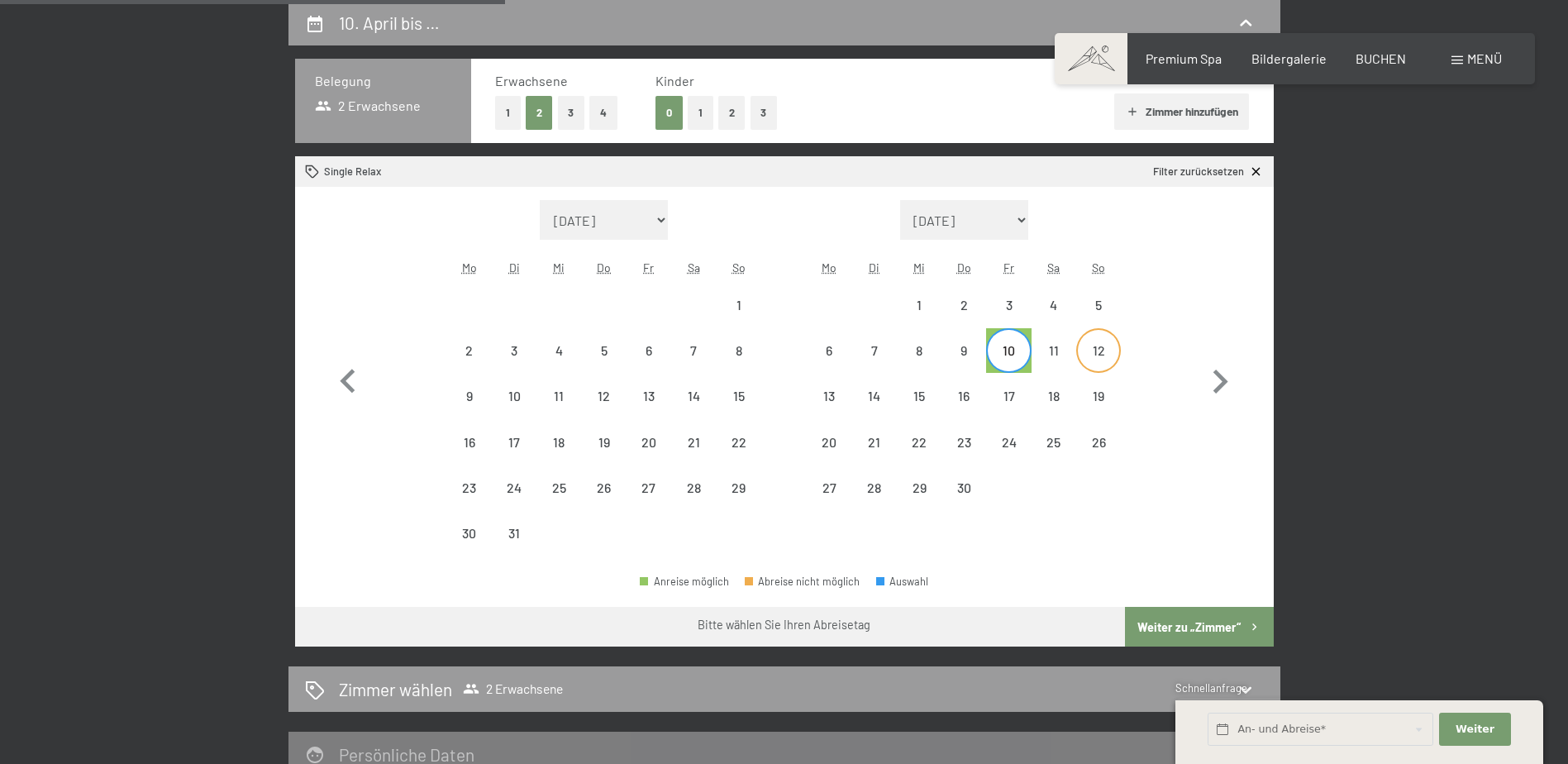
click at [1098, 355] on div "12" at bounding box center [1098, 364] width 41 height 41
select select "[DATE]"
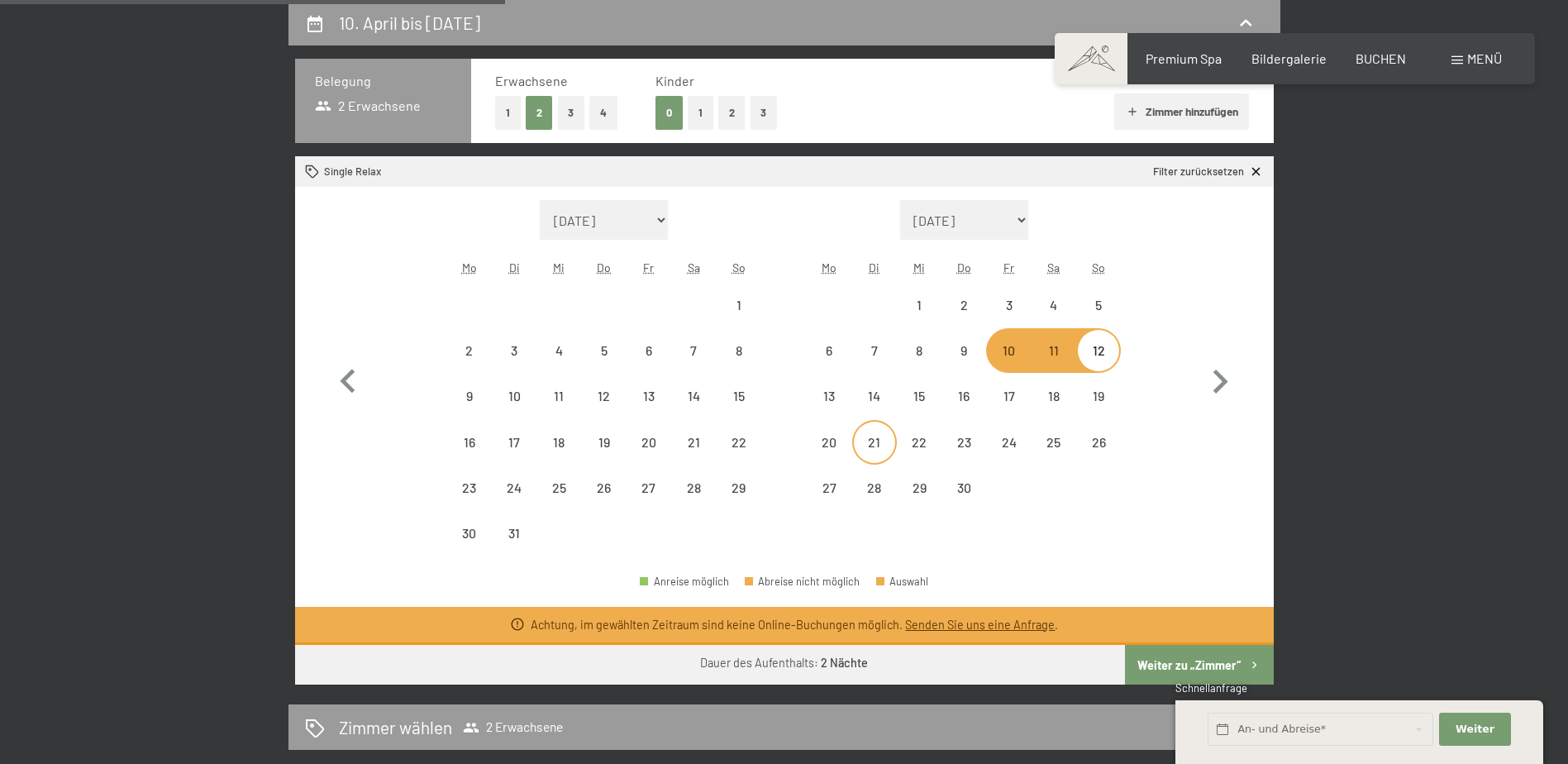
click at [891, 451] on div "21" at bounding box center [875, 456] width 41 height 41
select select "[DATE]"
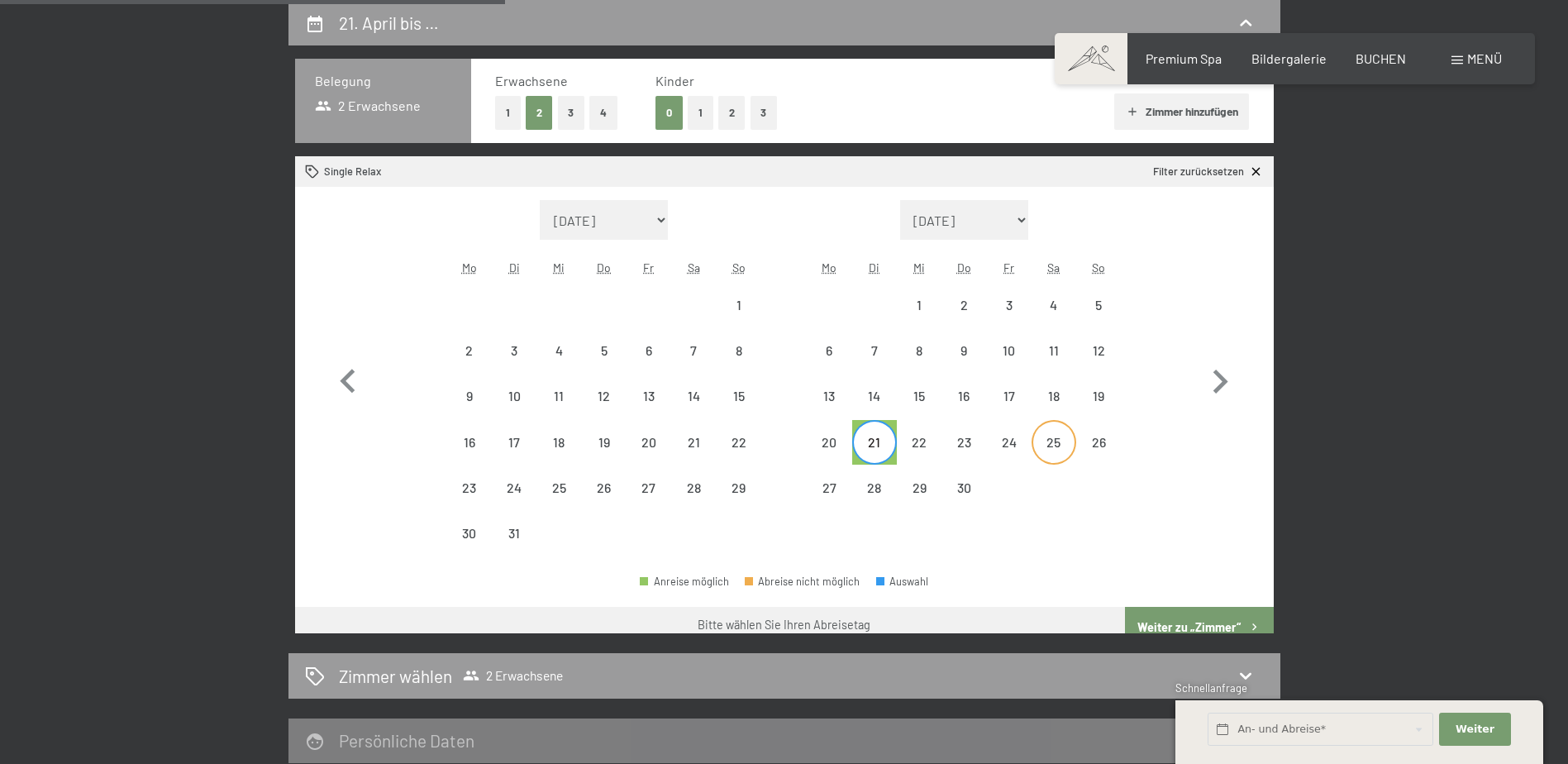
click at [1055, 437] on div "25" at bounding box center [1054, 456] width 41 height 41
select select "[DATE]"
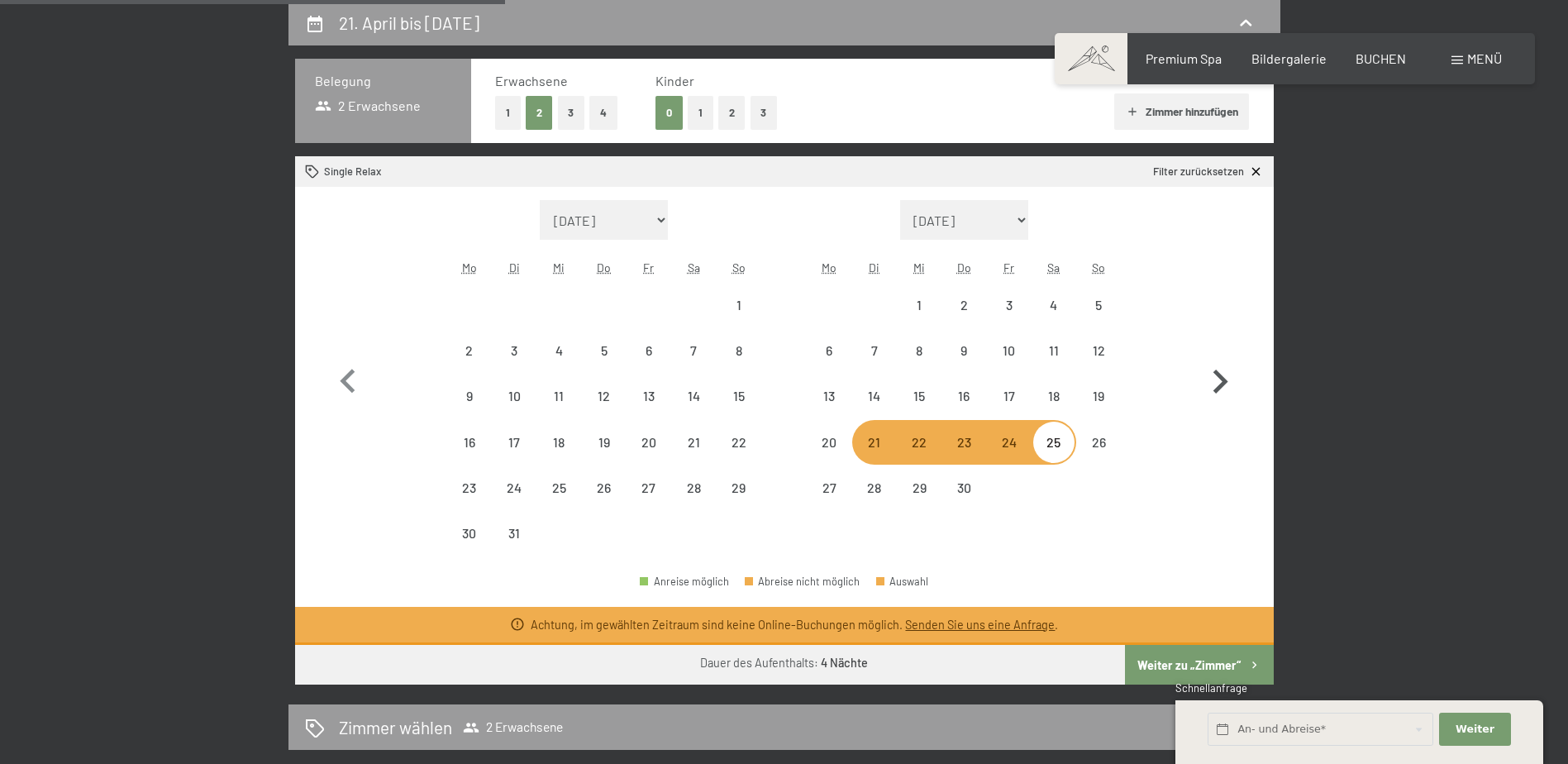
click at [1217, 371] on icon "button" at bounding box center [1220, 381] width 15 height 24
select select "[DATE]"
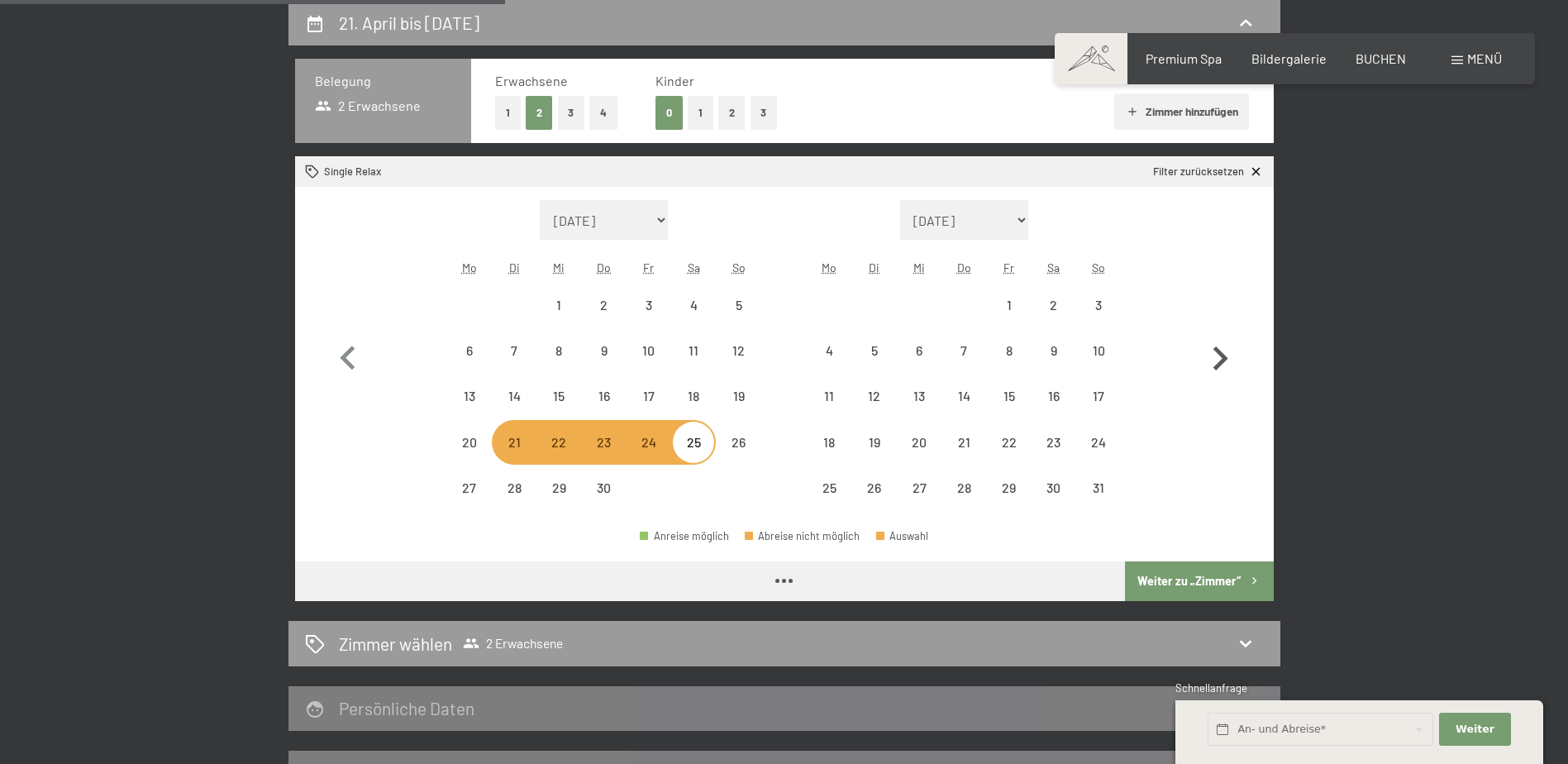
click at [1214, 370] on icon "button" at bounding box center [1220, 359] width 48 height 48
select select "[DATE]"
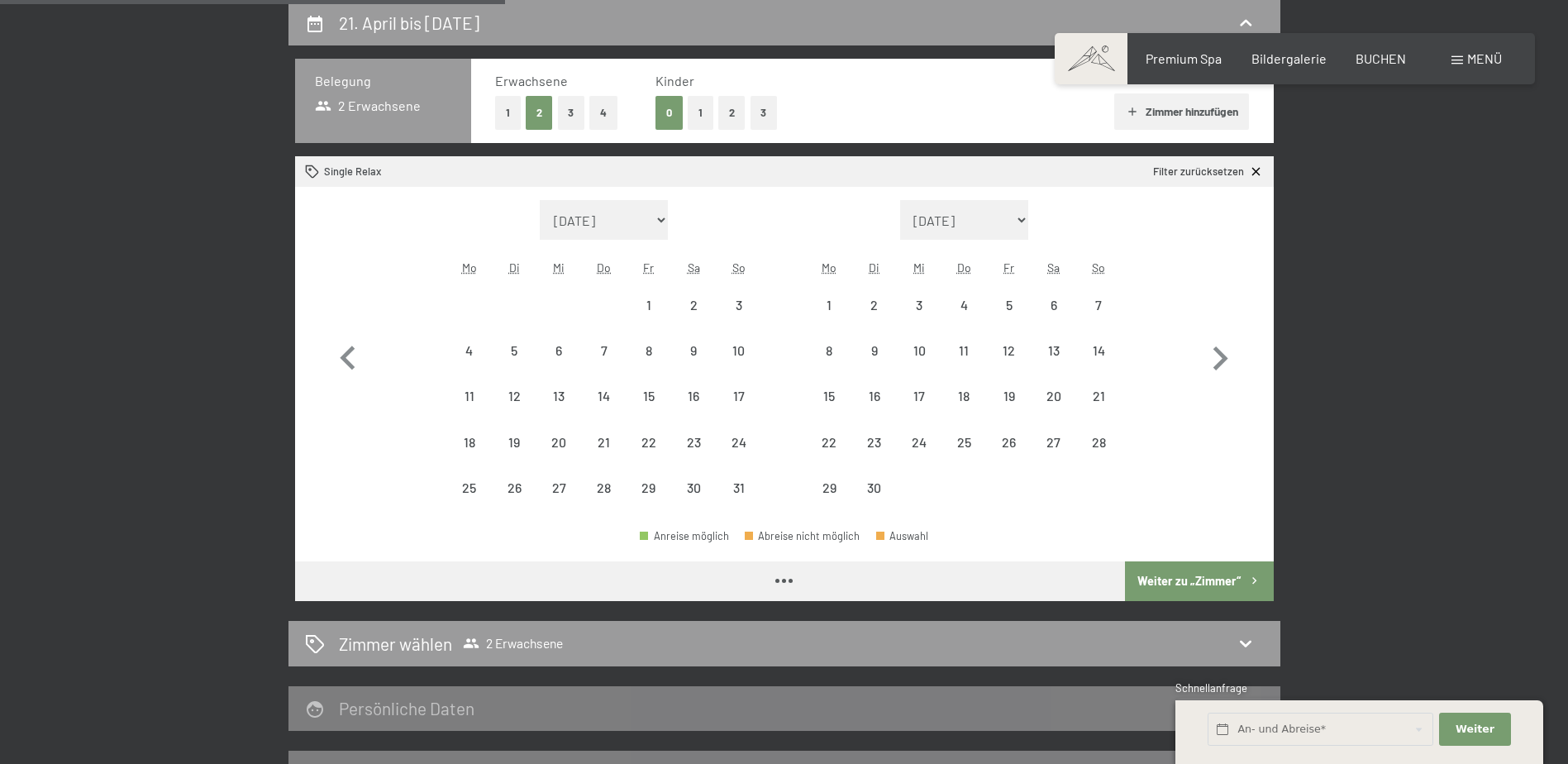
select select "[DATE]"
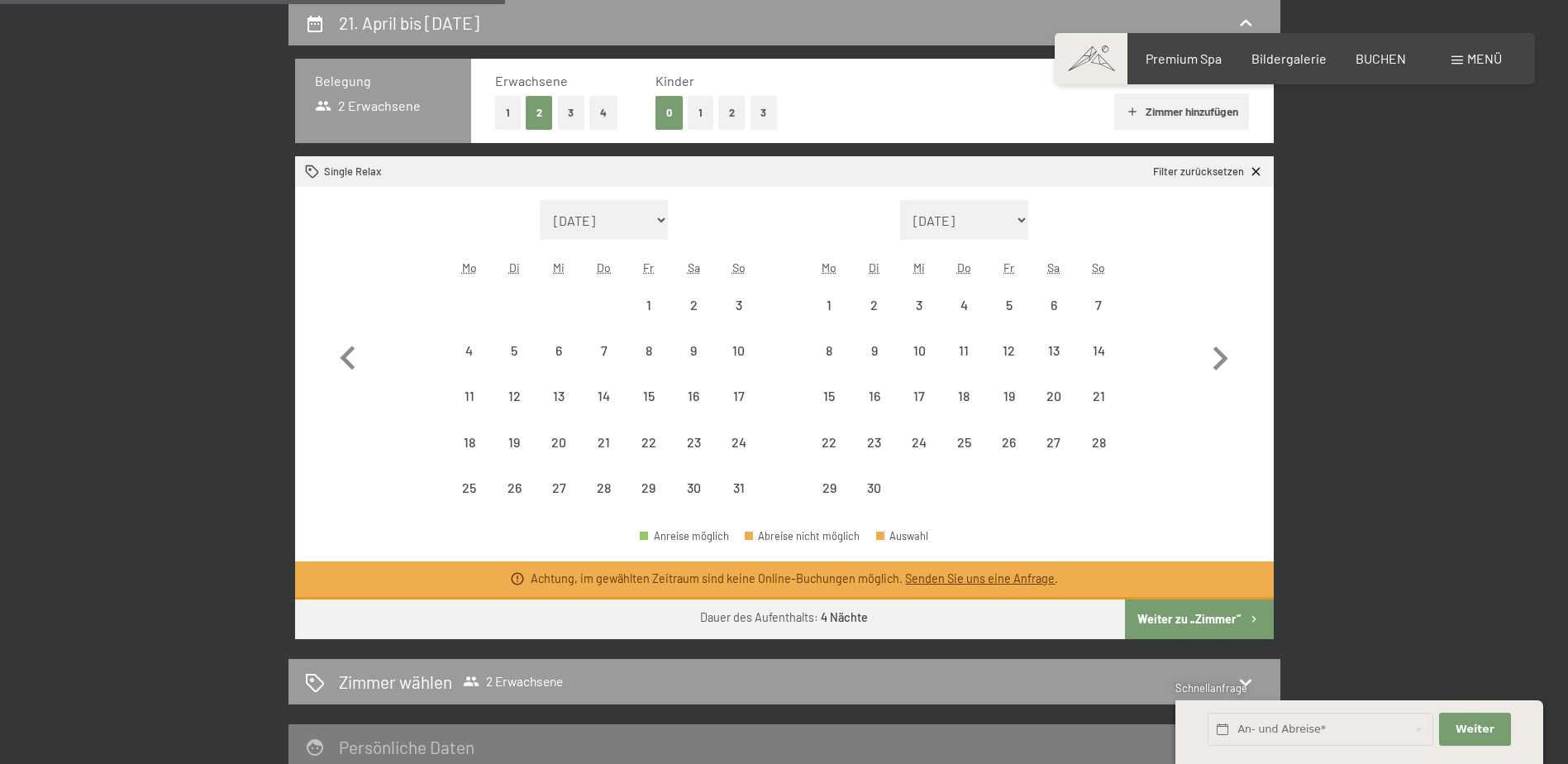
click at [769, 336] on div "Monat/Jahr [DATE] [DATE] Oktober 2025 [DATE] Dezember 2025 Januar 2026 Februar …" at bounding box center [784, 355] width 920 height 311
click at [949, 348] on div "11" at bounding box center [964, 364] width 41 height 41
select select "[DATE]"
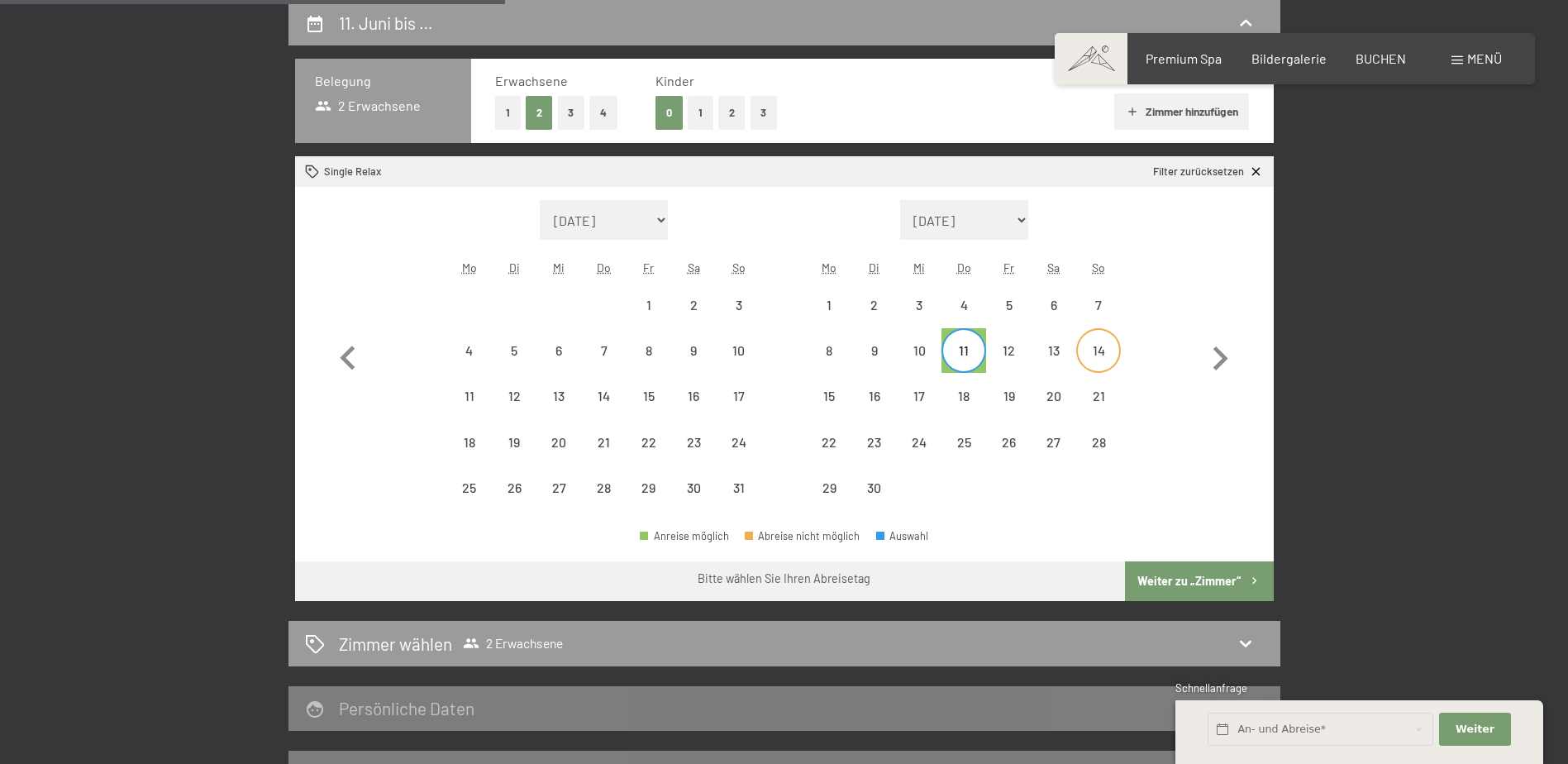
click at [1084, 361] on div "14" at bounding box center [1098, 364] width 41 height 41
select select "[DATE]"
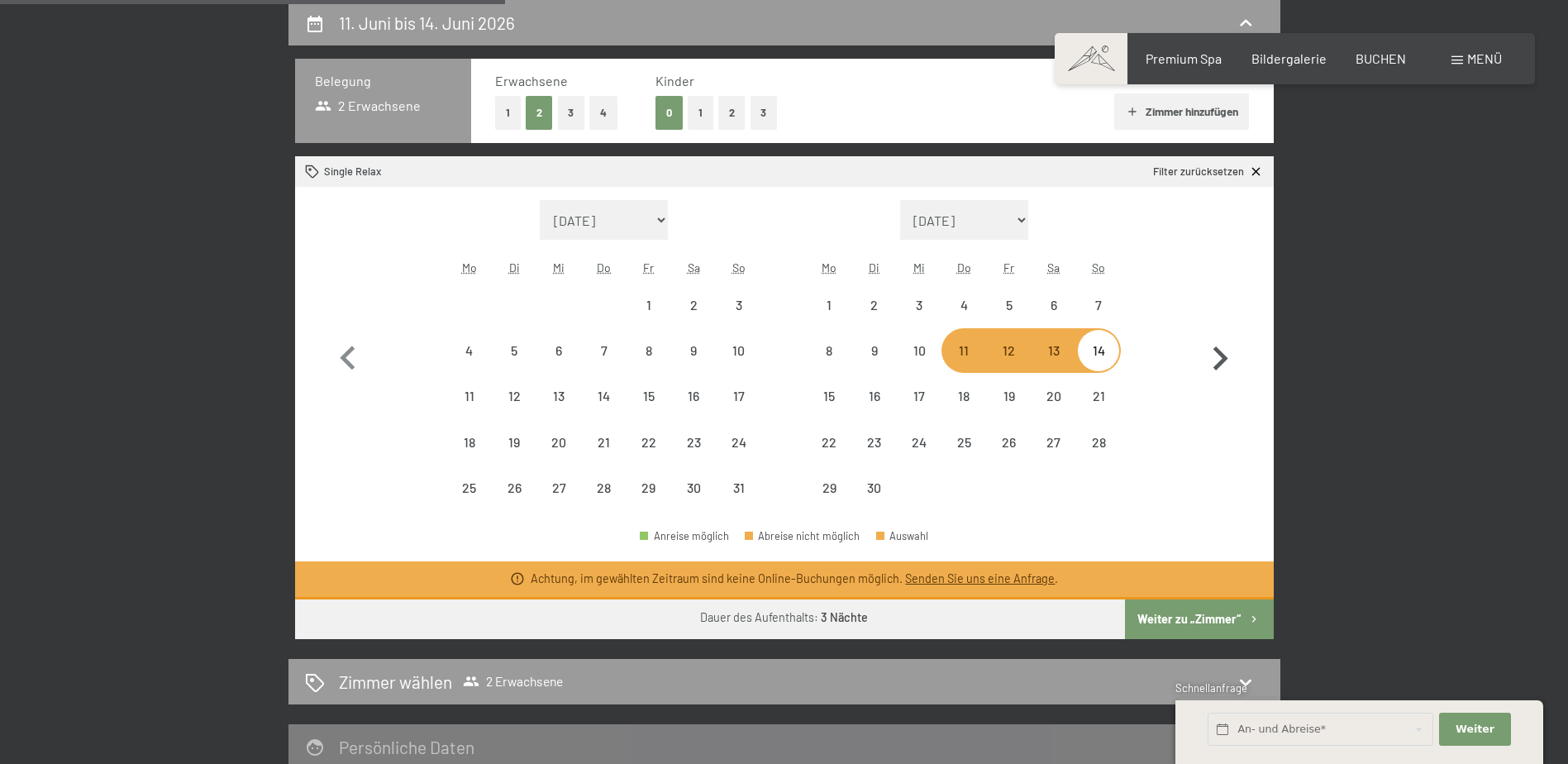
click at [1236, 371] on icon "button" at bounding box center [1220, 359] width 48 height 48
select select "[DATE]"
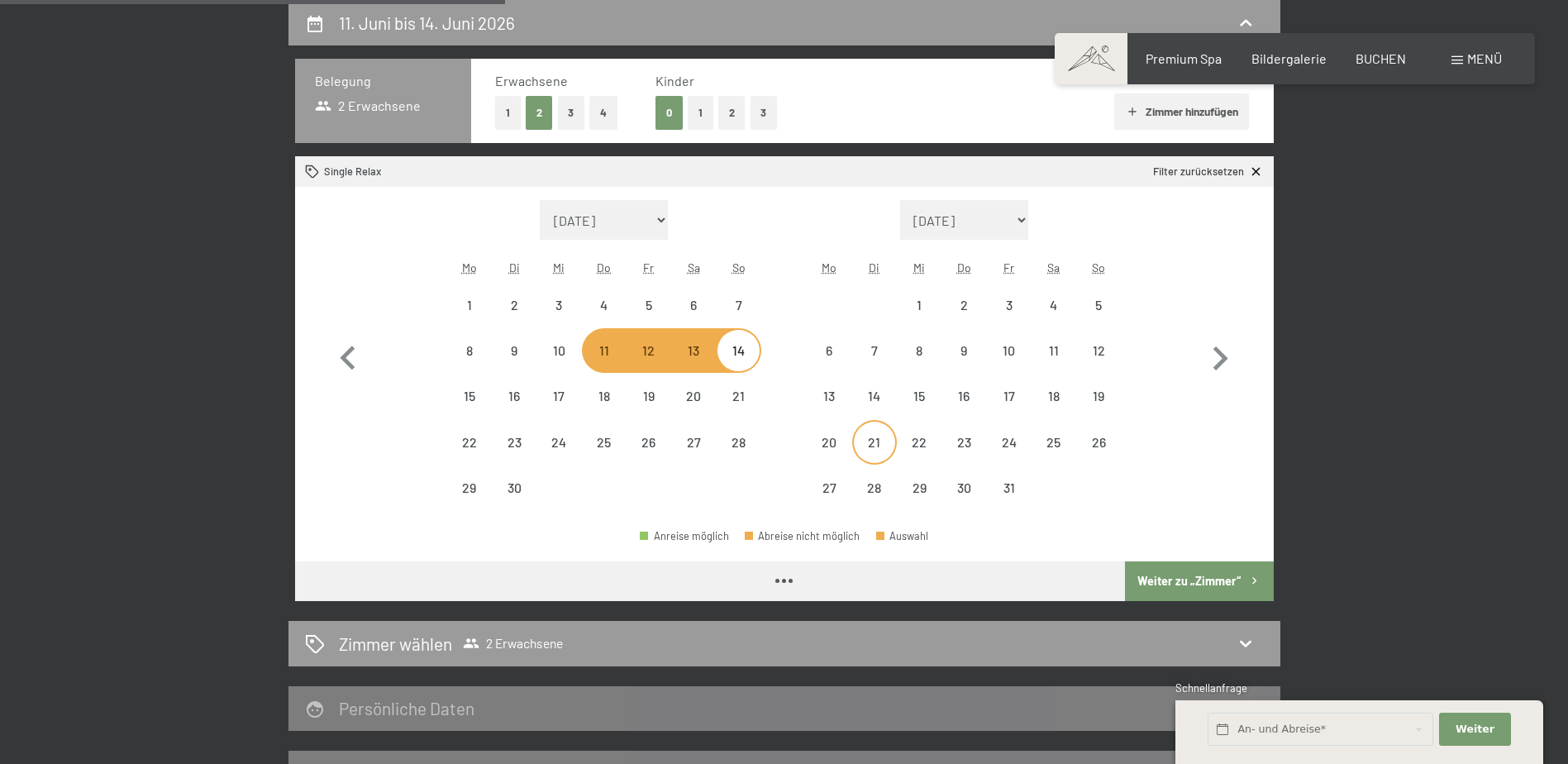
select select "[DATE]"
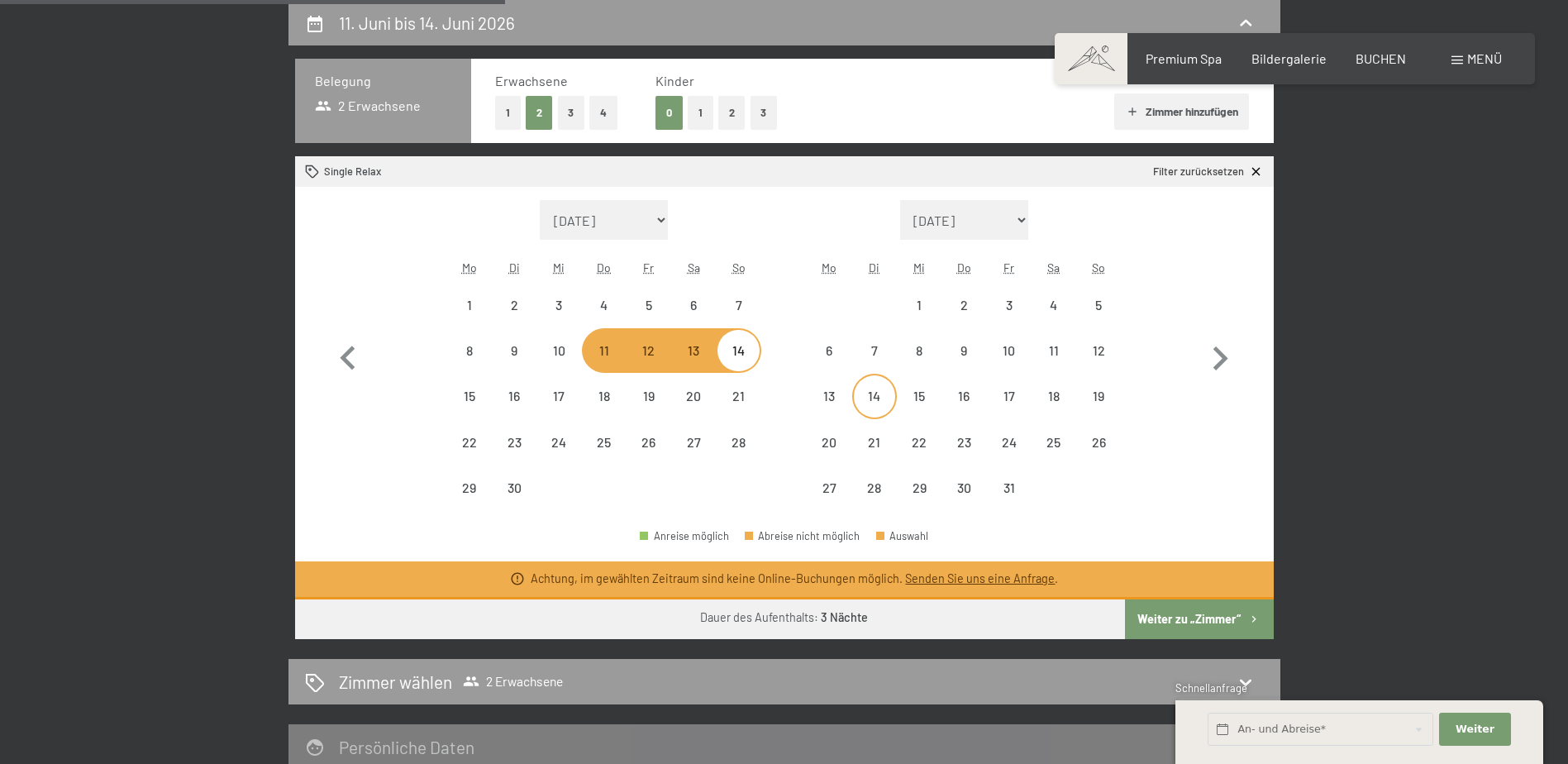
click at [866, 414] on div "14" at bounding box center [875, 409] width 41 height 41
select select "[DATE]"
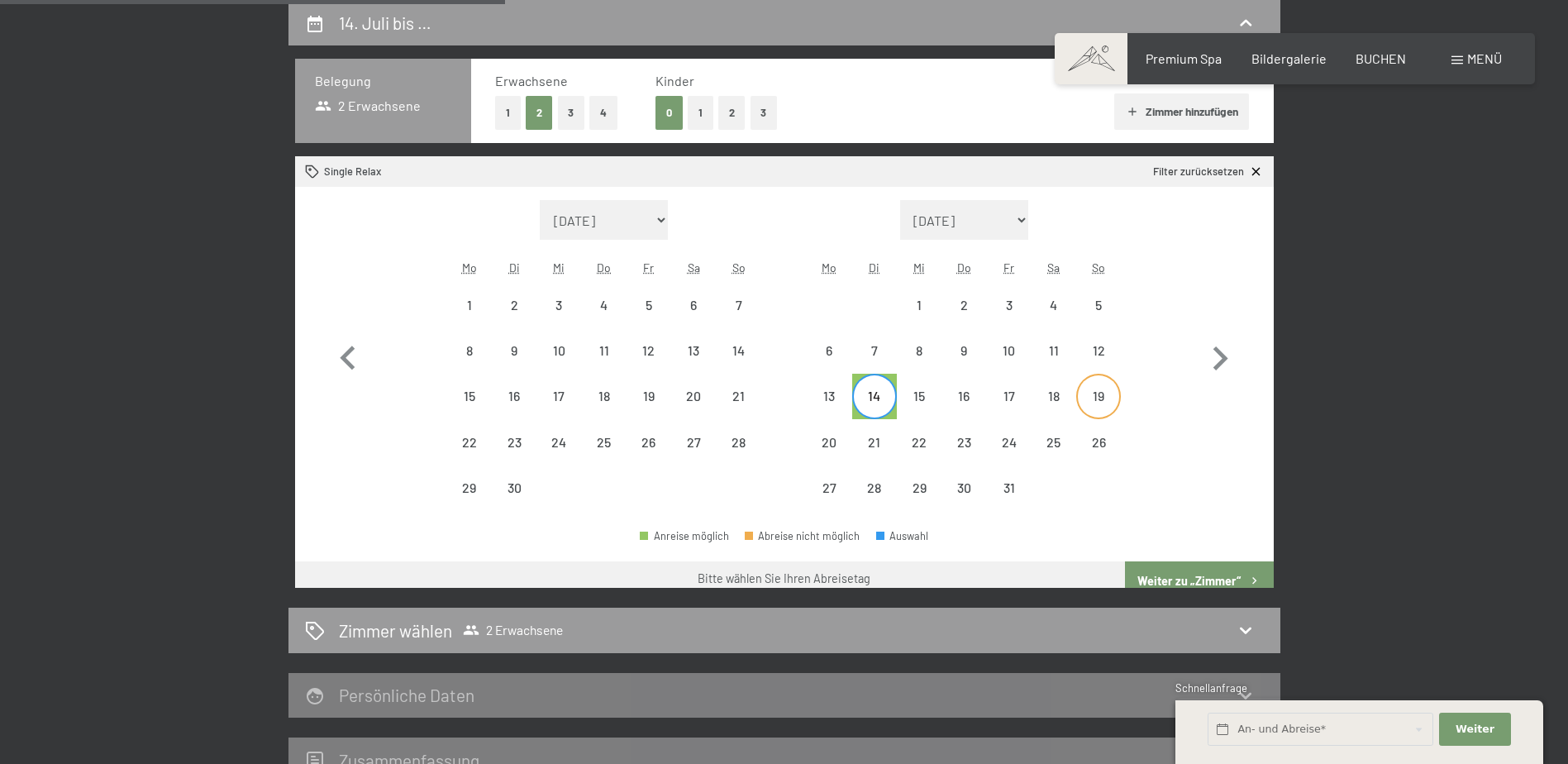
click at [1077, 407] on div "19" at bounding box center [1098, 396] width 45 height 45
select select "[DATE]"
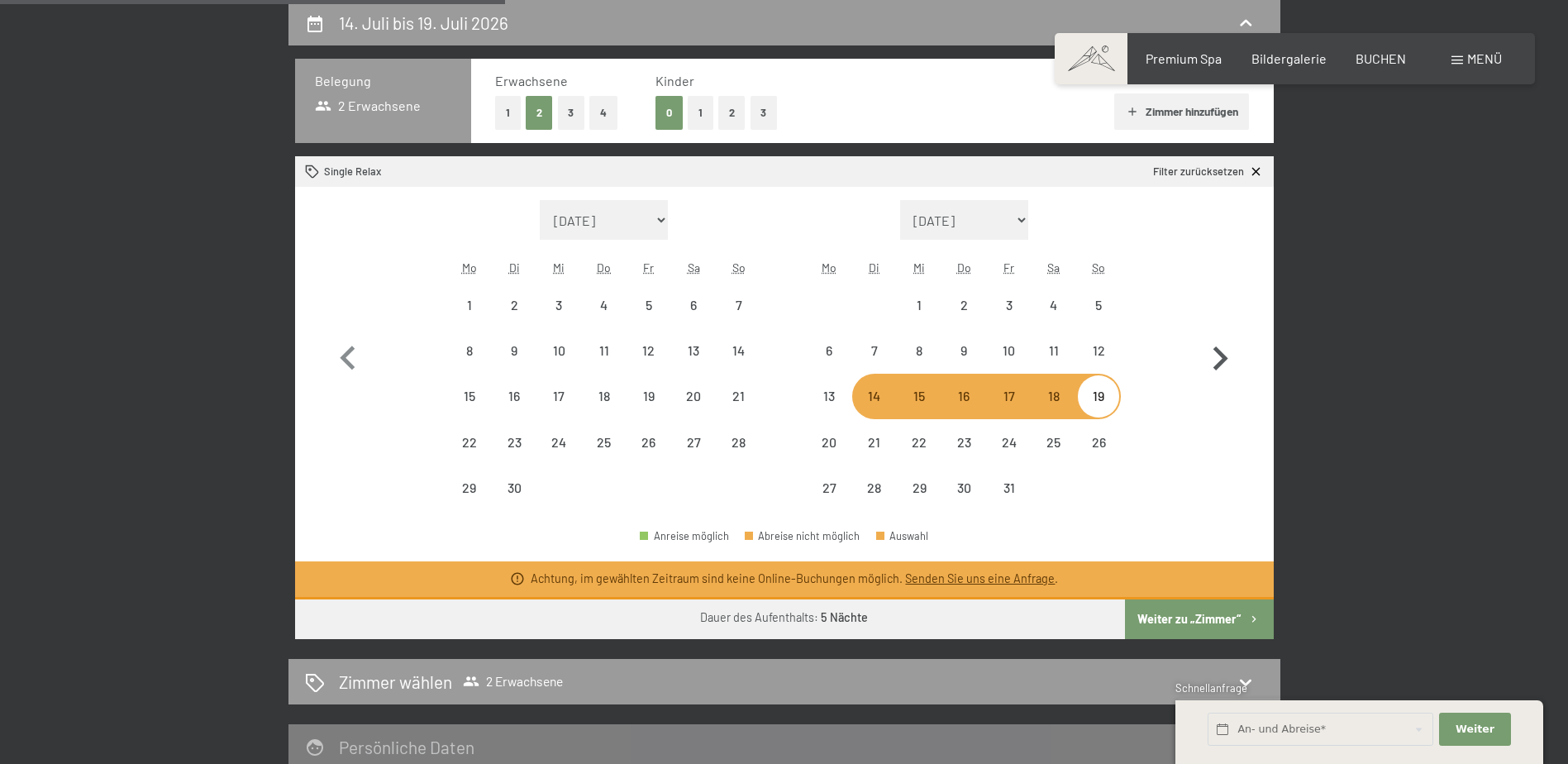
click at [1222, 357] on icon "button" at bounding box center [1220, 358] width 15 height 24
select select "[DATE]"
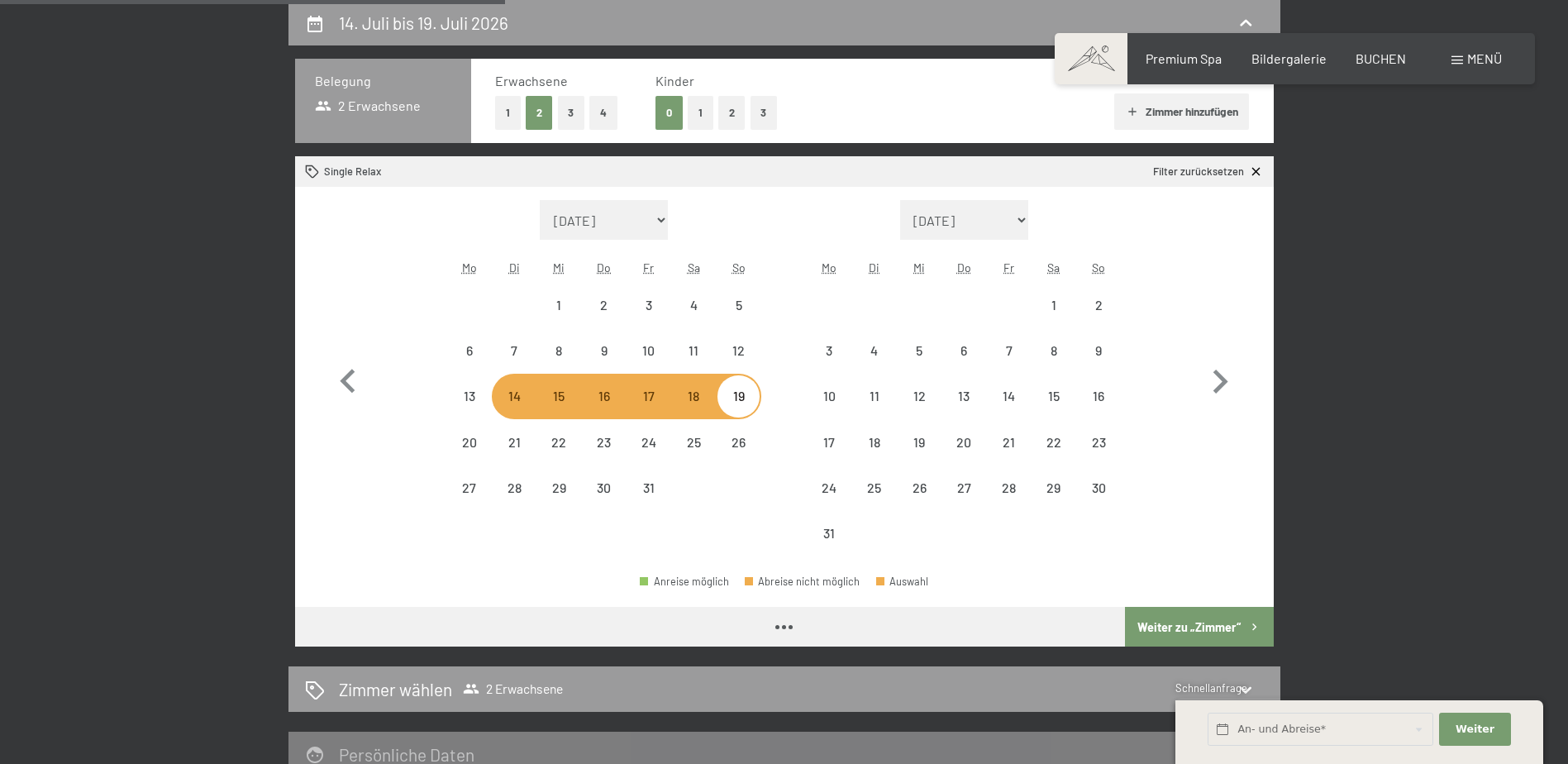
select select "[DATE]"
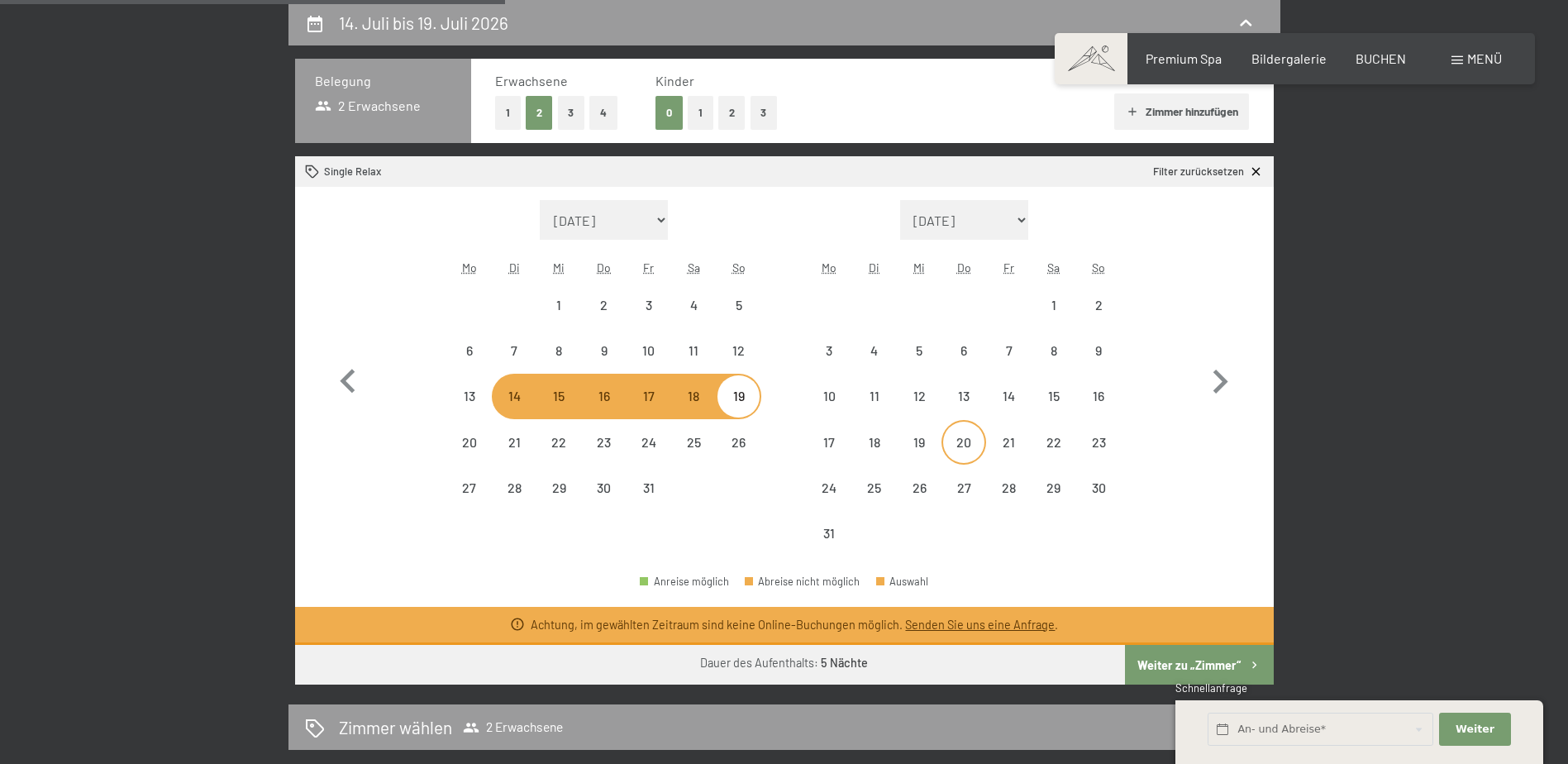
click at [978, 436] on div "20" at bounding box center [964, 456] width 41 height 41
select select "[DATE]"
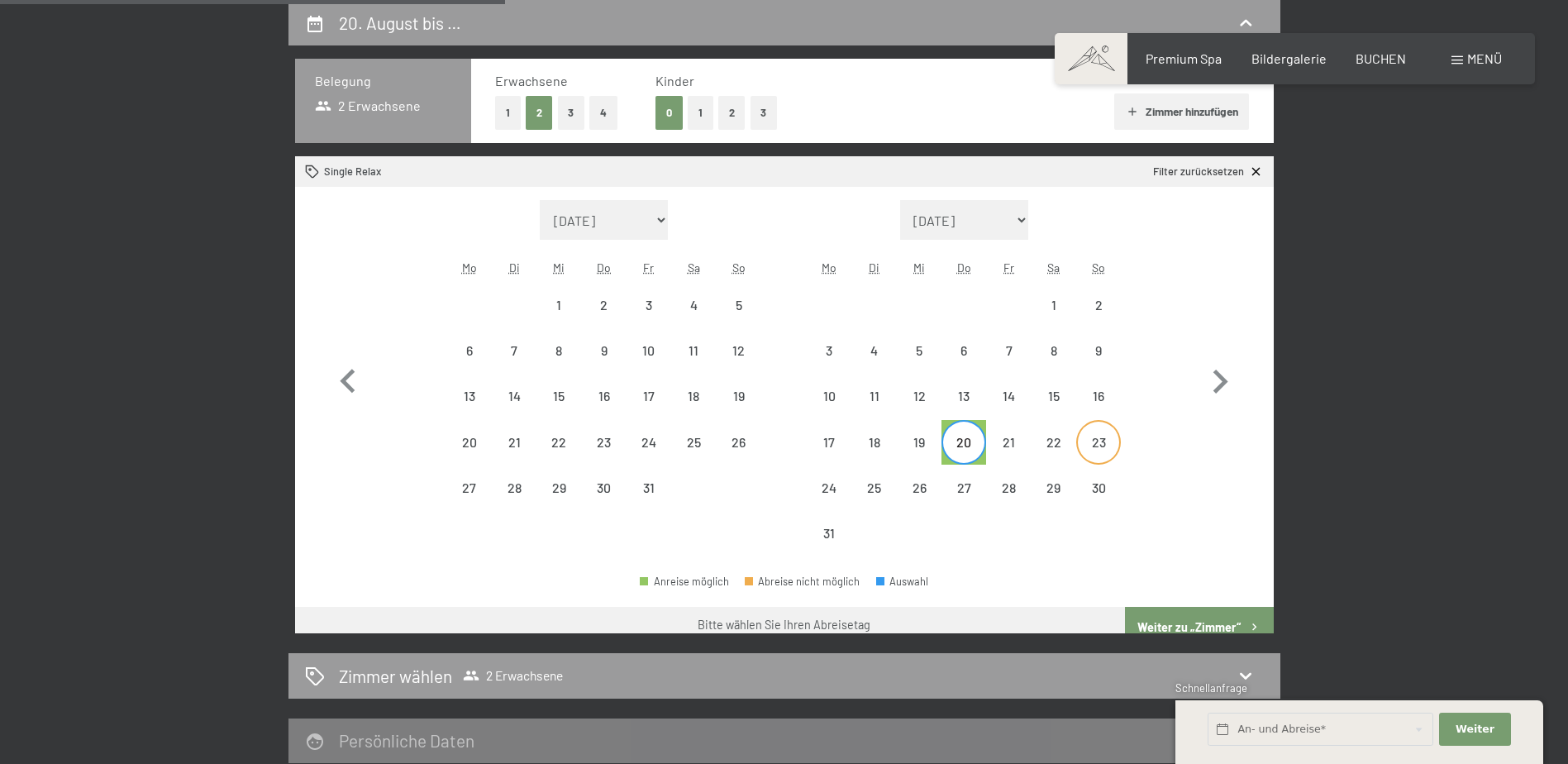
click at [1098, 452] on div "23" at bounding box center [1098, 456] width 41 height 41
select select "[DATE]"
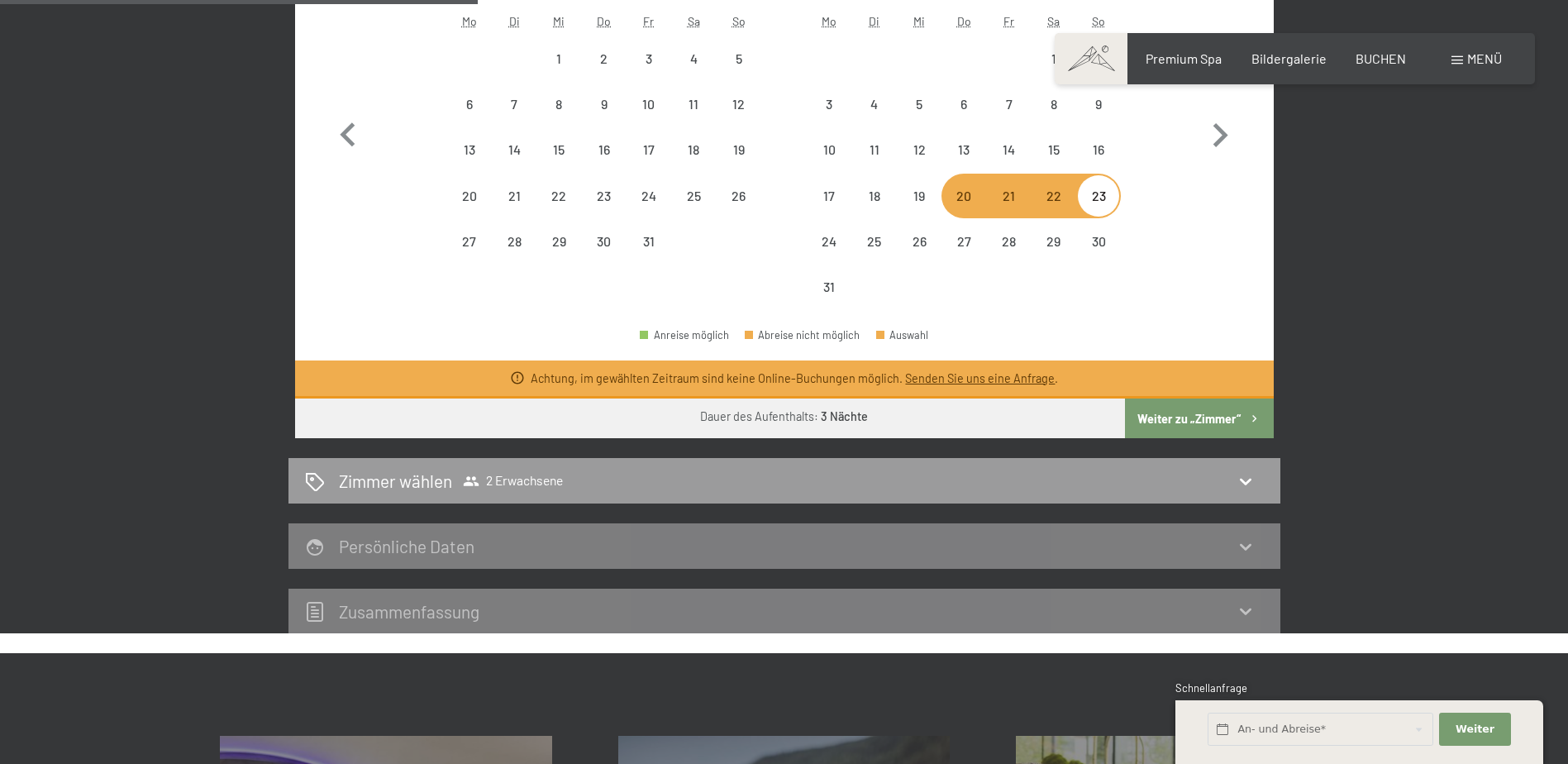
scroll to position [725, 0]
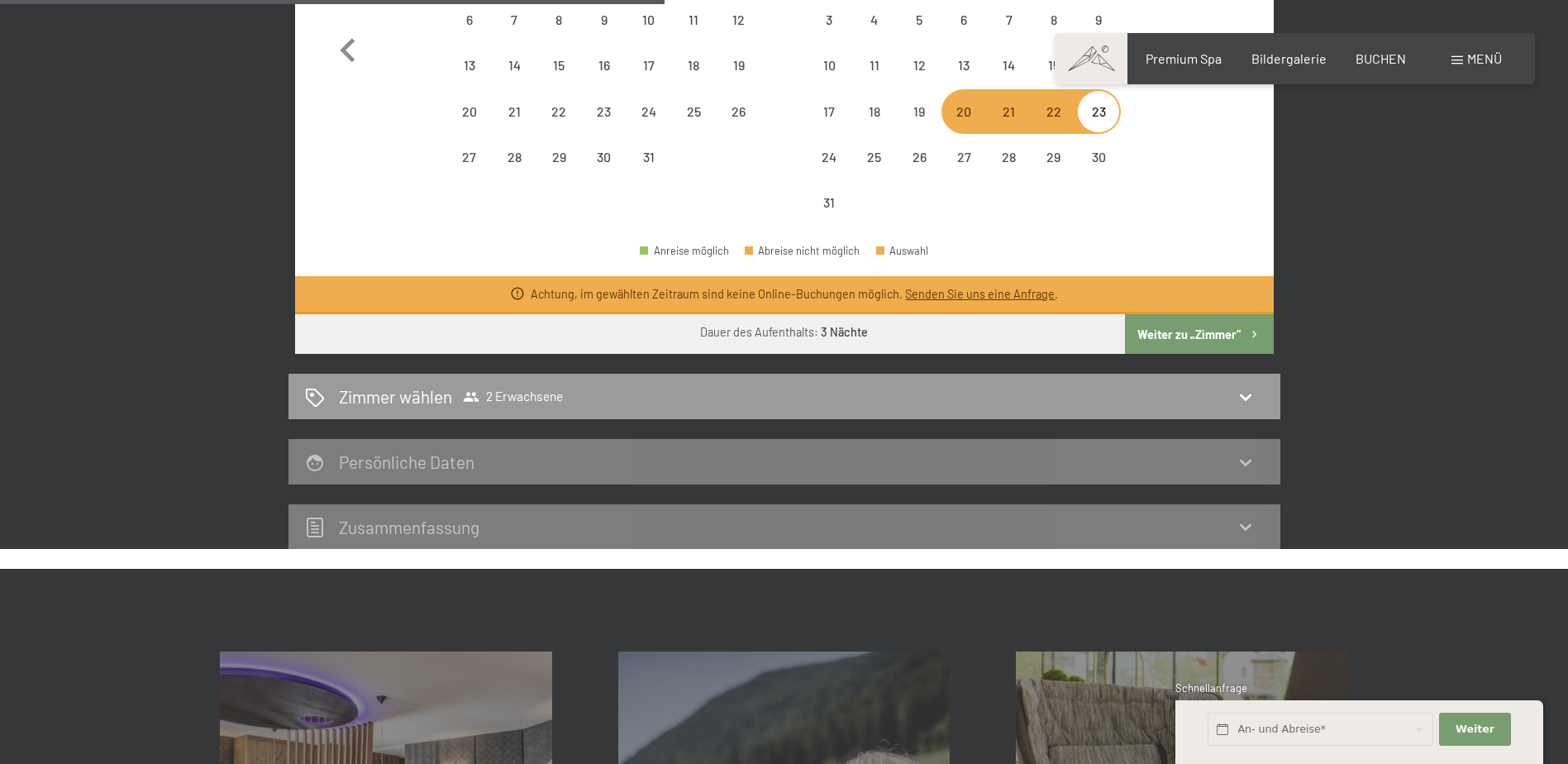
click at [545, 466] on div "Persönliche Daten" at bounding box center [784, 462] width 959 height 24
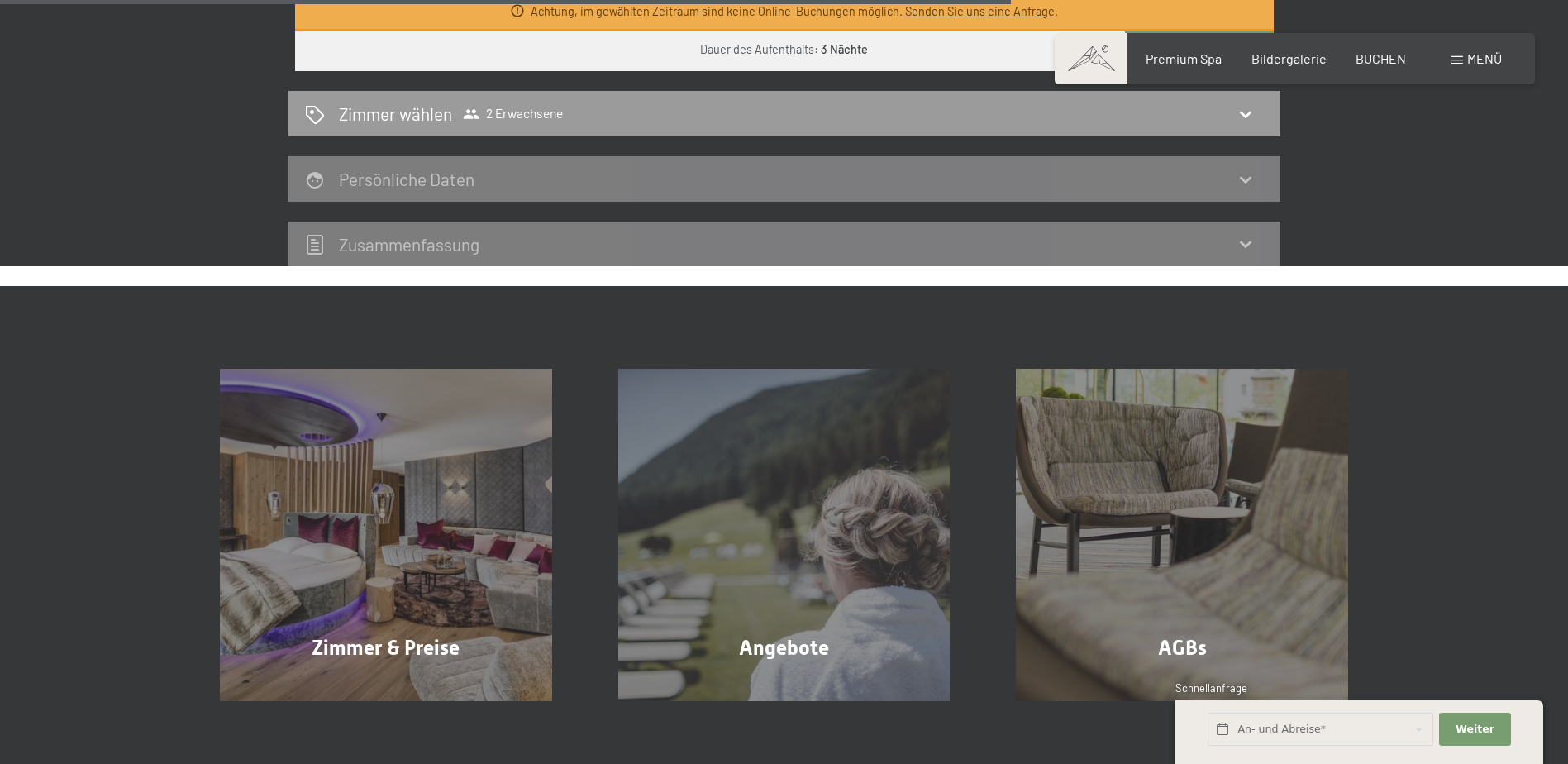
scroll to position [1138, 0]
